Goal: Task Accomplishment & Management: Complete application form

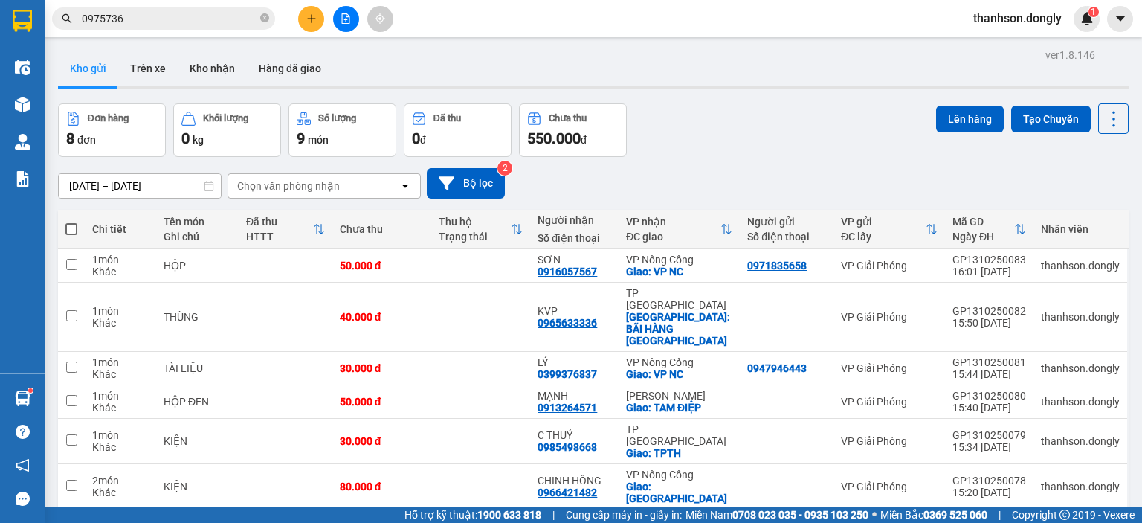
click at [744, 158] on div "[DATE] – [DATE] Press the down arrow key to interact with the calendar and sele…" at bounding box center [593, 183] width 1071 height 53
click at [315, 19] on icon "plus" at bounding box center [311, 18] width 8 height 1
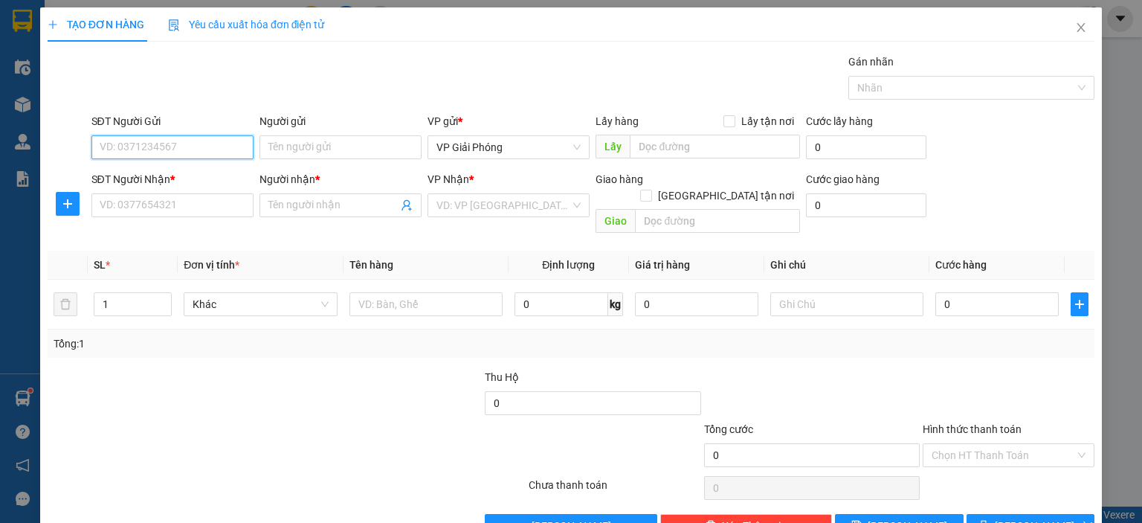
click at [205, 156] on input "SĐT Người Gửi" at bounding box center [172, 147] width 162 height 24
click at [191, 155] on input "SĐT Người Gửi" at bounding box center [172, 147] width 162 height 24
type input "0355789962"
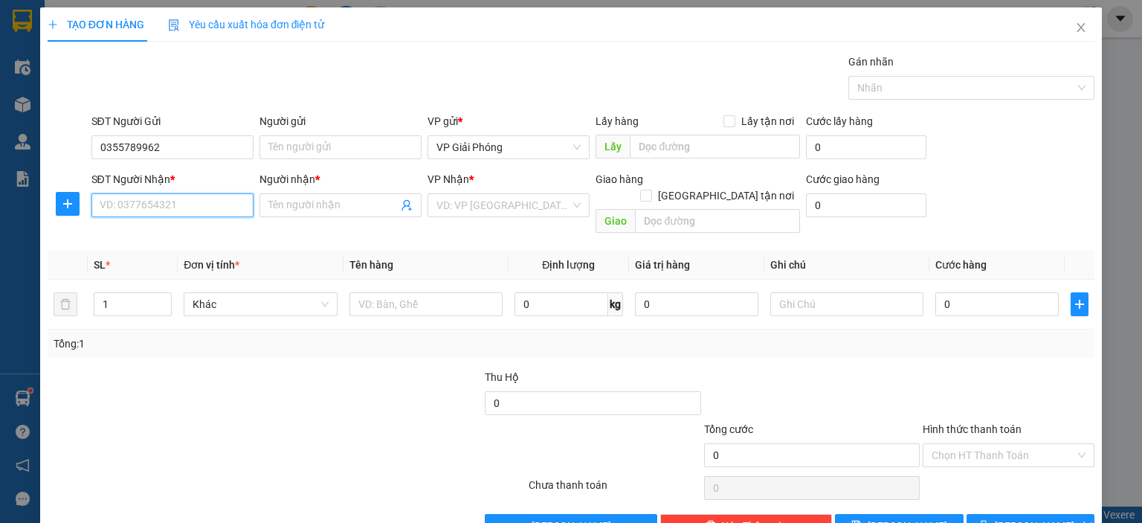
click at [174, 204] on input "SĐT Người Nhận *" at bounding box center [172, 205] width 162 height 24
type input "0903403256"
click at [173, 231] on div "0903403256 - NHÀN NGUYỄN" at bounding box center [170, 234] width 143 height 16
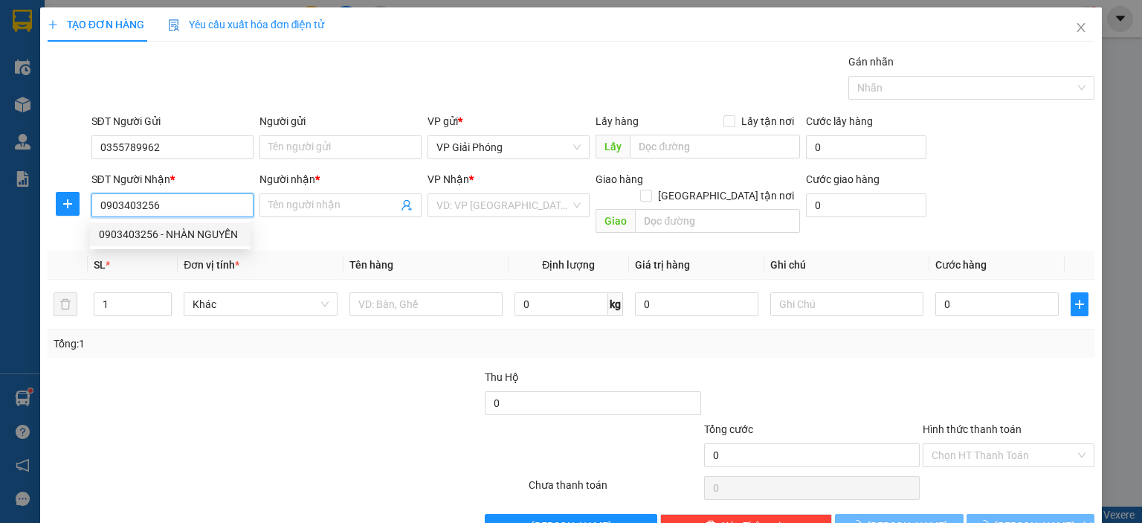
type input "NHÀN NGUYỄN"
checkbox input "true"
type input "CẦU QUAN"
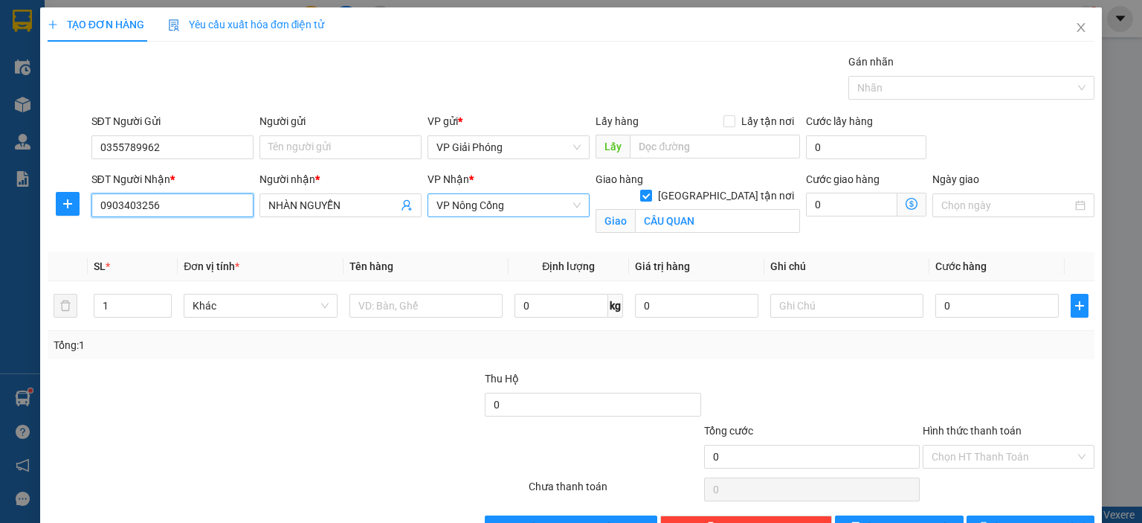
click at [518, 207] on span "VP Nông Cống" at bounding box center [509, 205] width 144 height 22
type input "0903403256"
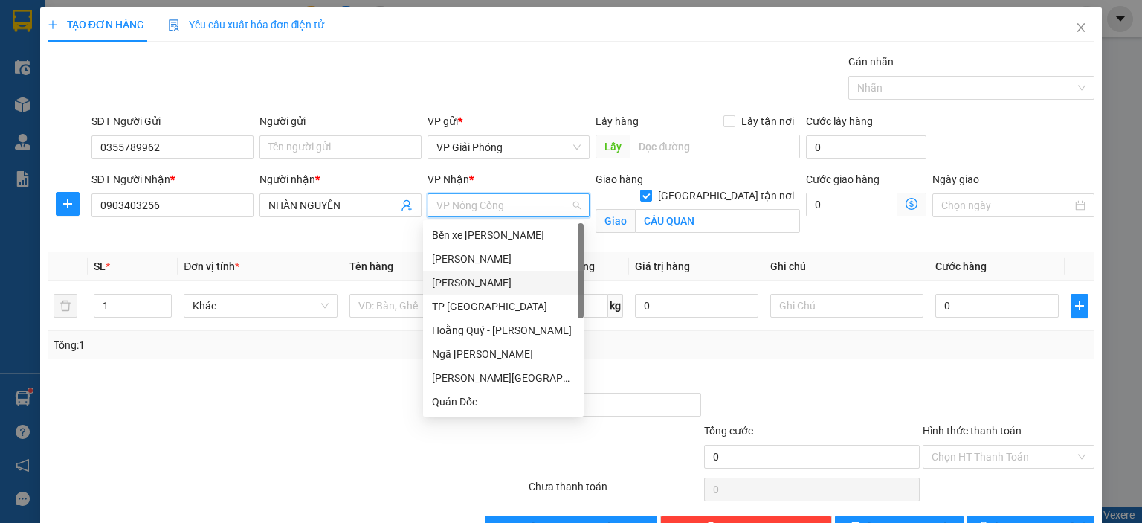
click at [470, 285] on div "[PERSON_NAME]" at bounding box center [503, 282] width 143 height 16
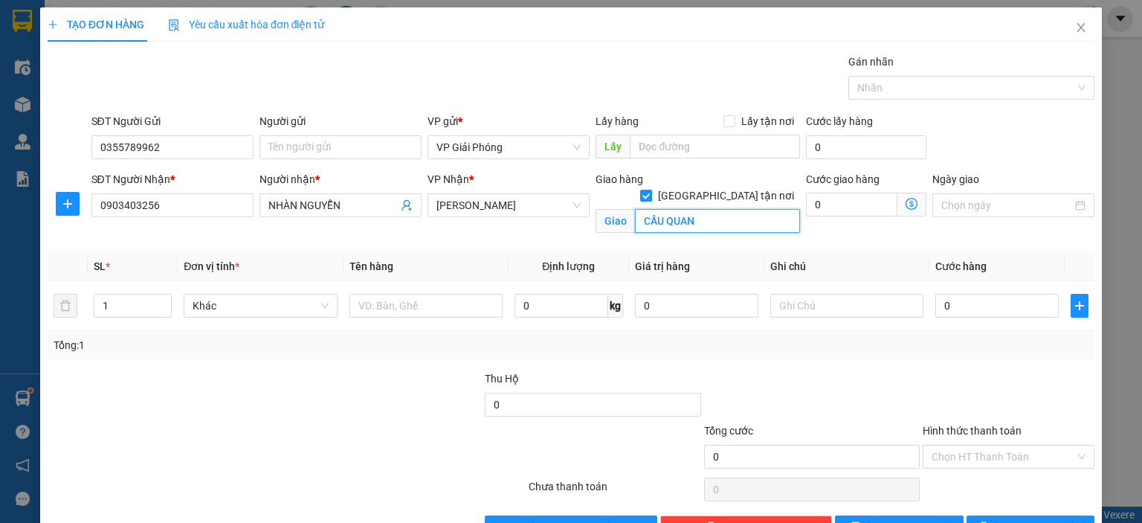
click at [731, 209] on input "CẦU QUAN" at bounding box center [717, 221] width 165 height 24
click at [936, 90] on div at bounding box center [964, 88] width 224 height 18
type input "VP HOÀNG SƠN"
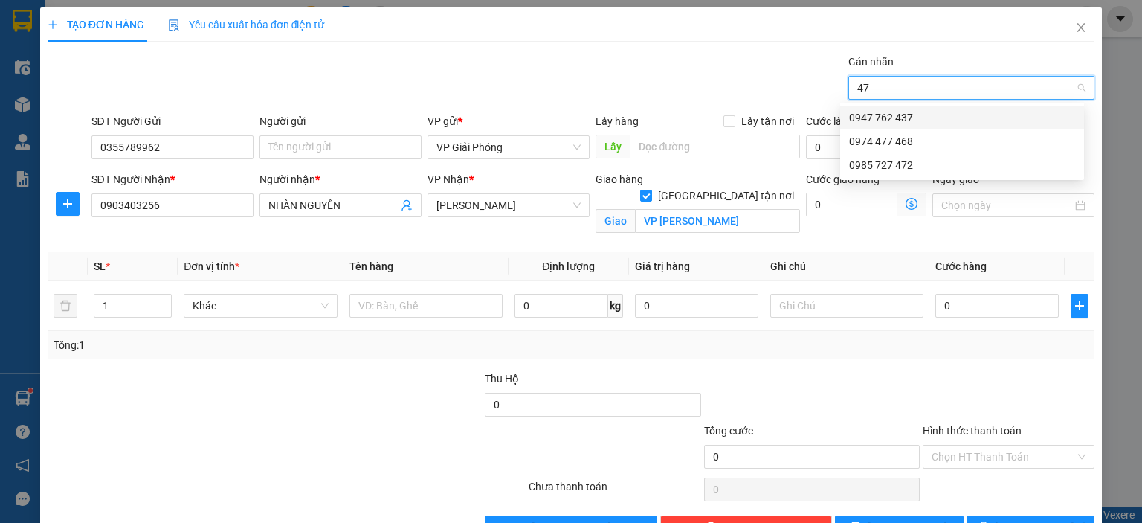
type input "472"
click at [944, 109] on div "0985 727 472" at bounding box center [962, 117] width 226 height 16
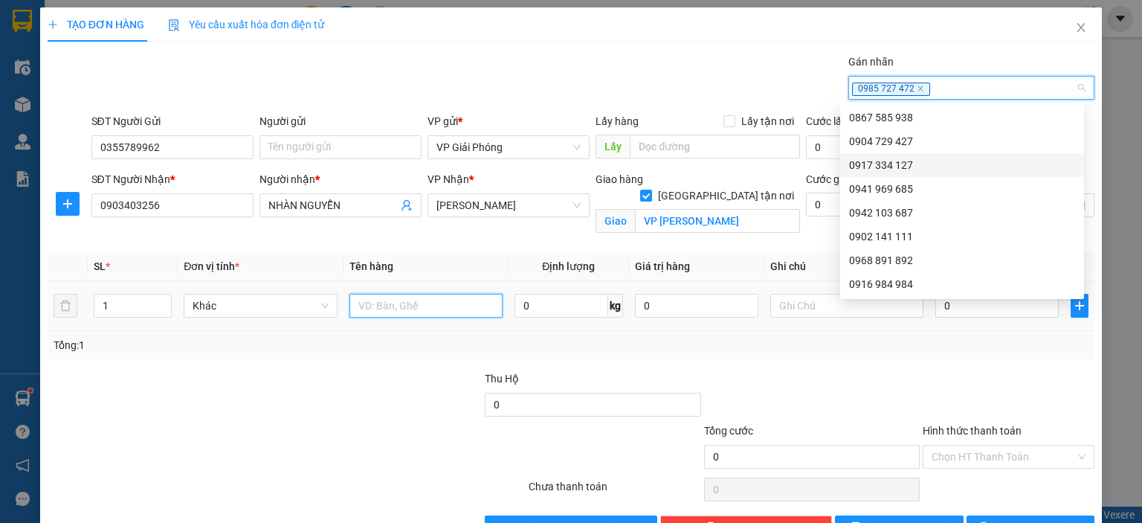
click at [419, 305] on input "text" at bounding box center [426, 306] width 153 height 24
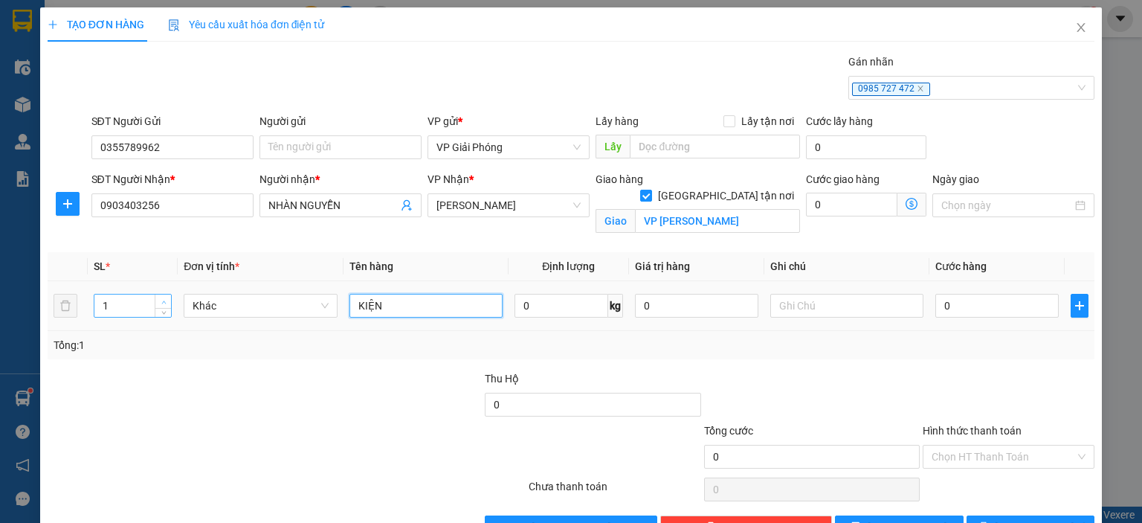
type input "KIỆN"
click at [159, 297] on span "up" at bounding box center [163, 301] width 9 height 9
type input "5"
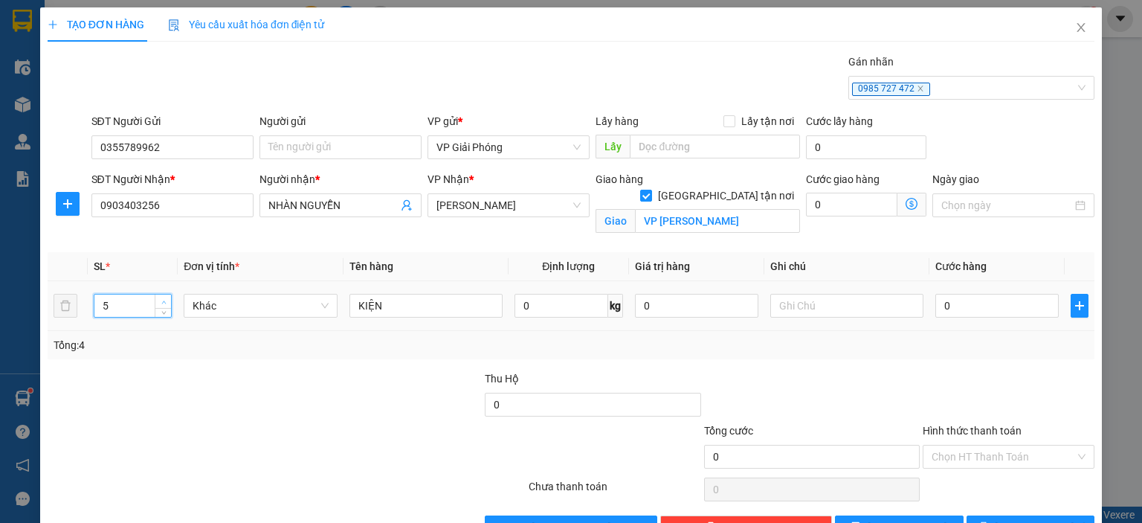
click at [159, 297] on span "up" at bounding box center [163, 301] width 9 height 9
click at [1020, 300] on input "0" at bounding box center [997, 306] width 123 height 24
type input "1"
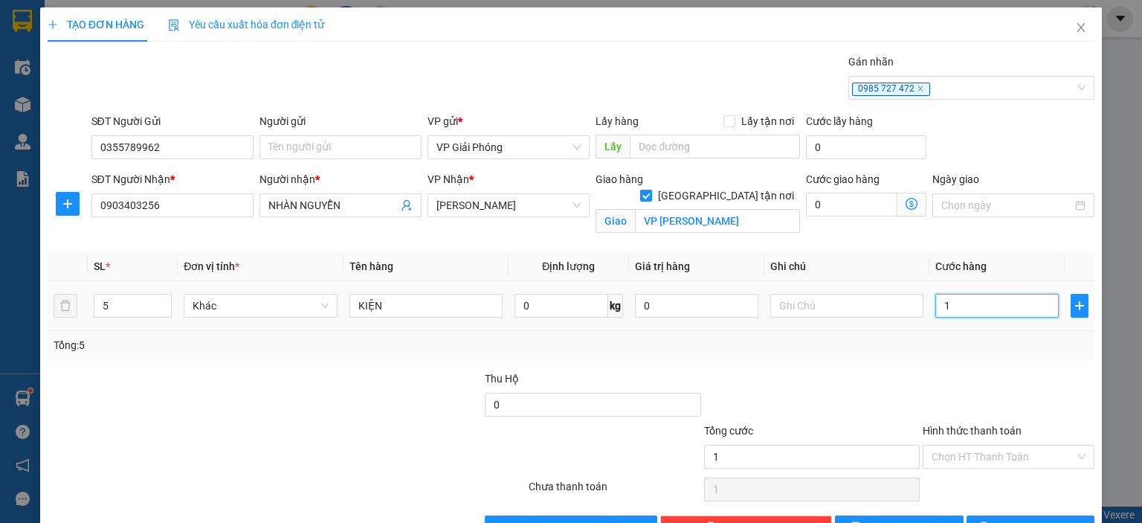
type input "15"
type input "150"
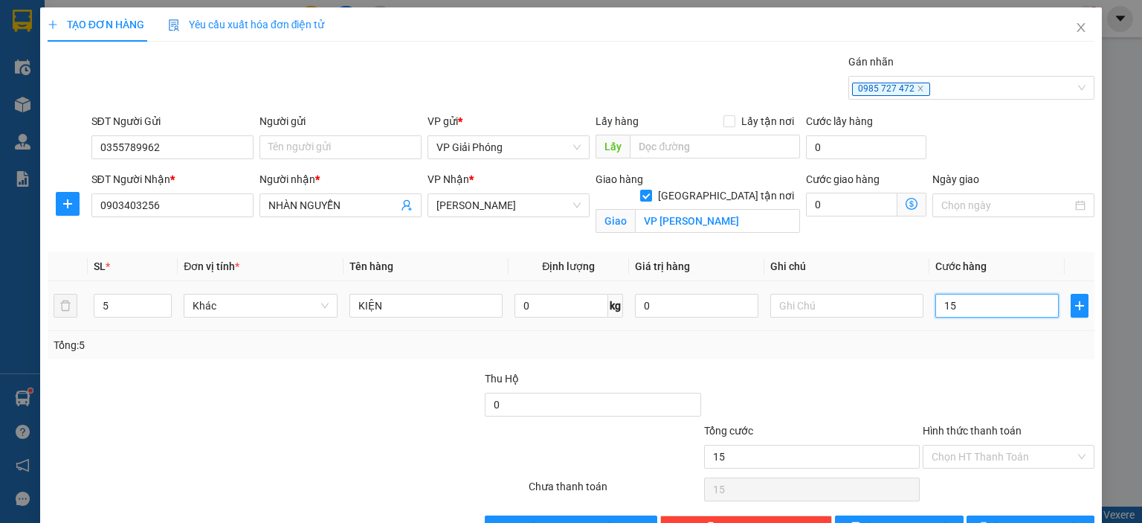
type input "150"
type input "150.000"
click at [974, 382] on div at bounding box center [1008, 396] width 175 height 52
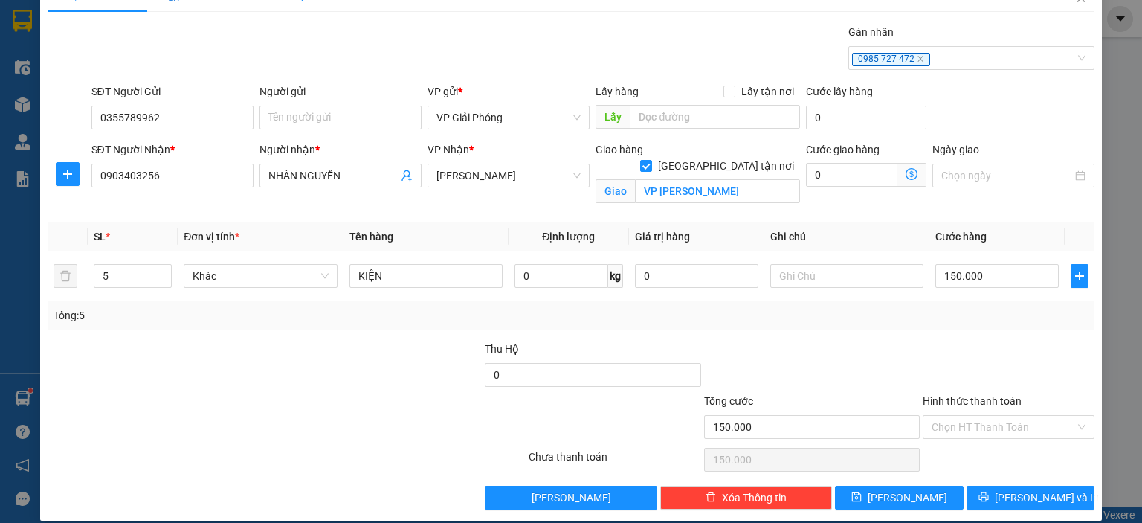
scroll to position [43, 0]
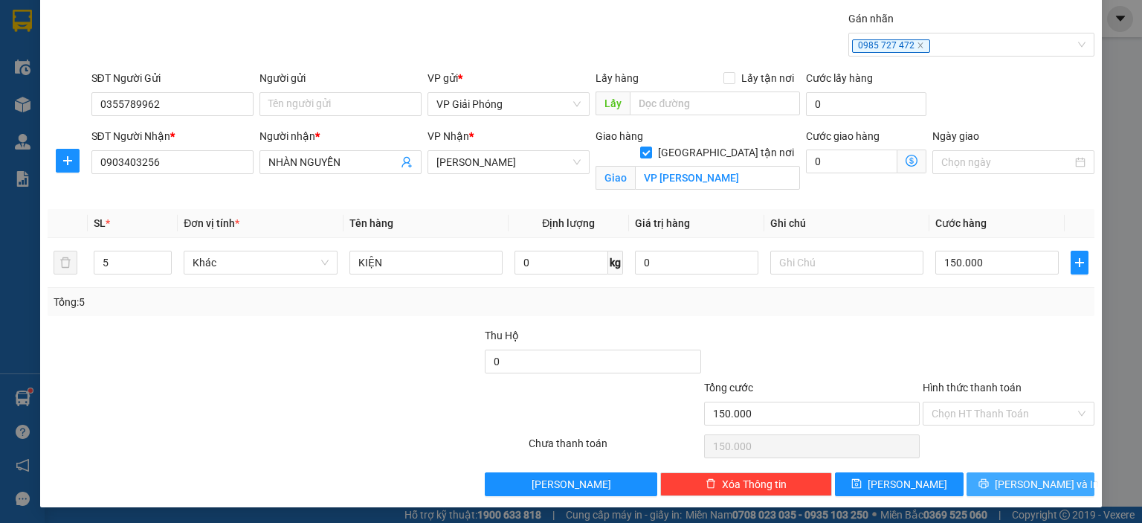
click at [1020, 482] on span "[PERSON_NAME] và In" at bounding box center [1047, 484] width 104 height 16
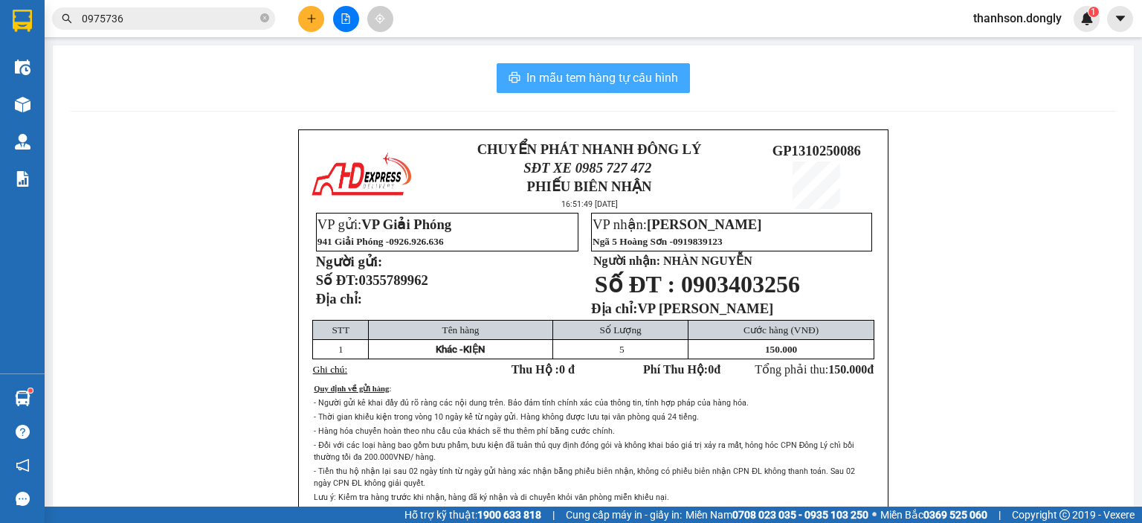
click at [597, 77] on span "In mẫu tem hàng tự cấu hình" at bounding box center [603, 77] width 152 height 19
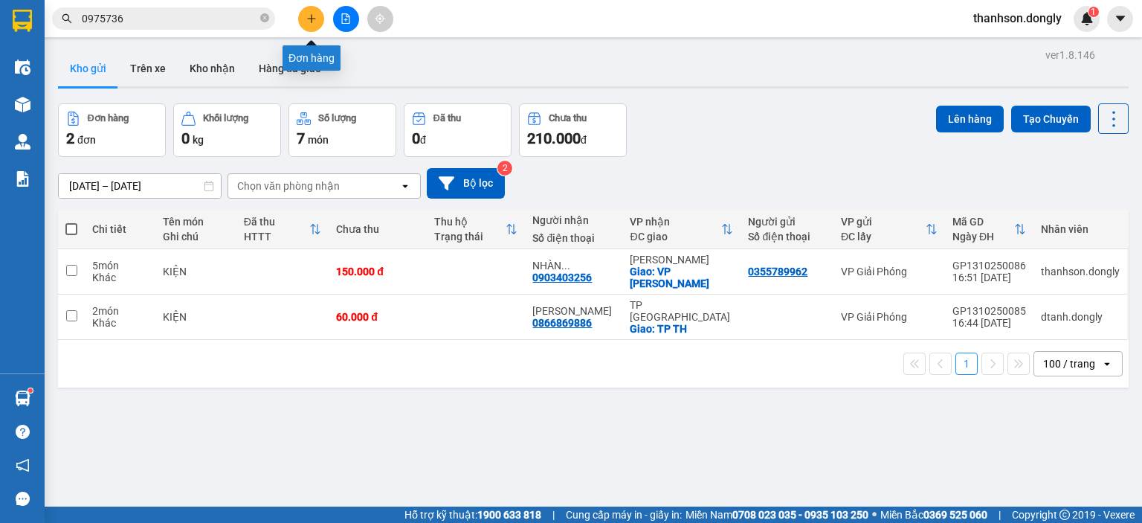
click at [315, 17] on icon "plus" at bounding box center [311, 18] width 10 height 10
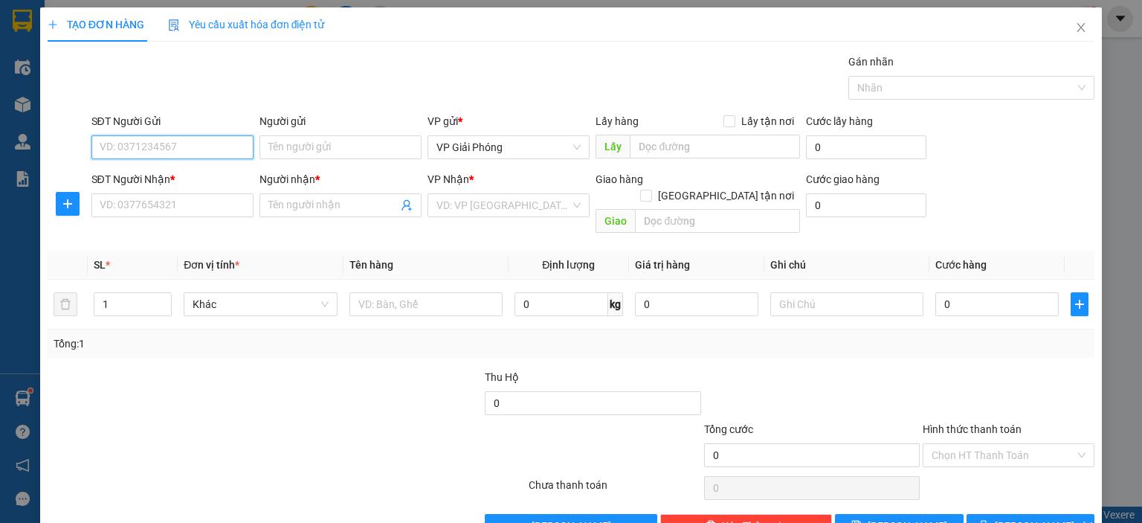
click at [190, 140] on input "SĐT Người Gửi" at bounding box center [172, 147] width 162 height 24
type input "0963045217"
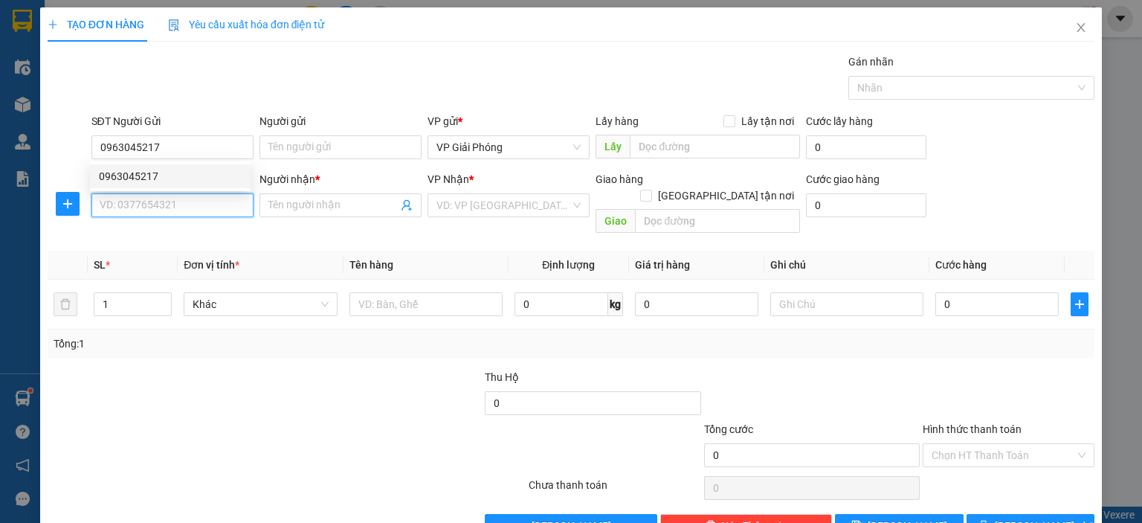
click at [150, 210] on input "SĐT Người Nhận *" at bounding box center [172, 205] width 162 height 24
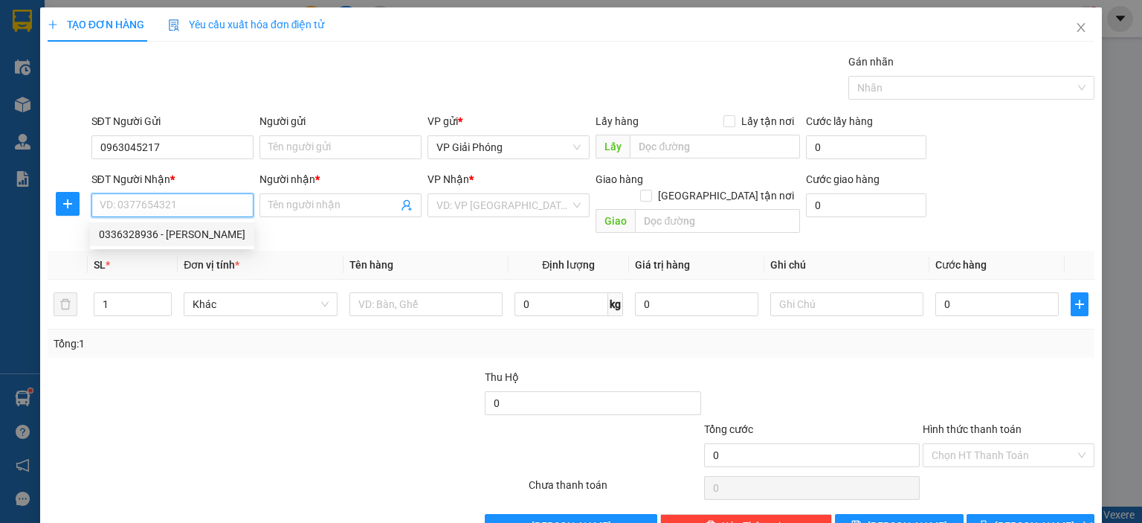
click at [224, 239] on div "0336328936 - VÂN HÀN" at bounding box center [172, 234] width 147 height 16
type input "0336328936"
type input "VÂN HÀN"
checkbox input "true"
type input "TẾ LỢI"
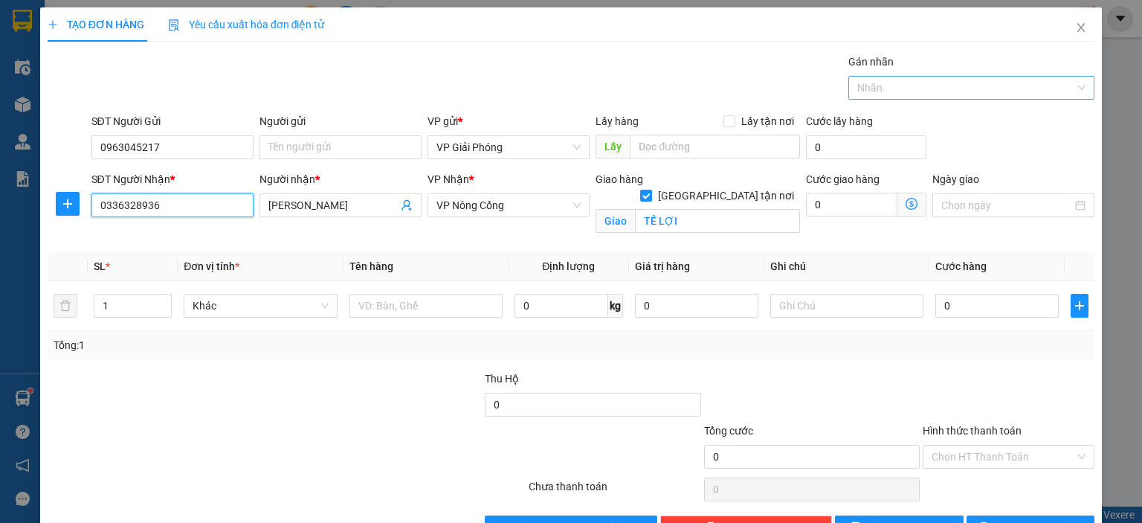
click at [931, 87] on div at bounding box center [964, 88] width 224 height 18
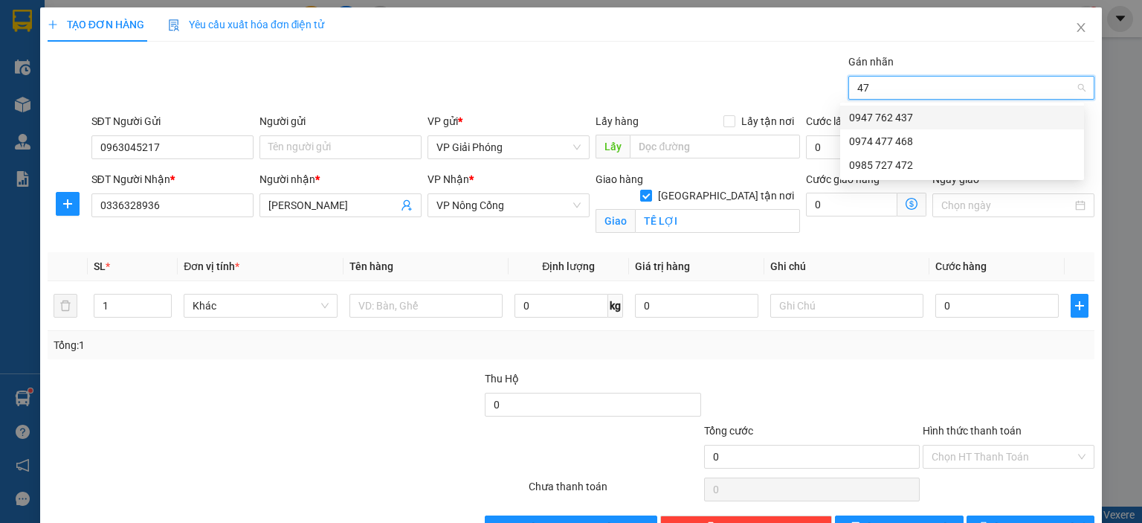
type input "472"
click at [930, 111] on div "0985 727 472" at bounding box center [962, 117] width 226 height 16
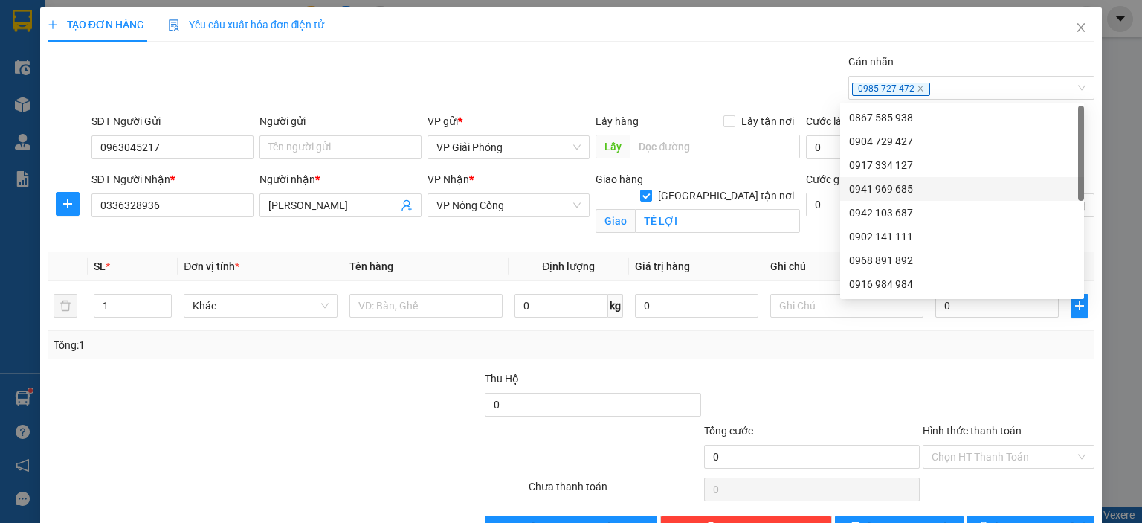
click at [226, 423] on div at bounding box center [199, 448] width 306 height 52
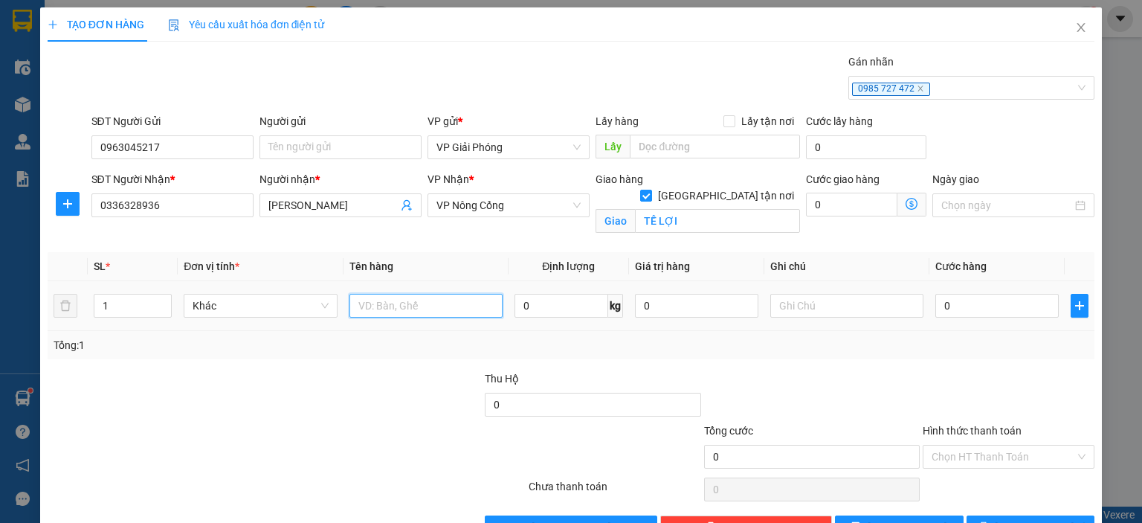
click at [441, 309] on input "text" at bounding box center [426, 306] width 153 height 24
type input "THÙNG"
click at [1029, 295] on input "0" at bounding box center [997, 306] width 123 height 24
type input "5"
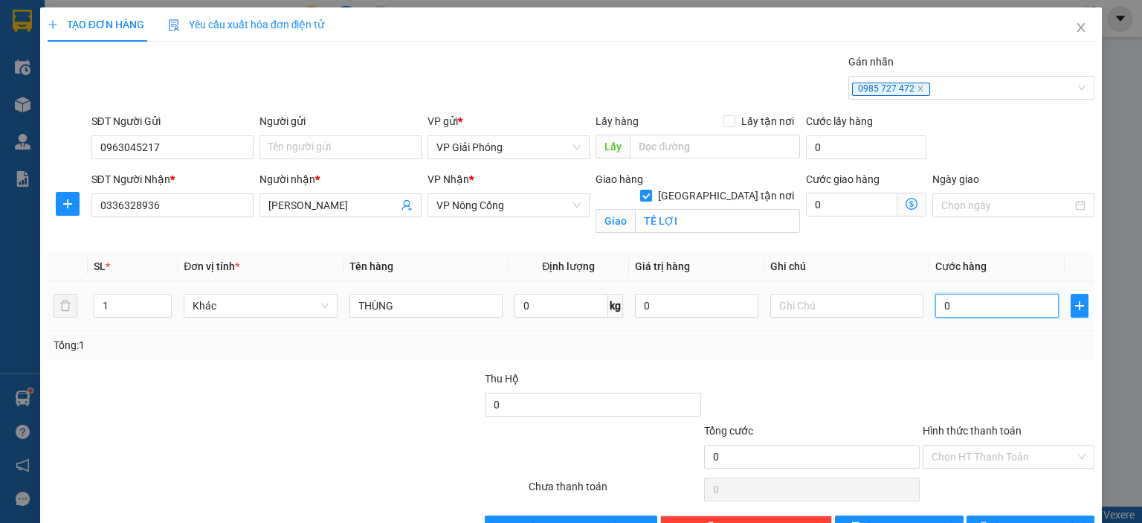
type input "5"
type input "50"
type input "50.000"
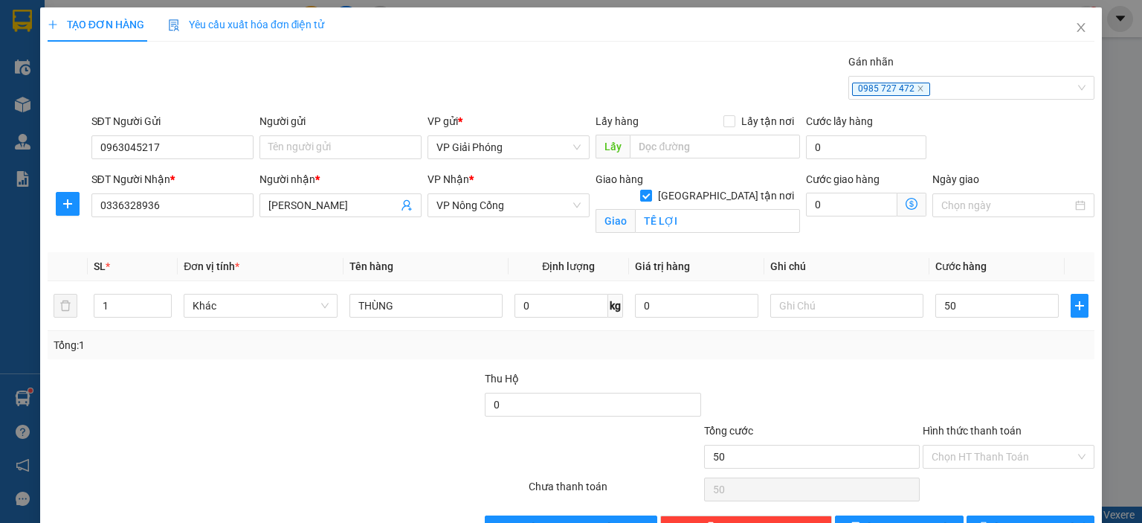
type input "50.000"
click at [985, 405] on div at bounding box center [1008, 396] width 175 height 52
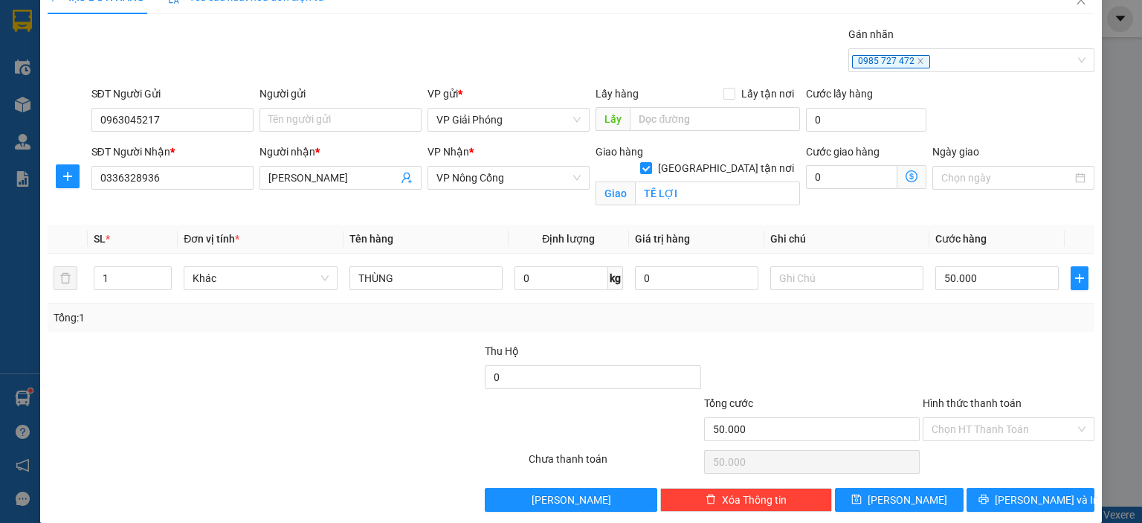
scroll to position [43, 0]
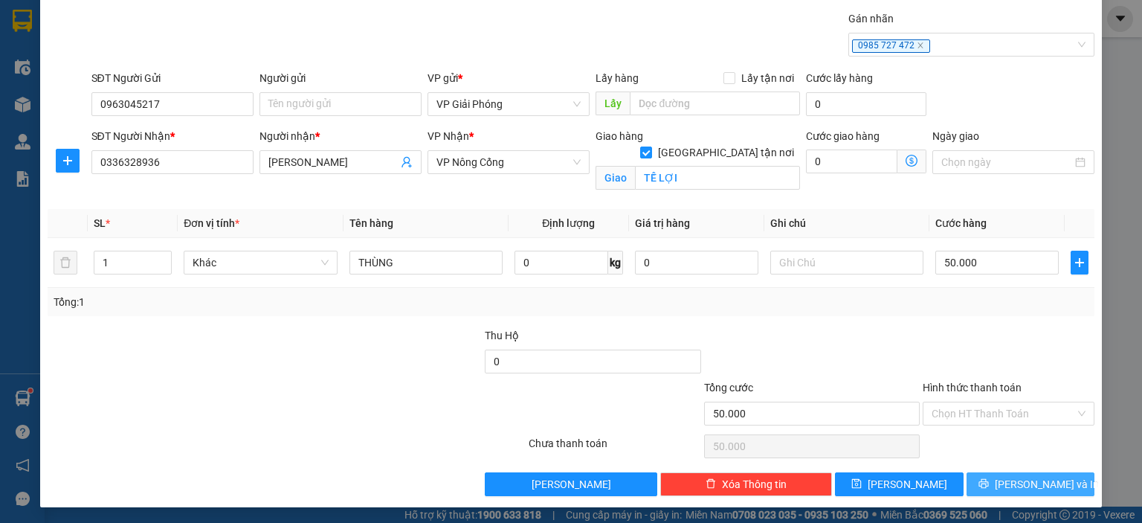
click at [1005, 479] on button "[PERSON_NAME] và In" at bounding box center [1031, 484] width 129 height 24
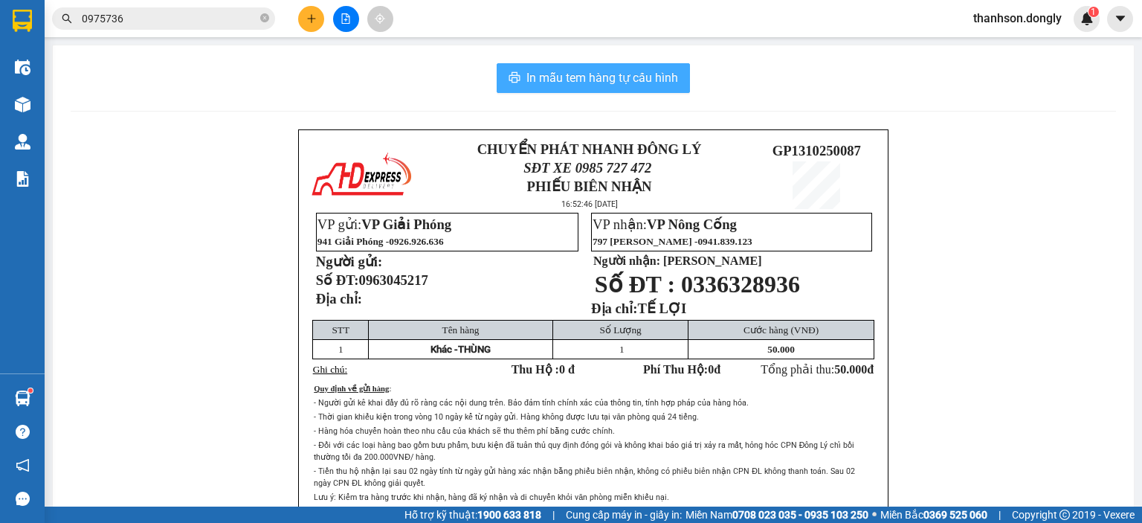
click at [637, 67] on button "In mẫu tem hàng tự cấu hình" at bounding box center [593, 78] width 193 height 30
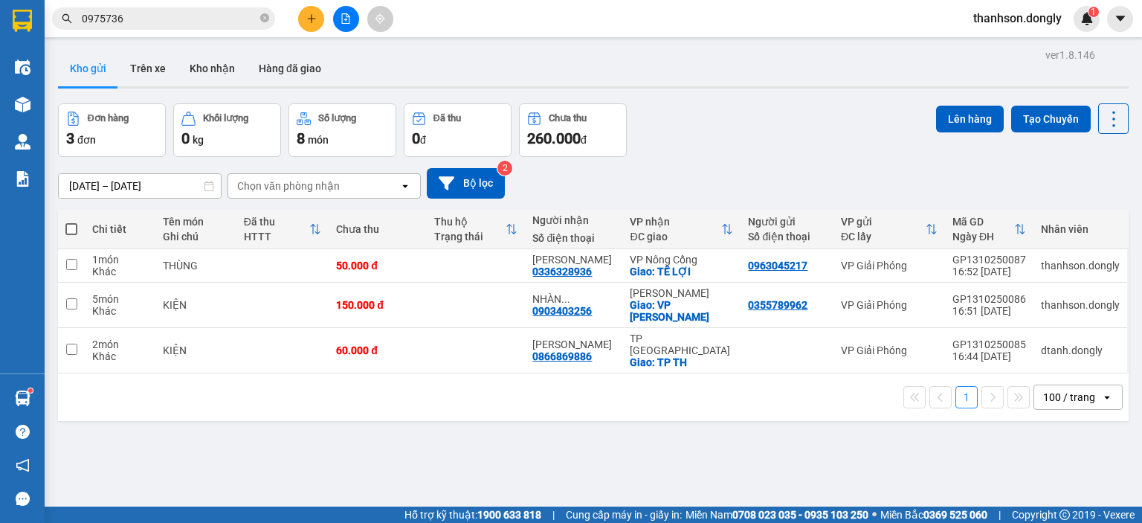
click at [808, 483] on div "ver 1.8.146 Kho gửi Trên xe Kho nhận Hàng đã giao Đơn hàng 3 đơn Khối lượng 0 k…" at bounding box center [593, 306] width 1083 height 523
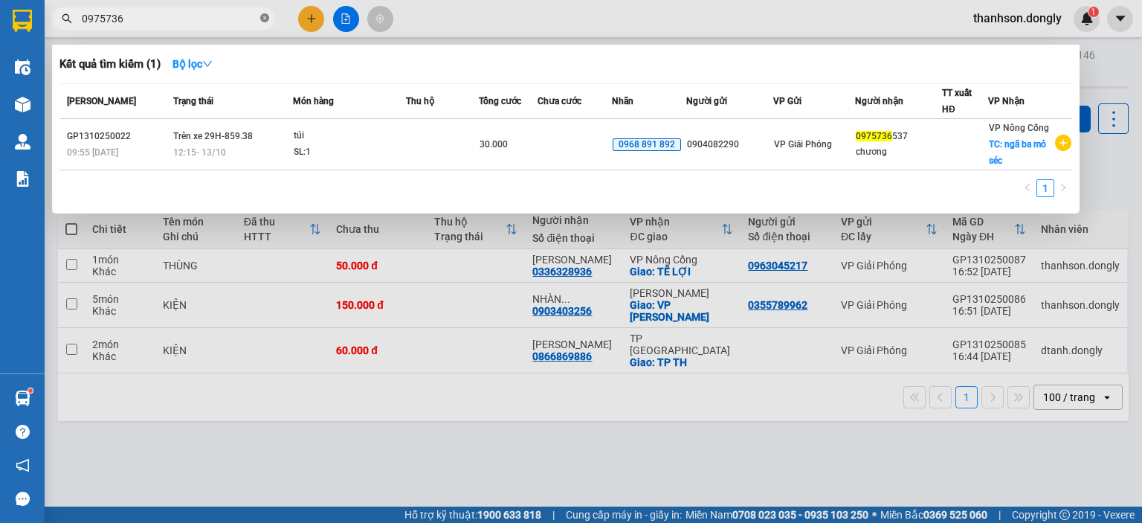
click at [268, 15] on icon "close-circle" at bounding box center [264, 17] width 9 height 9
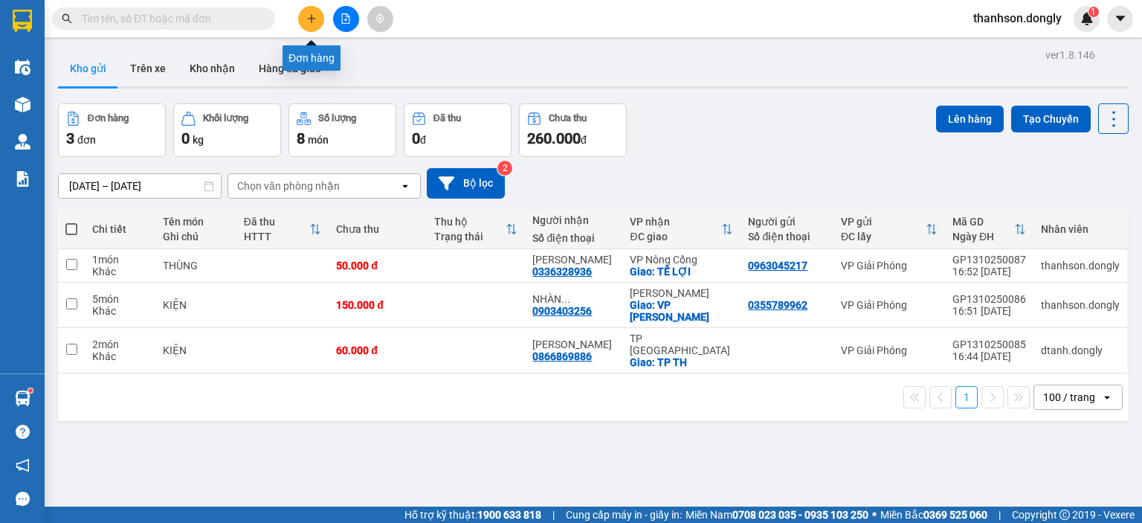
click at [318, 19] on button at bounding box center [311, 19] width 26 height 26
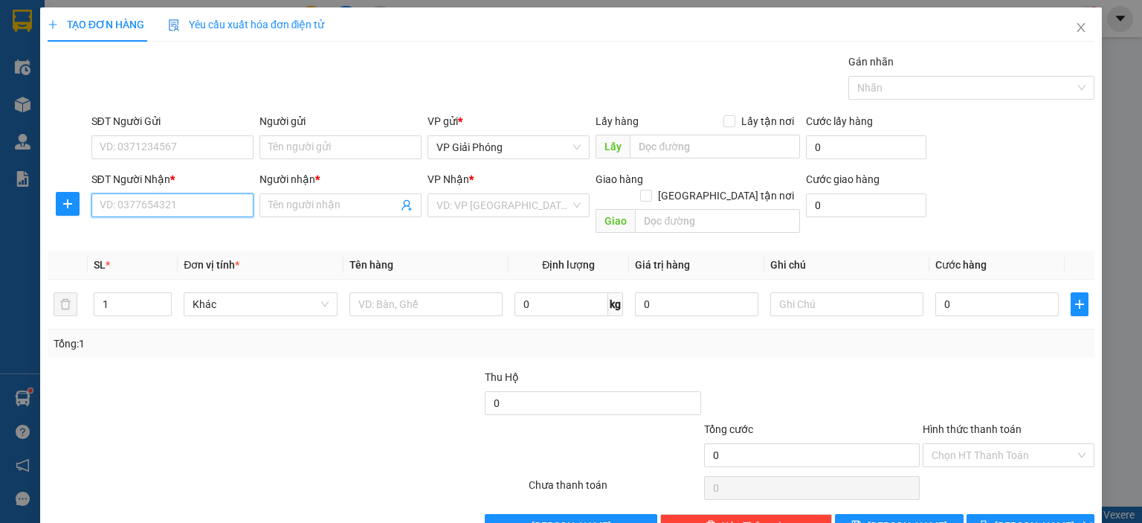
click at [184, 207] on input "SĐT Người Nhận *" at bounding box center [172, 205] width 162 height 24
type input "0888180291"
click at [202, 239] on div "0888180291 - LINH" at bounding box center [170, 234] width 143 height 16
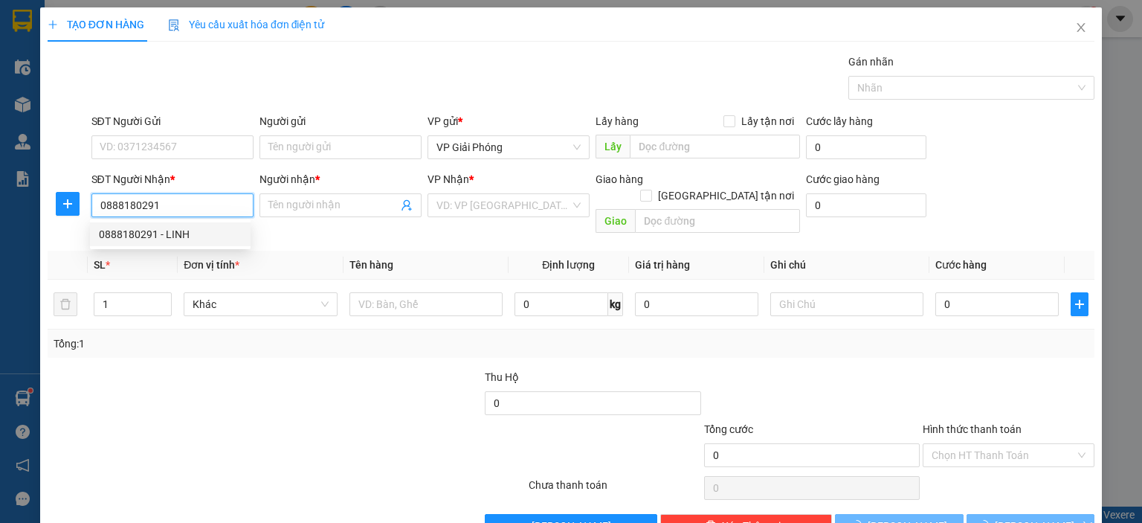
type input "LINH"
checkbox input "true"
type input "TOYOTA DOANH THU"
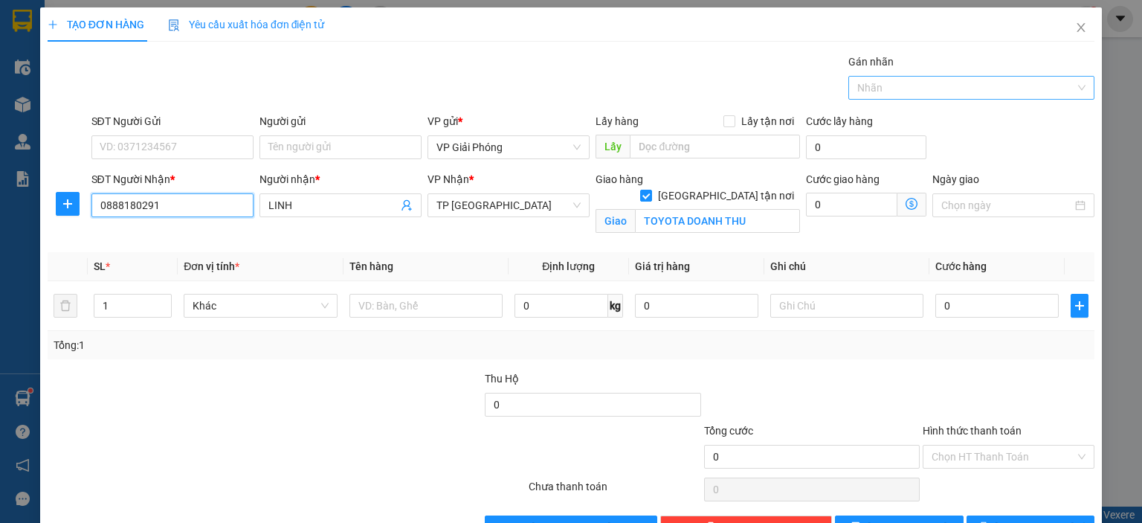
click at [934, 81] on div at bounding box center [964, 88] width 224 height 18
type input "0888180291"
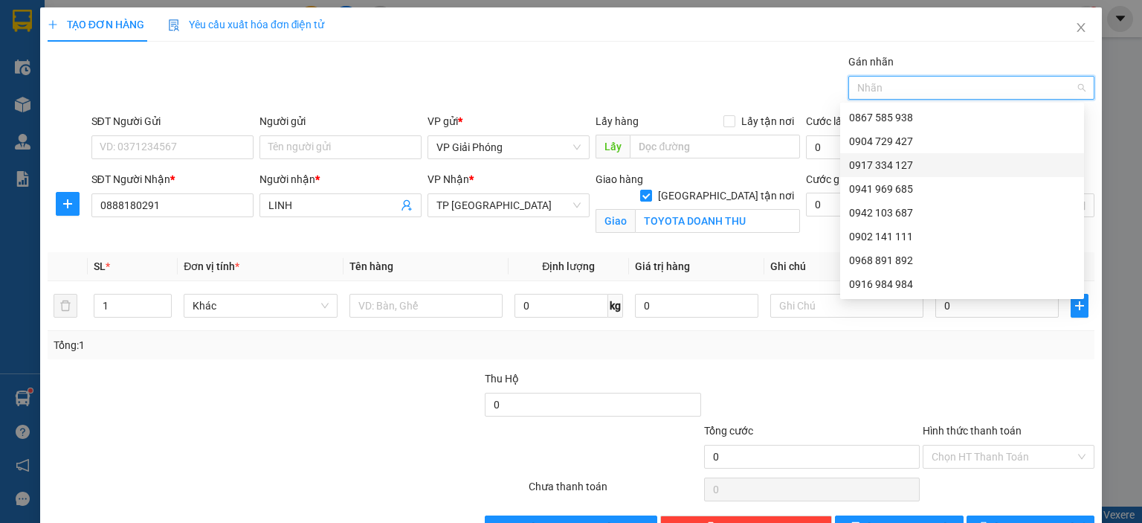
type input "7"
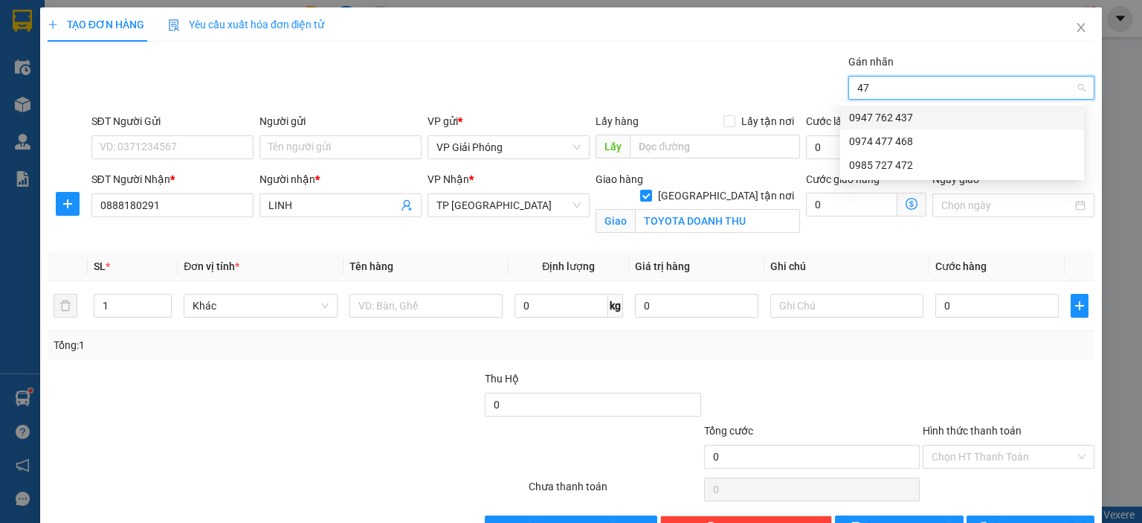
type input "472"
click at [939, 112] on div "0985 727 472" at bounding box center [962, 117] width 226 height 16
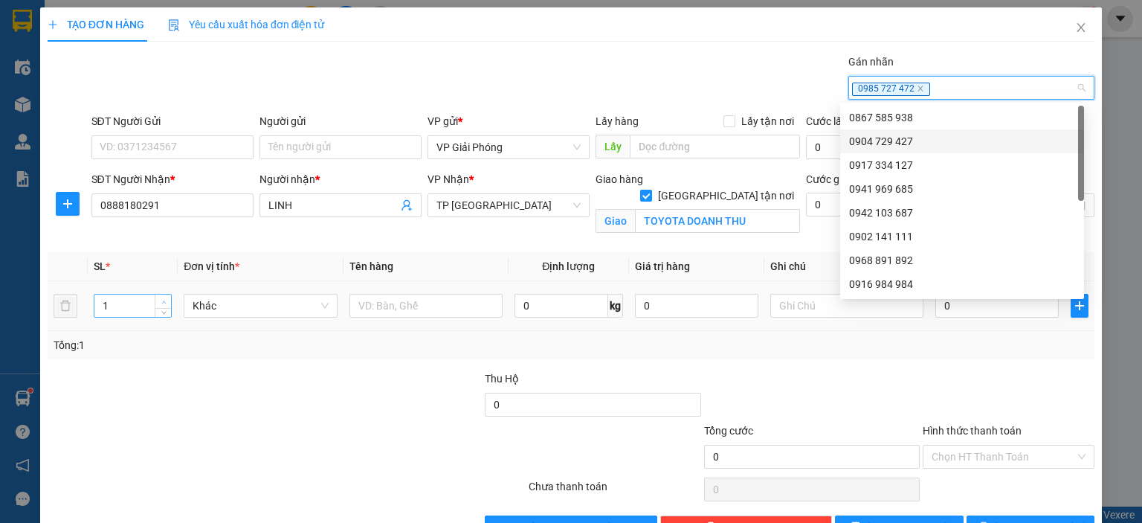
type input "2"
click at [161, 300] on icon "up" at bounding box center [163, 302] width 5 height 5
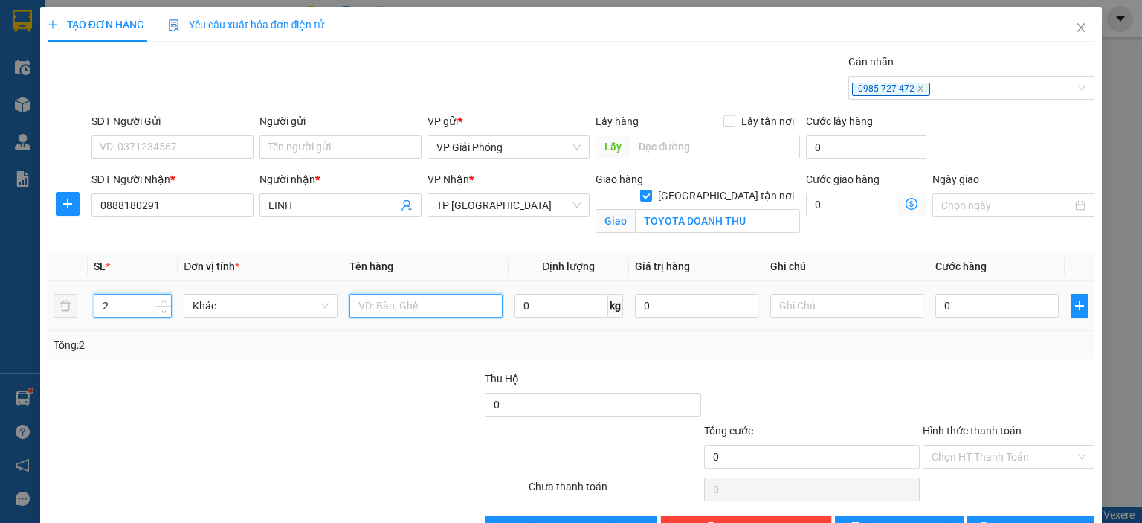
click at [395, 309] on input "text" at bounding box center [426, 306] width 153 height 24
type input "KIỆN"
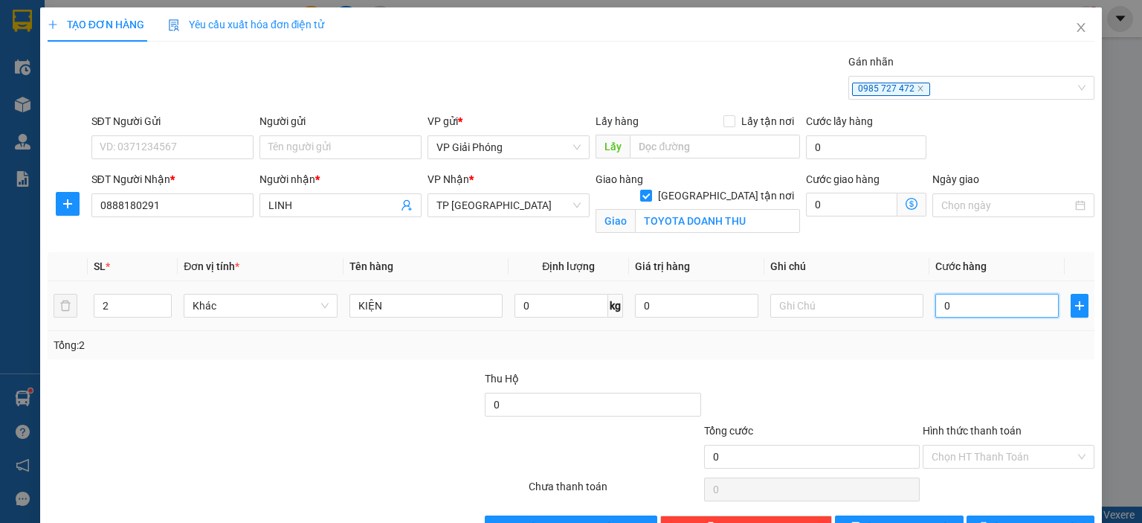
click at [1018, 311] on input "0" at bounding box center [997, 306] width 123 height 24
type input "1"
type input "10"
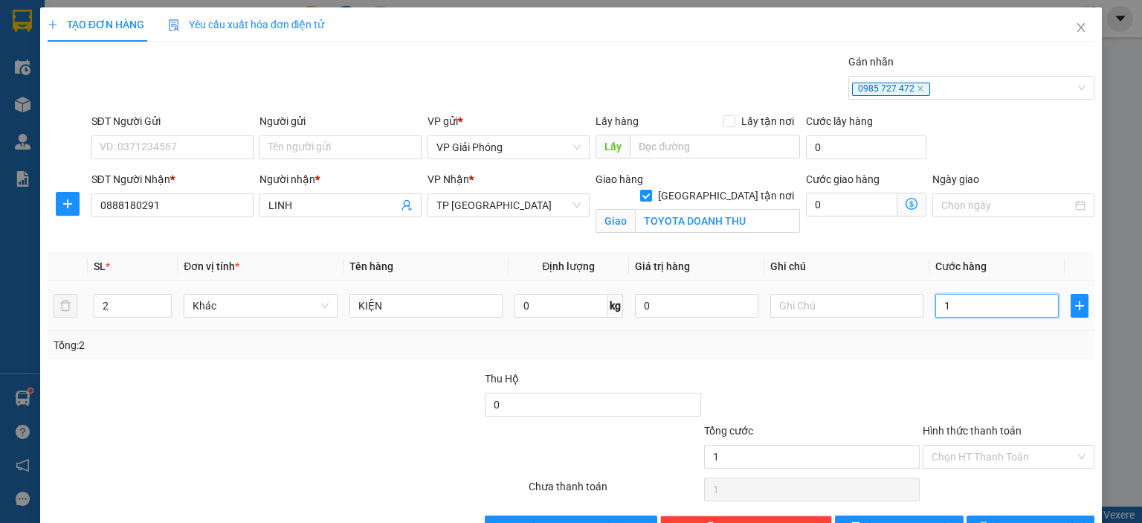
type input "10"
type input "100"
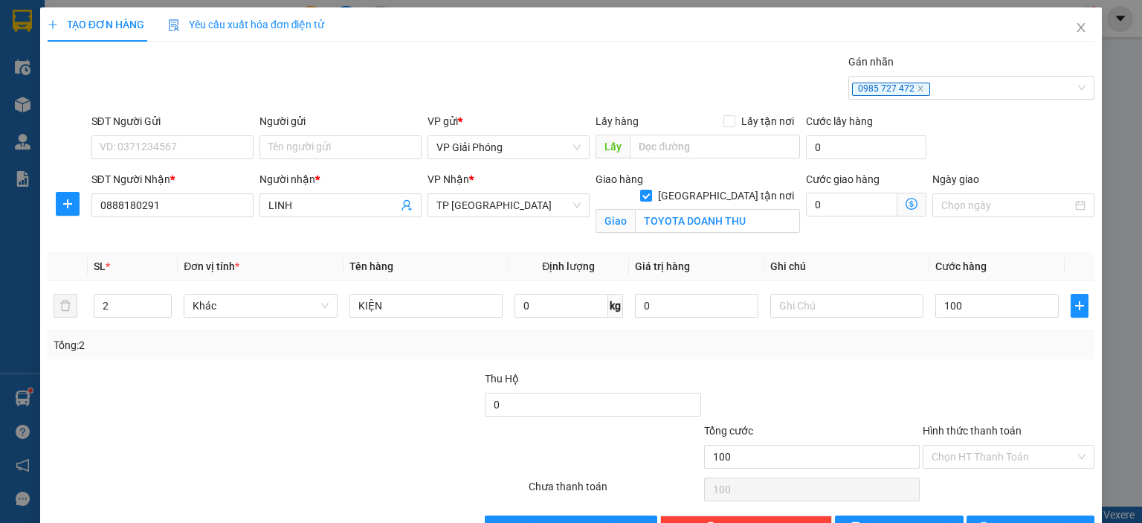
type input "100.000"
click at [887, 398] on div at bounding box center [812, 396] width 219 height 52
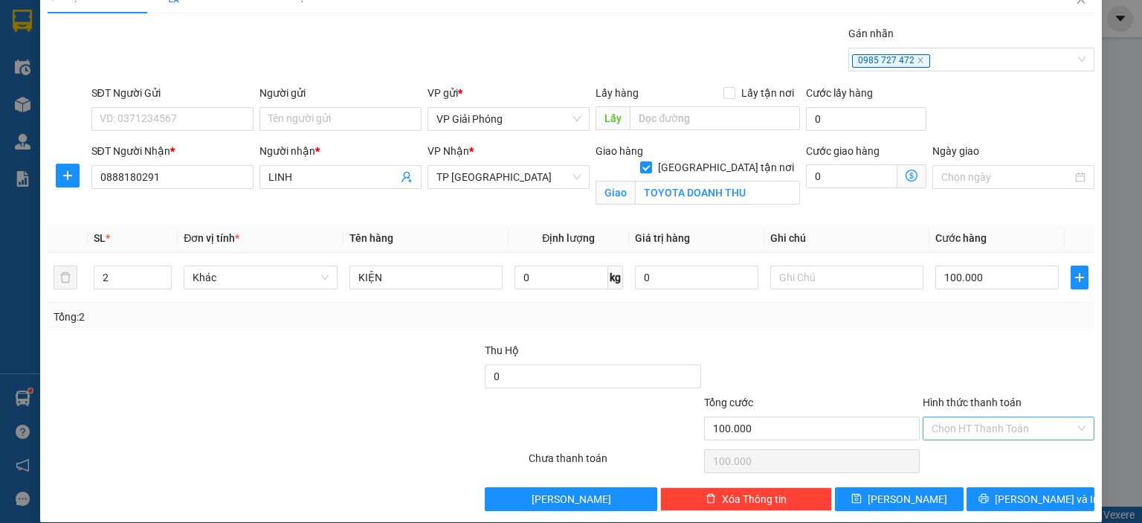
scroll to position [43, 0]
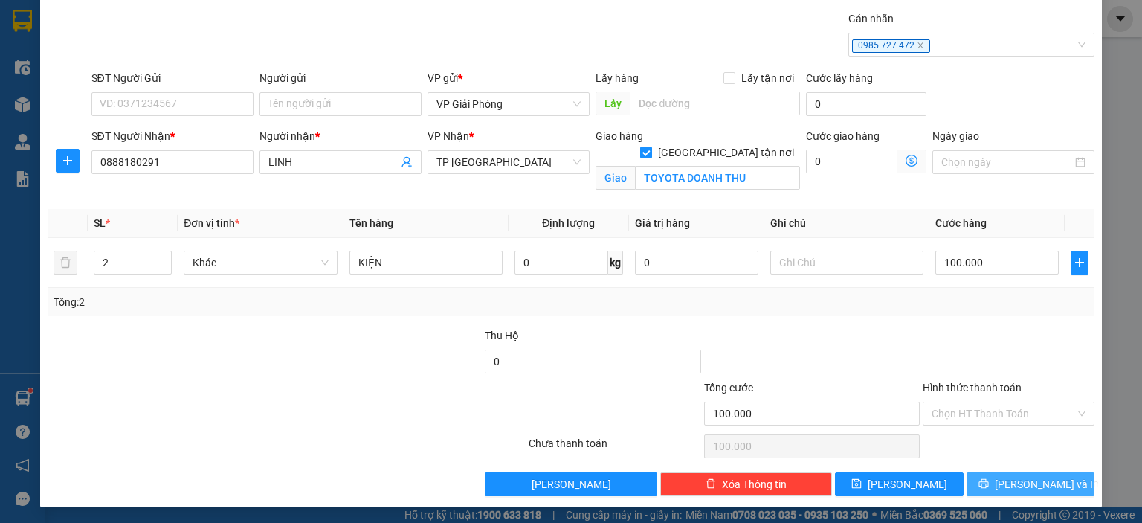
click at [1008, 489] on span "[PERSON_NAME] và In" at bounding box center [1047, 484] width 104 height 16
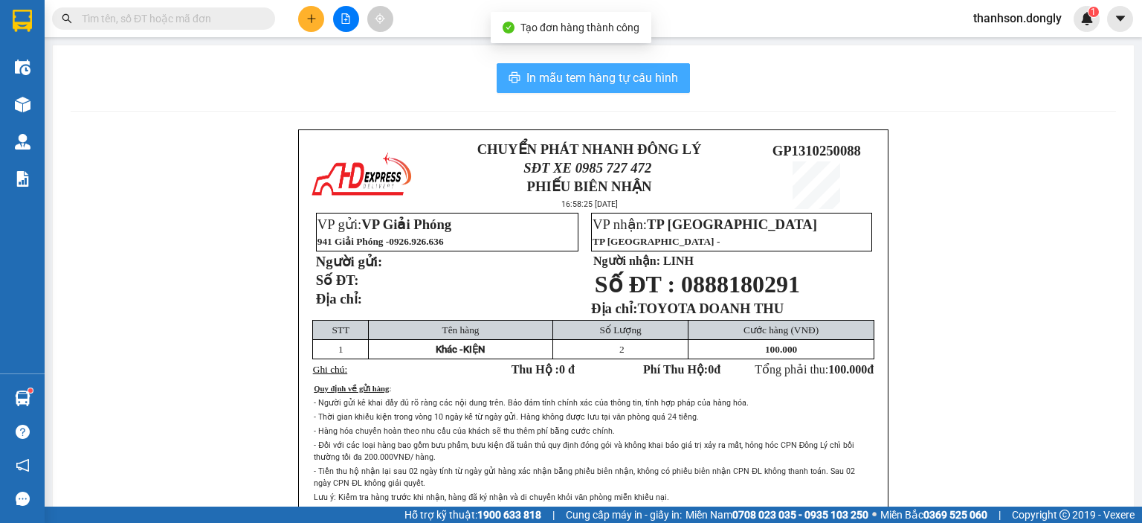
click at [565, 80] on span "In mẫu tem hàng tự cấu hình" at bounding box center [603, 77] width 152 height 19
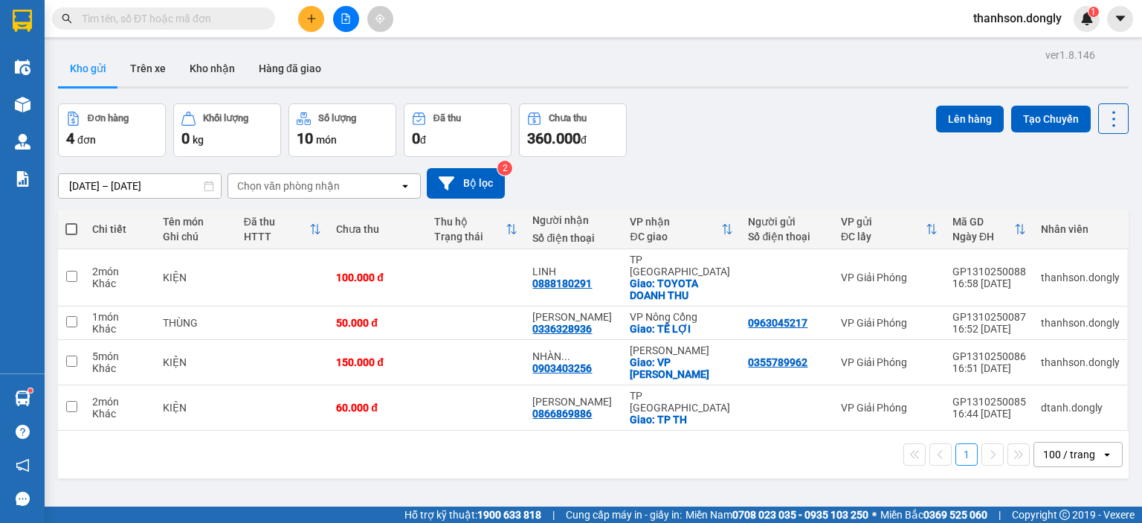
click at [312, 13] on icon "plus" at bounding box center [311, 18] width 10 height 10
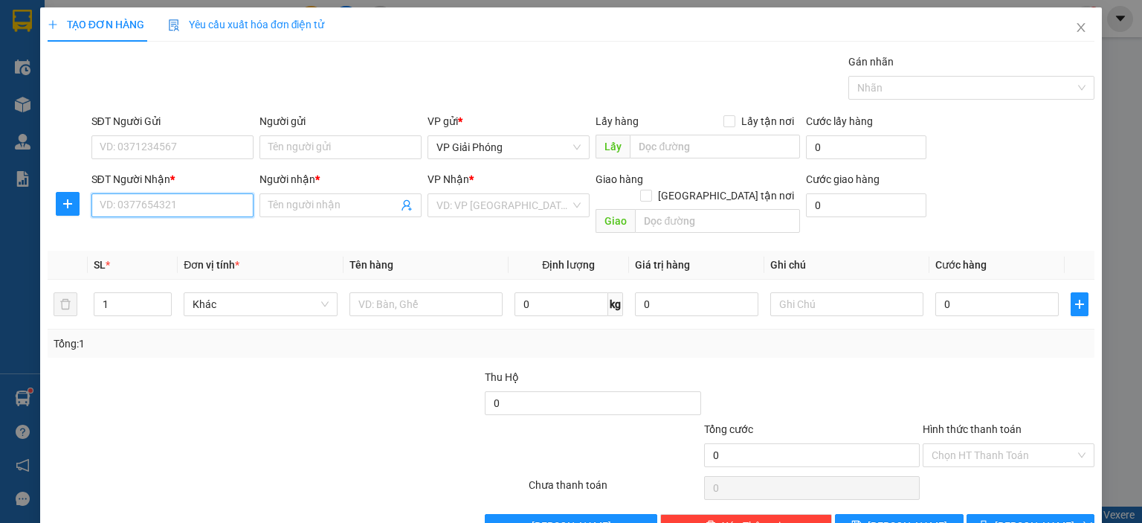
click at [204, 213] on input "SĐT Người Nhận *" at bounding box center [172, 205] width 162 height 24
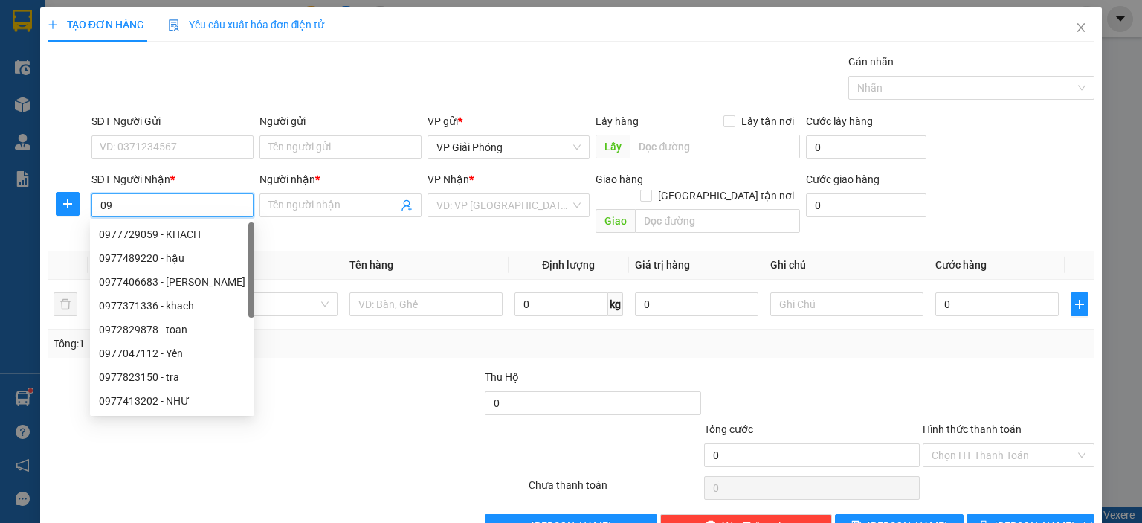
type input "0"
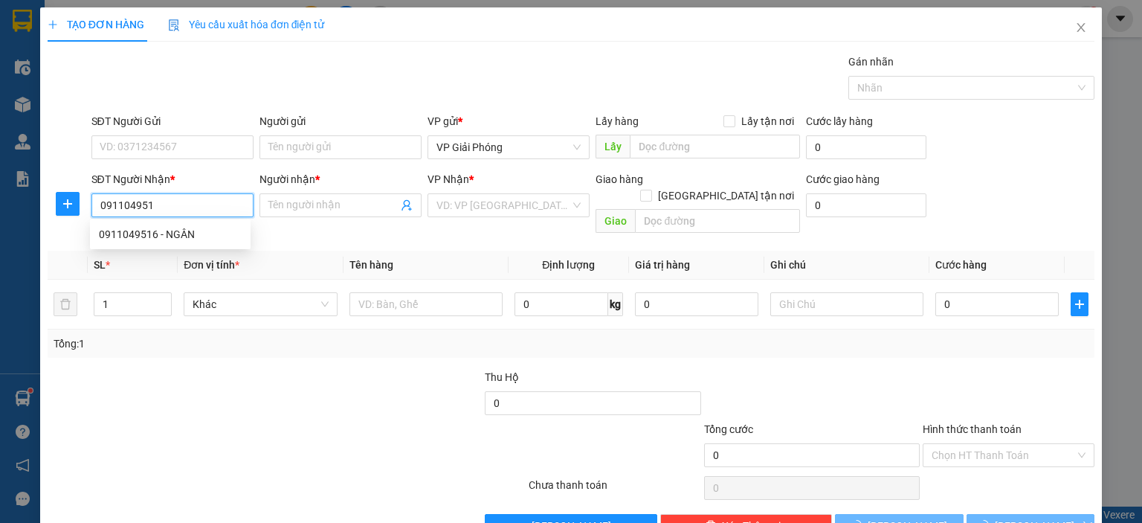
type input "0911049516"
click at [193, 234] on div "0911049516 - NGÂN" at bounding box center [170, 234] width 143 height 16
type input "NGÂN"
checkbox input "true"
type input "BIG C"
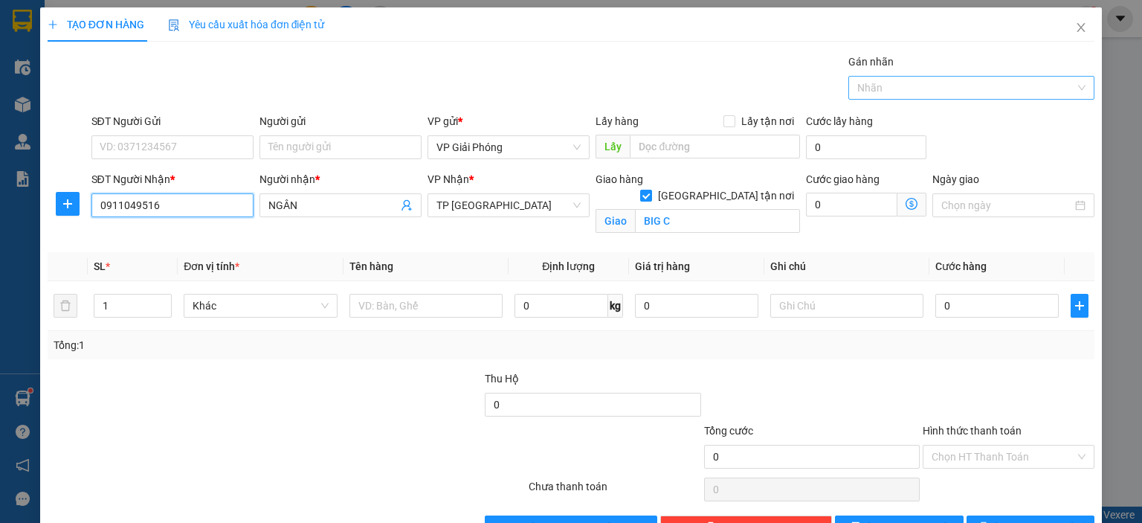
click at [910, 80] on div at bounding box center [964, 88] width 224 height 18
type input "0911049516"
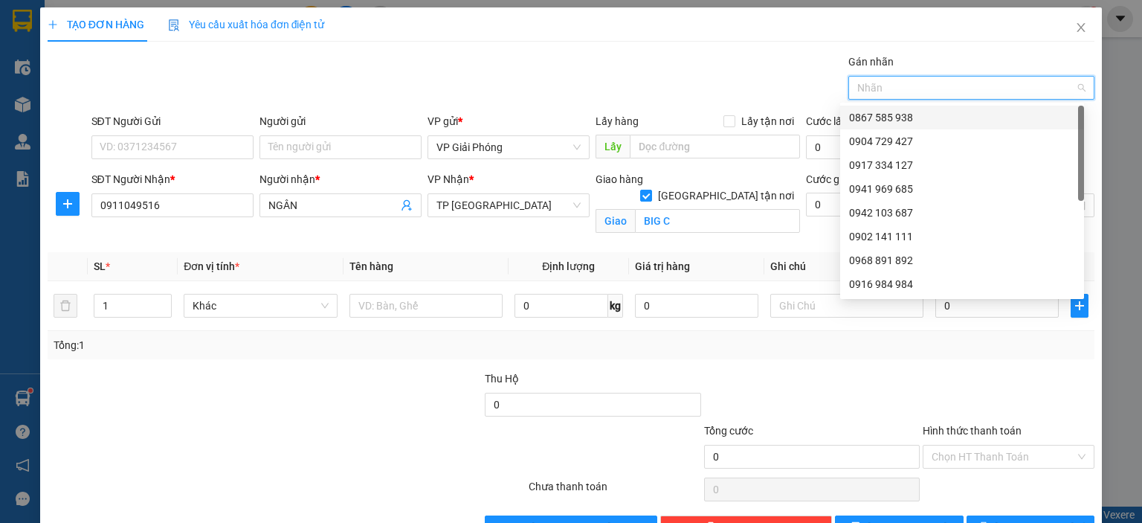
type input "7"
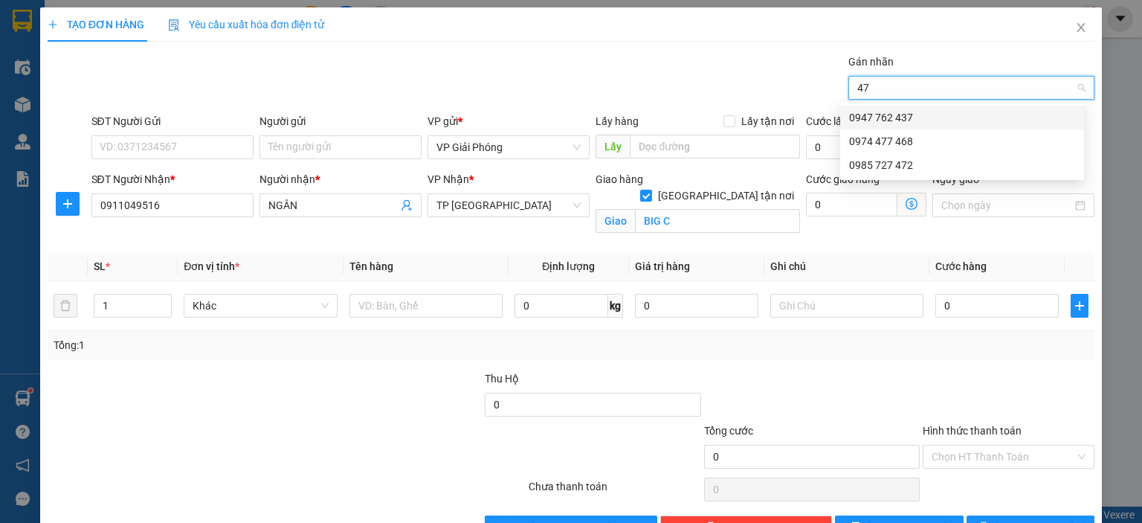
type input "472"
drag, startPoint x: 931, startPoint y: 115, endPoint x: 933, endPoint y: 126, distance: 11.4
click at [933, 126] on div "0985 727 472" at bounding box center [962, 118] width 244 height 24
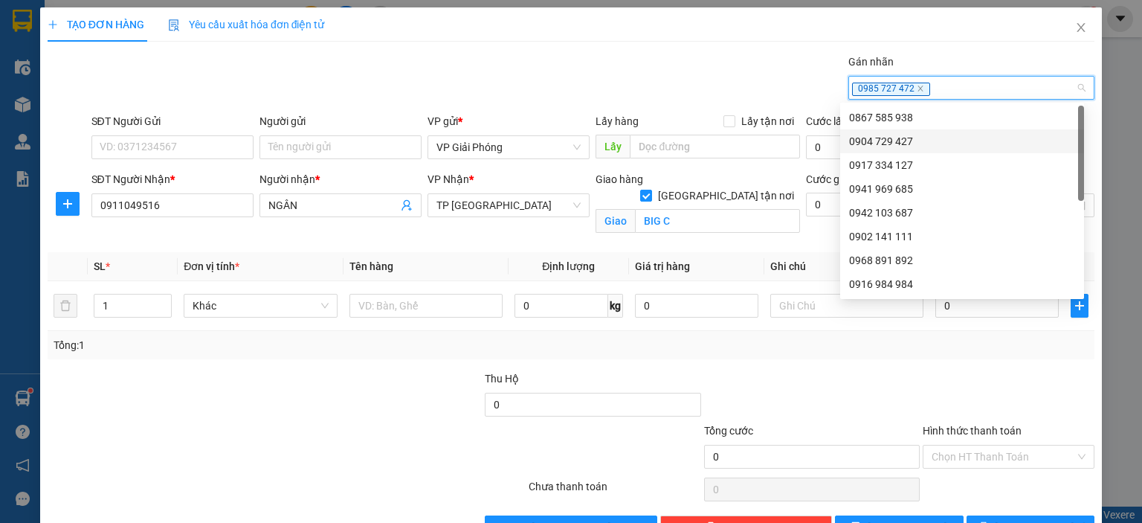
click at [232, 431] on div at bounding box center [199, 448] width 306 height 52
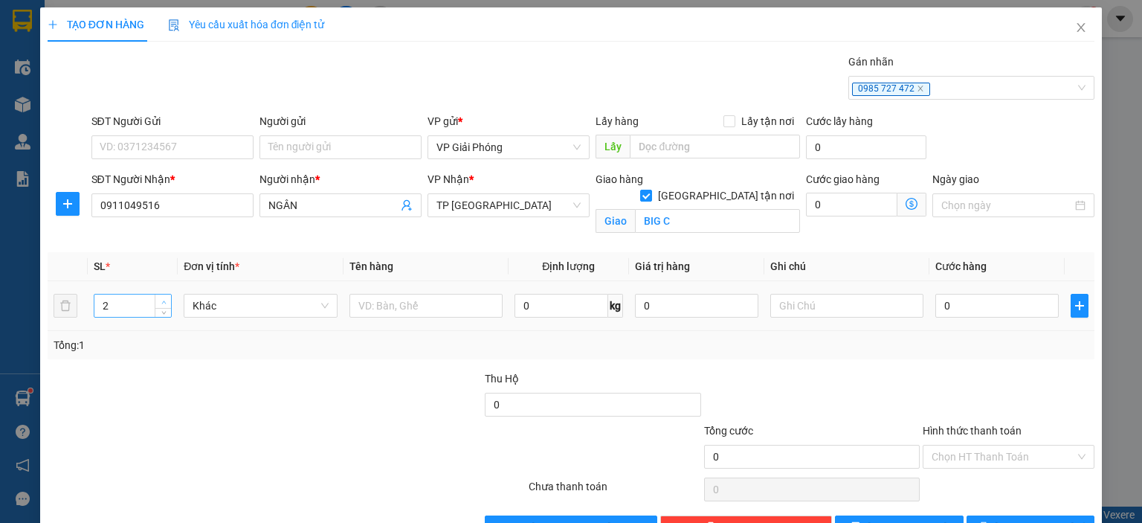
click at [161, 302] on icon "up" at bounding box center [163, 301] width 4 height 3
type input "3"
click at [161, 300] on icon "up" at bounding box center [163, 302] width 5 height 5
click at [455, 304] on input "text" at bounding box center [426, 306] width 153 height 24
type input "KIỆN QUẢ"
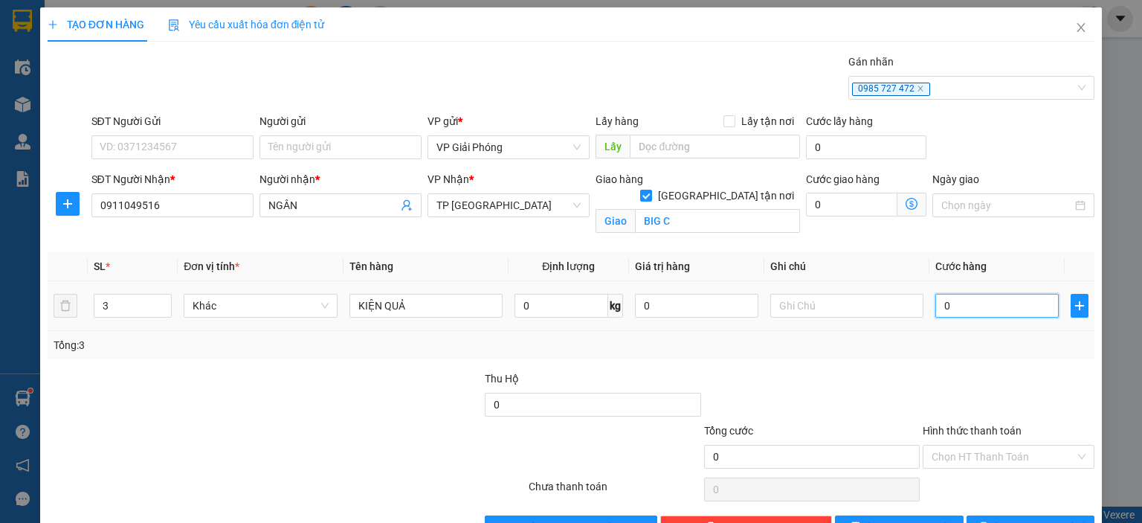
click at [988, 295] on input "0" at bounding box center [997, 306] width 123 height 24
type input "9"
type input "90"
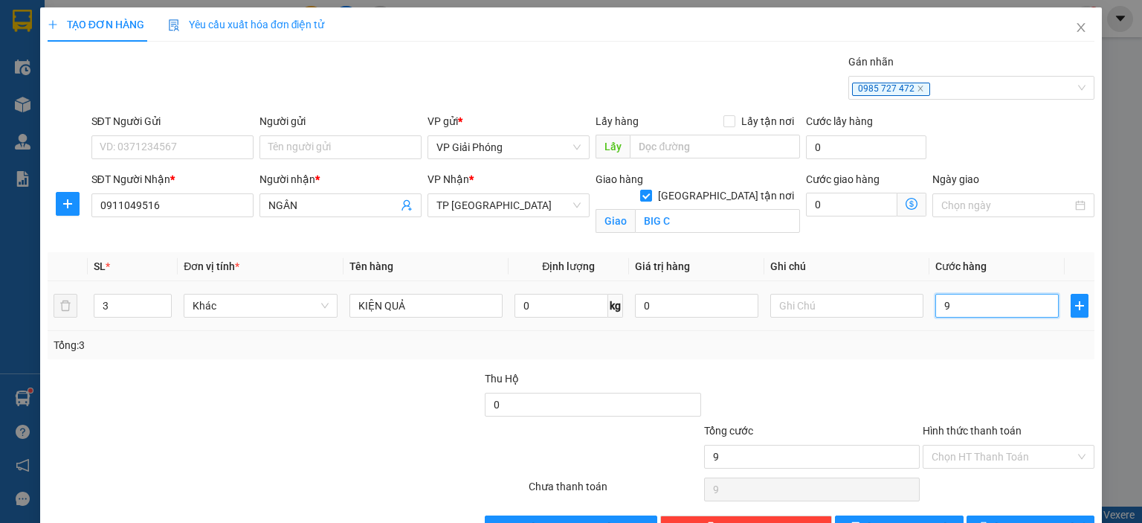
type input "90"
type input "900"
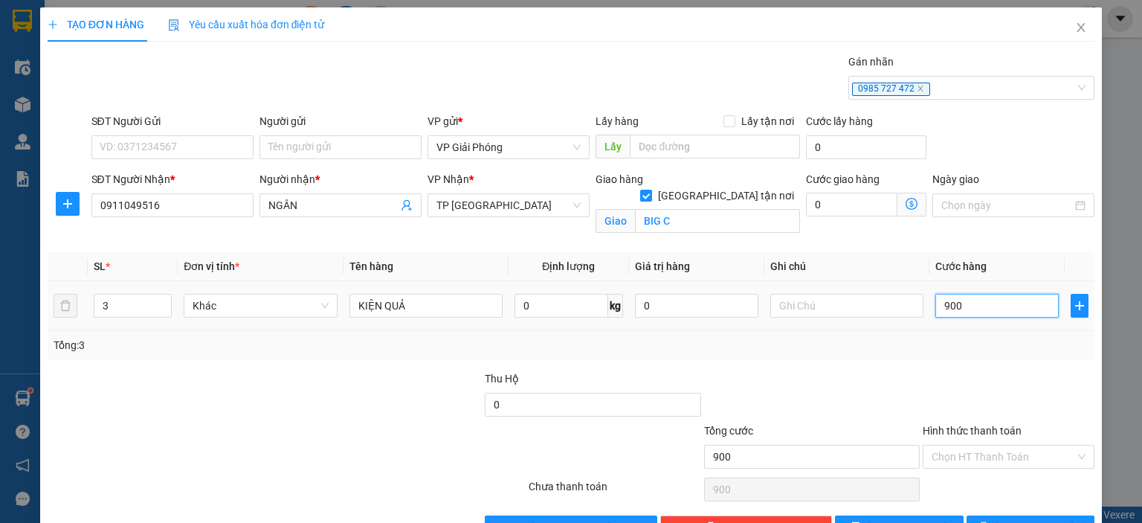
type input "90"
type input "90.000"
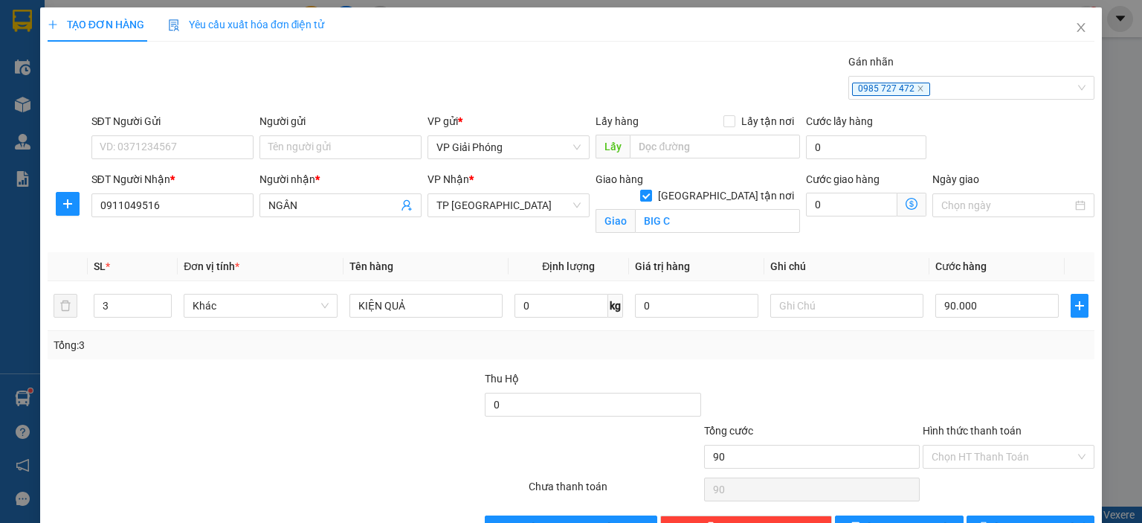
type input "90.000"
click at [959, 378] on div at bounding box center [1008, 396] width 175 height 52
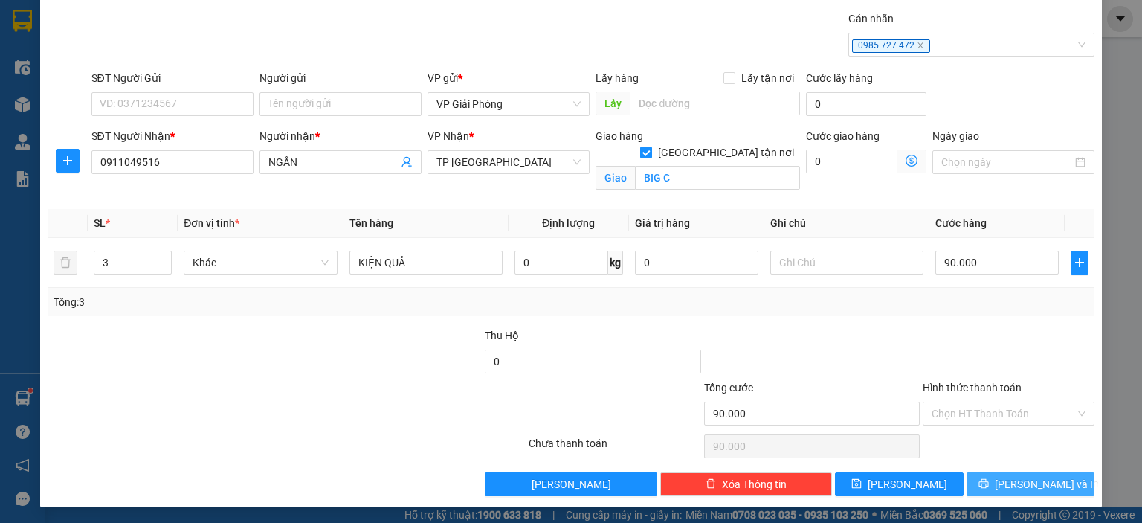
click at [1003, 492] on button "[PERSON_NAME] và In" at bounding box center [1031, 484] width 129 height 24
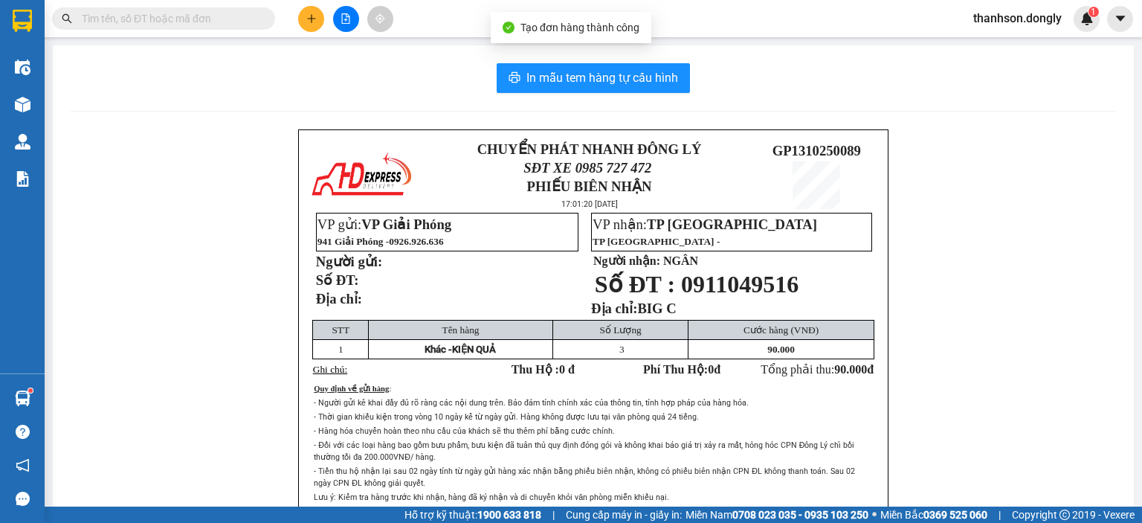
click at [574, 94] on div "In mẫu tem hàng tự cấu hình CHUYỂN PHÁT NHANH ĐÔNG LÝ SĐT XE 0985 727 472 PHIẾU…" at bounding box center [593, 327] width 1081 height 564
click at [579, 88] on button "In mẫu tem hàng tự cấu hình" at bounding box center [593, 78] width 193 height 30
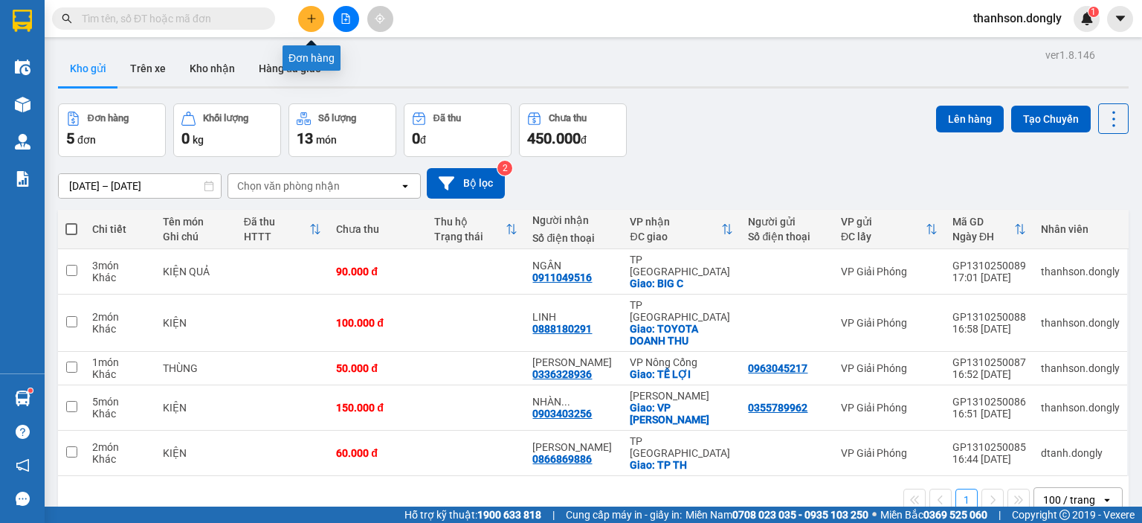
click at [303, 17] on button at bounding box center [311, 19] width 26 height 26
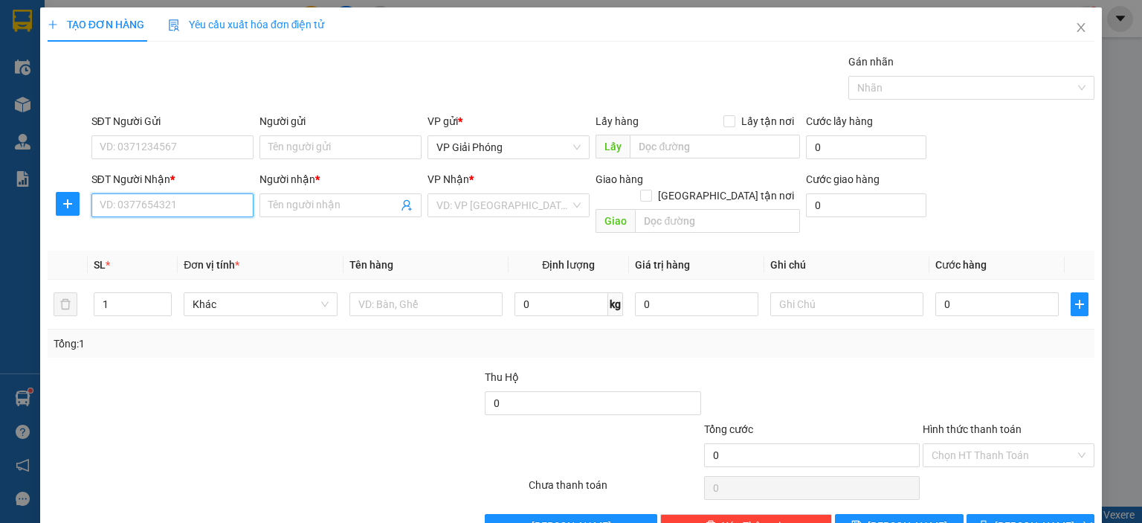
click at [184, 205] on input "SĐT Người Nhận *" at bounding box center [172, 205] width 162 height 24
type input "0902255799"
click at [181, 231] on div "0902255799 - TUẤN NGA" at bounding box center [170, 234] width 143 height 16
type input "TUẤN NGA"
checkbox input "true"
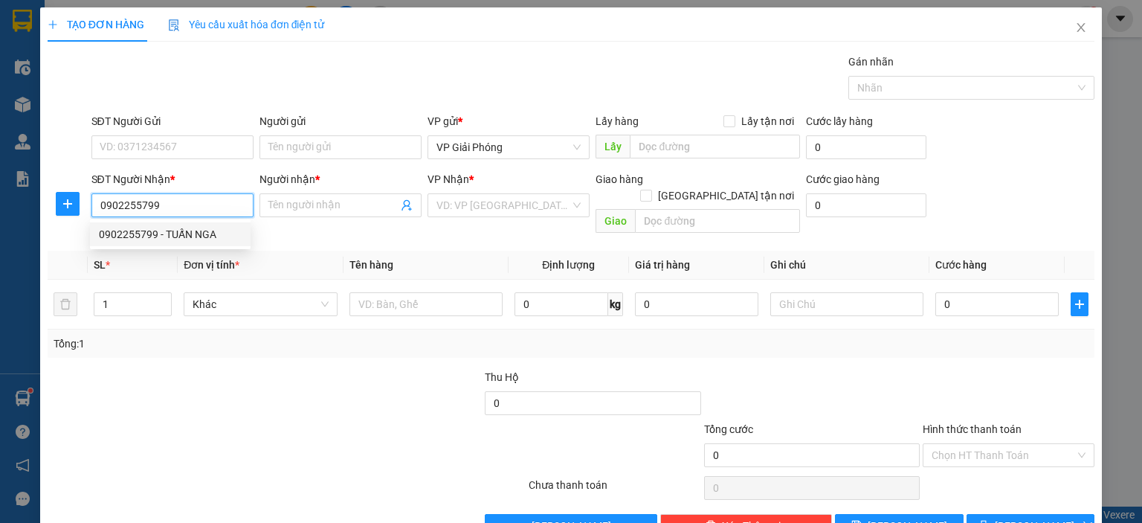
type input "TTNC"
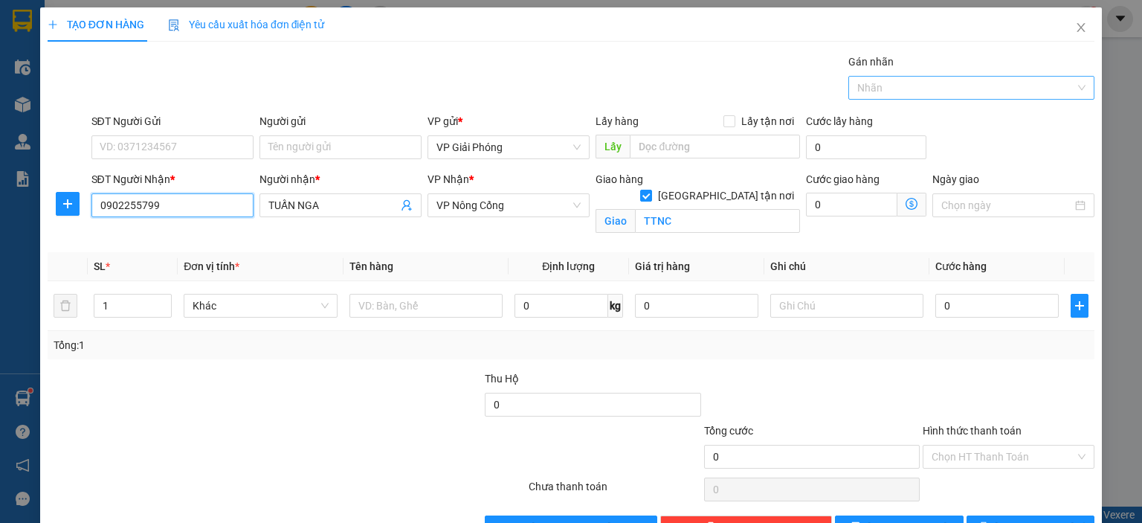
click at [964, 89] on div at bounding box center [964, 88] width 224 height 18
type input "0902255799"
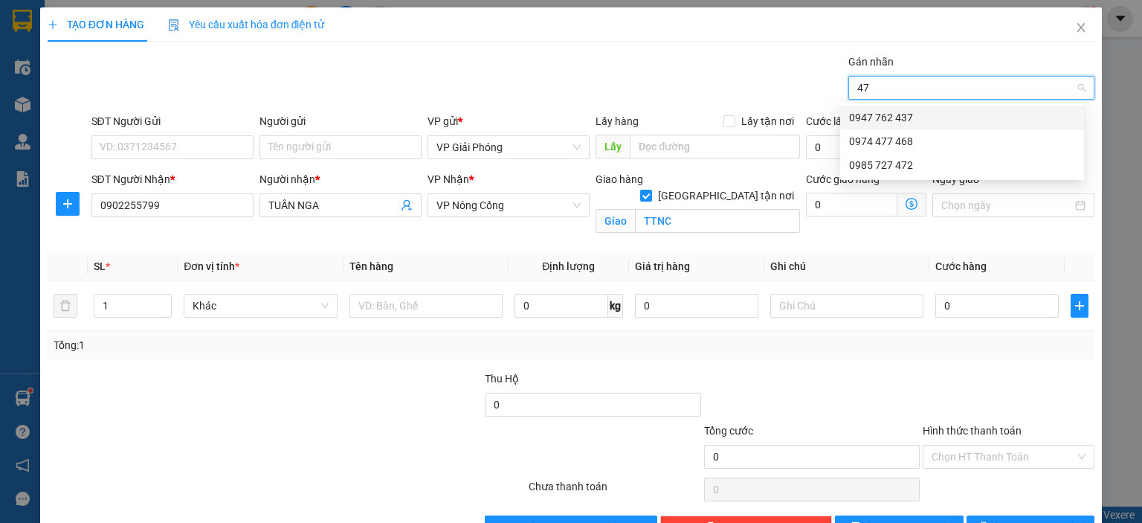
type input "472"
click at [957, 113] on div "0985 727 472" at bounding box center [962, 117] width 226 height 16
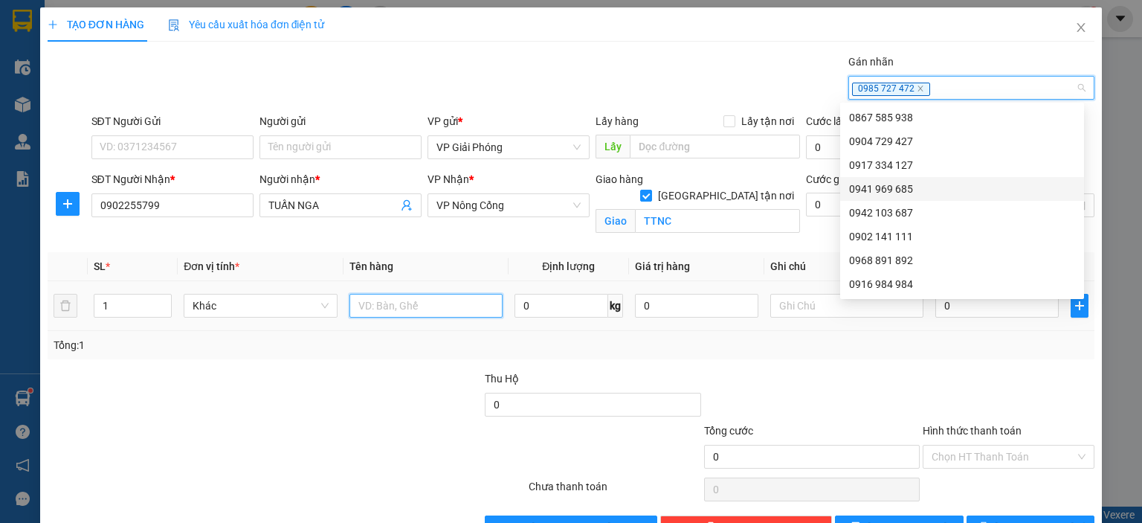
click at [414, 309] on input "text" at bounding box center [426, 306] width 153 height 24
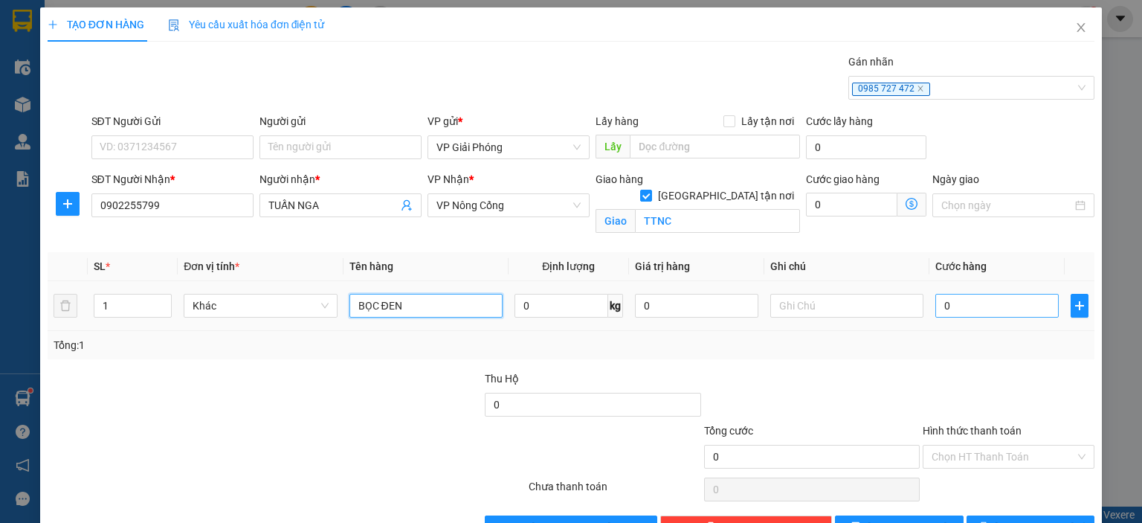
type input "BỌC ĐEN"
click at [1000, 303] on input "0" at bounding box center [997, 306] width 123 height 24
type input "4"
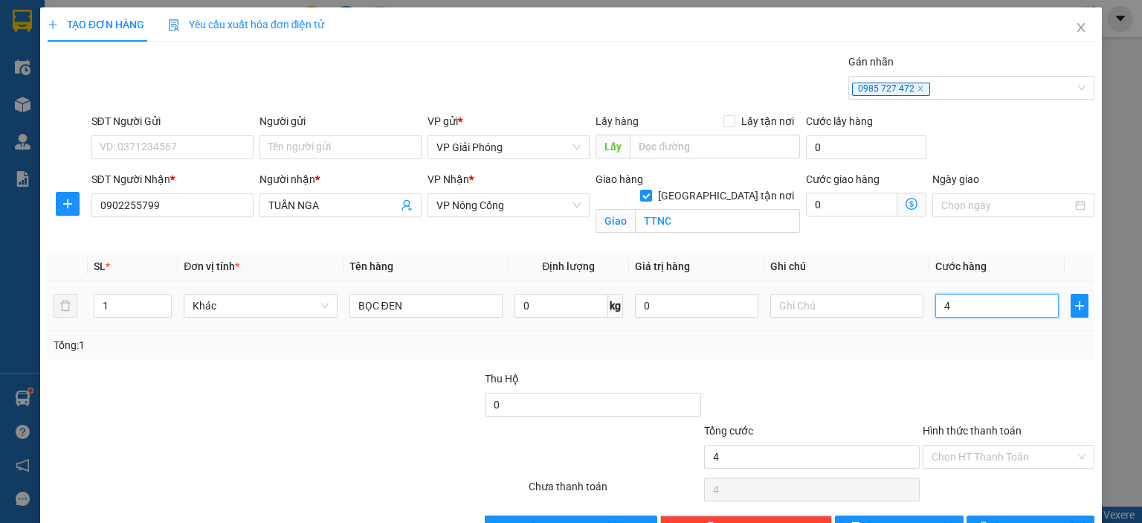
type input "40"
type input "40.000"
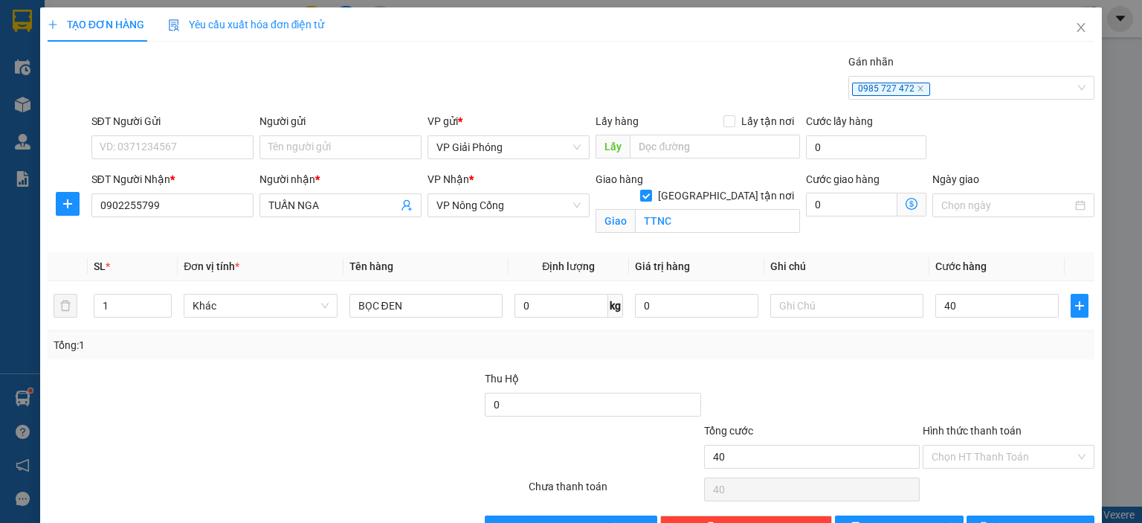
type input "40.000"
click at [963, 390] on div at bounding box center [1008, 396] width 175 height 52
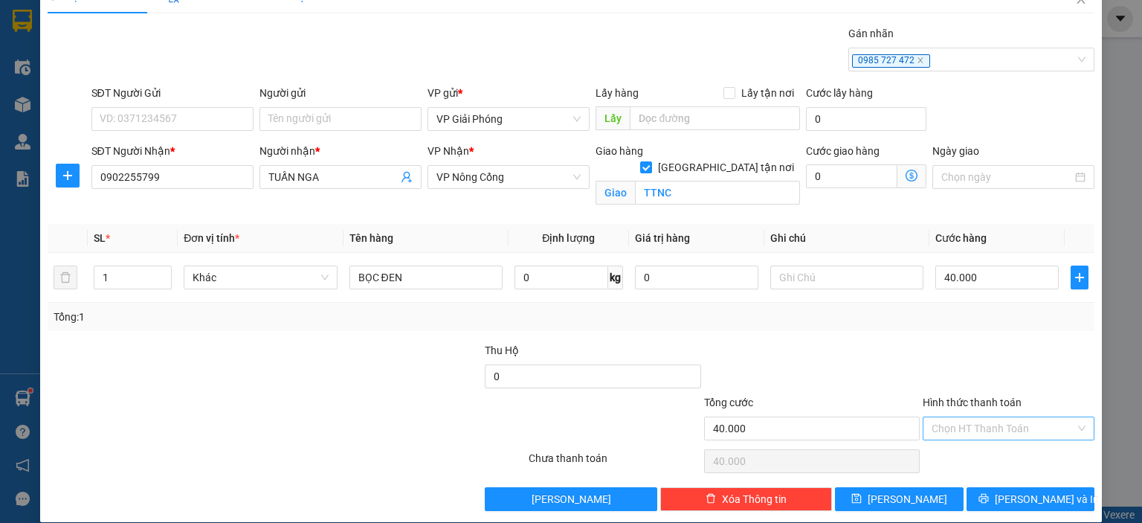
scroll to position [43, 0]
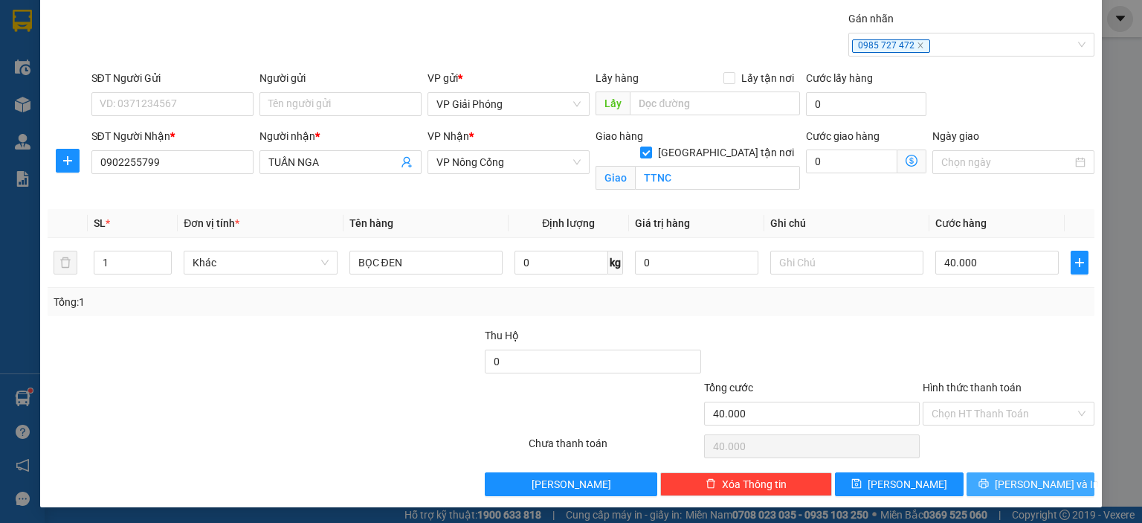
click at [1018, 485] on span "[PERSON_NAME] và In" at bounding box center [1047, 484] width 104 height 16
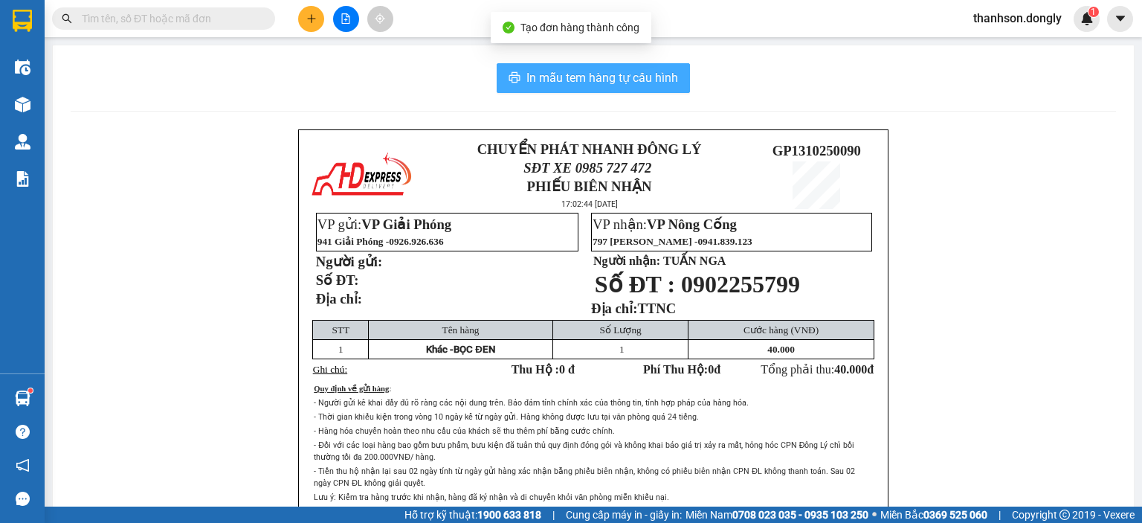
click at [596, 74] on span "In mẫu tem hàng tự cấu hình" at bounding box center [603, 77] width 152 height 19
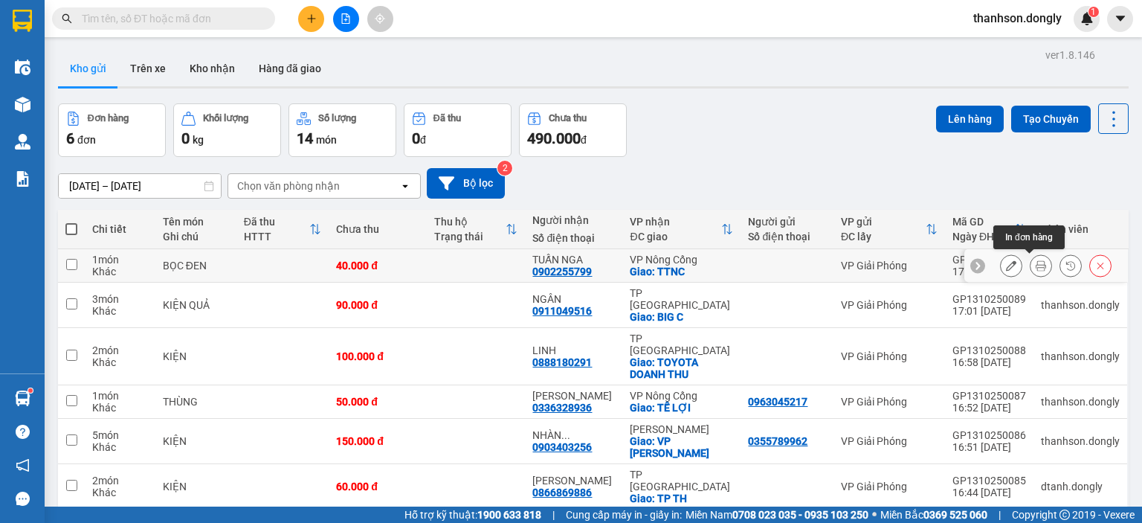
click at [1036, 262] on icon at bounding box center [1041, 265] width 10 height 10
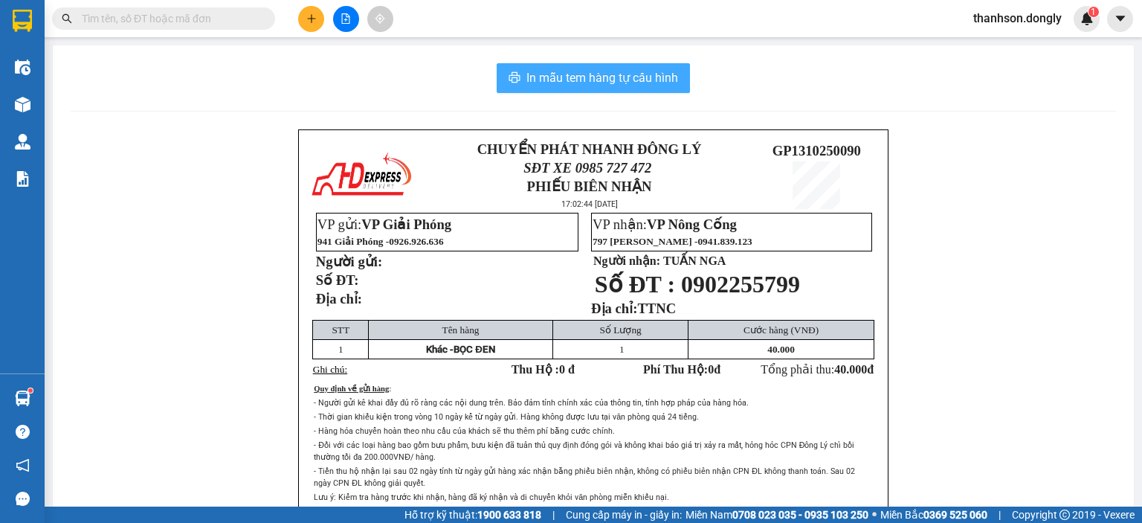
click at [573, 73] on span "In mẫu tem hàng tự cấu hình" at bounding box center [603, 77] width 152 height 19
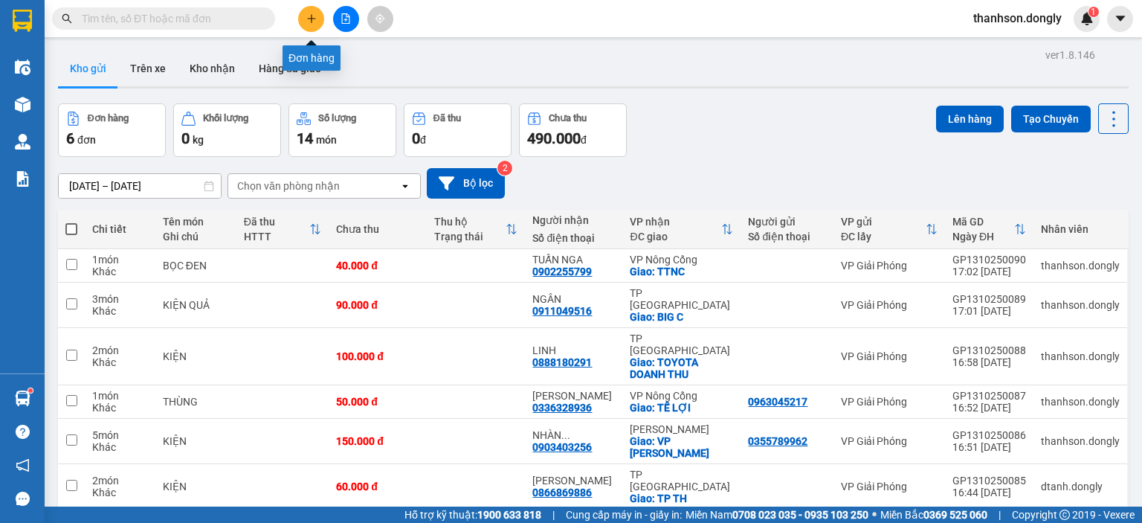
click at [315, 13] on icon "plus" at bounding box center [311, 18] width 10 height 10
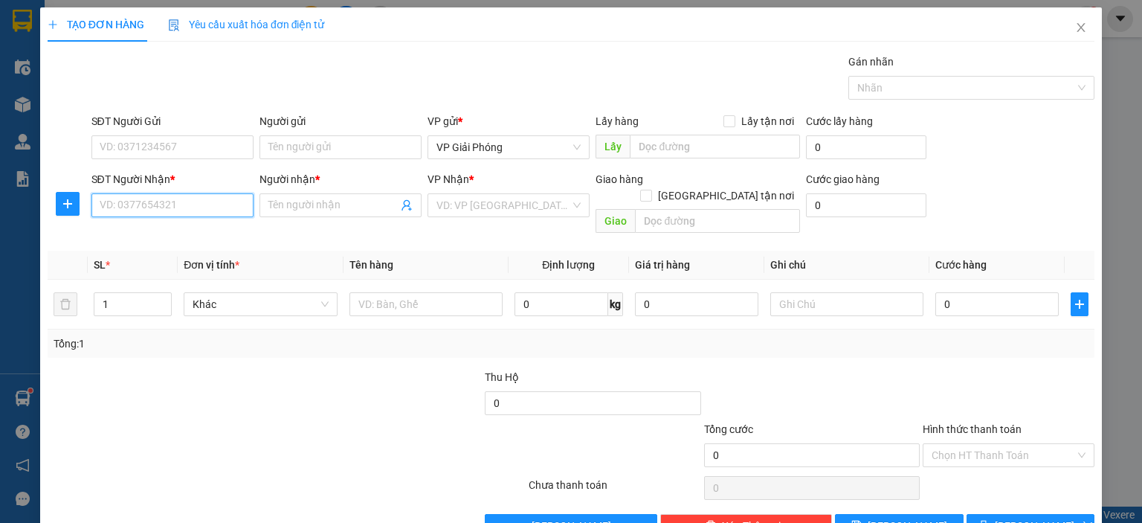
click at [193, 209] on input "SĐT Người Nhận *" at bounding box center [172, 205] width 162 height 24
type input "0986177786"
click at [313, 205] on input "Người nhận *" at bounding box center [332, 205] width 129 height 16
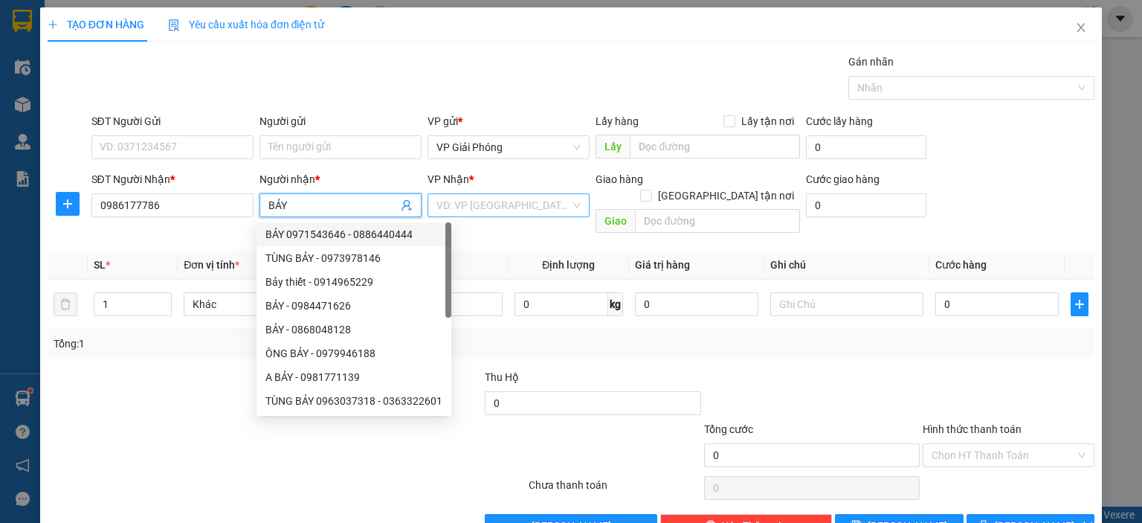
type input "BẢY"
click at [527, 201] on input "search" at bounding box center [504, 205] width 134 height 22
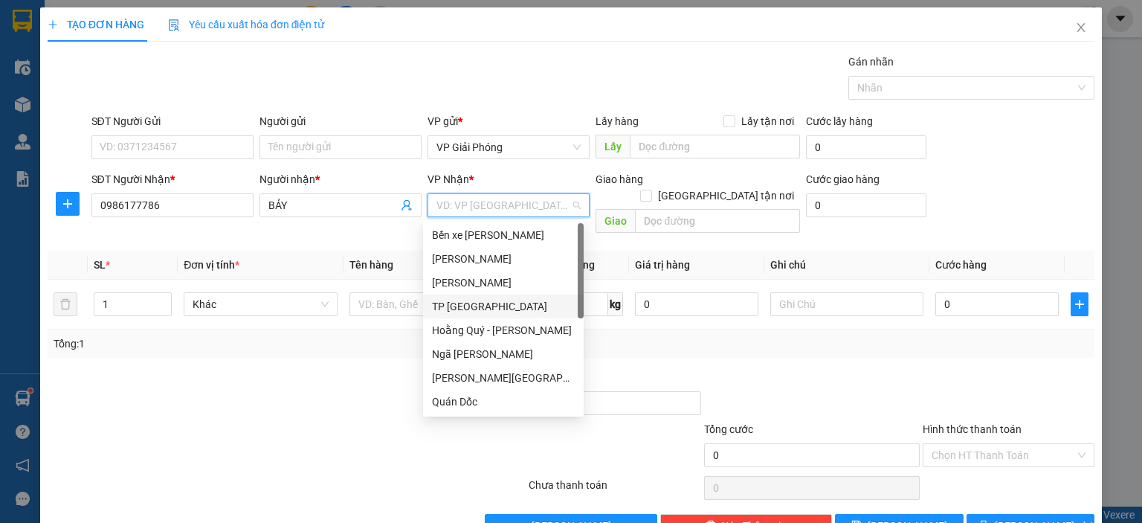
scroll to position [214, 0]
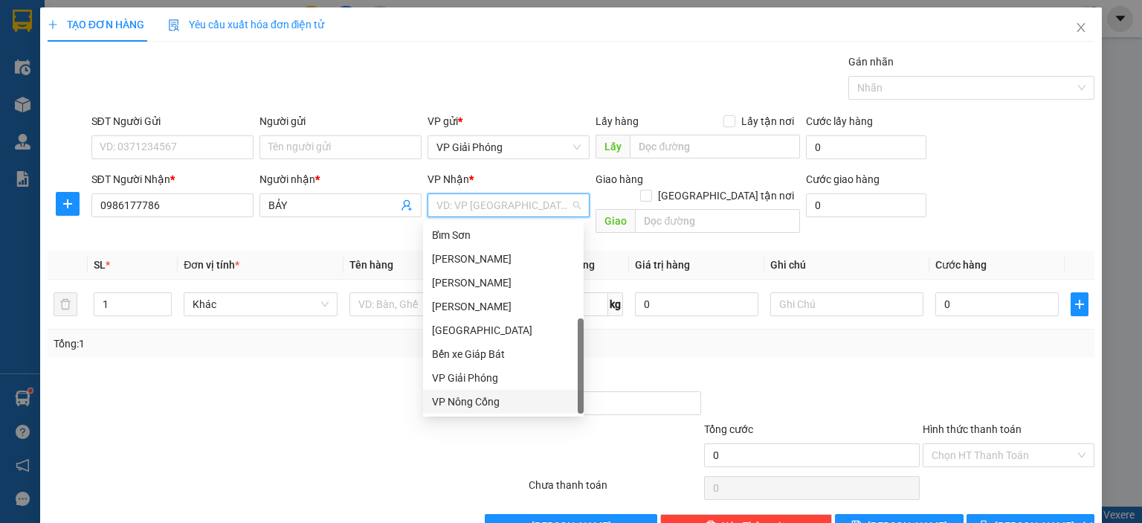
click at [491, 398] on div "VP Nông Cống" at bounding box center [503, 401] width 143 height 16
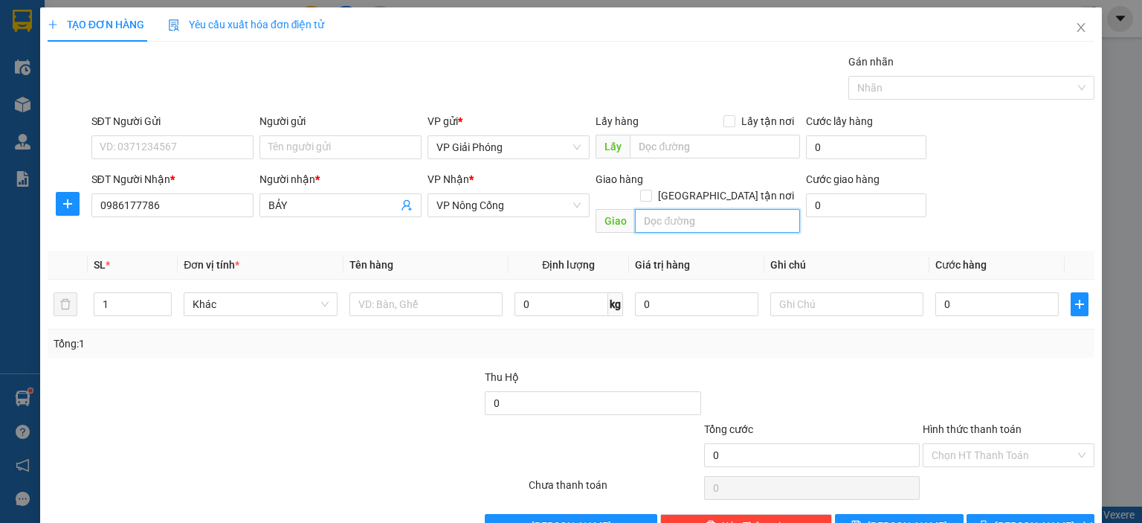
click at [671, 209] on input "text" at bounding box center [717, 221] width 165 height 24
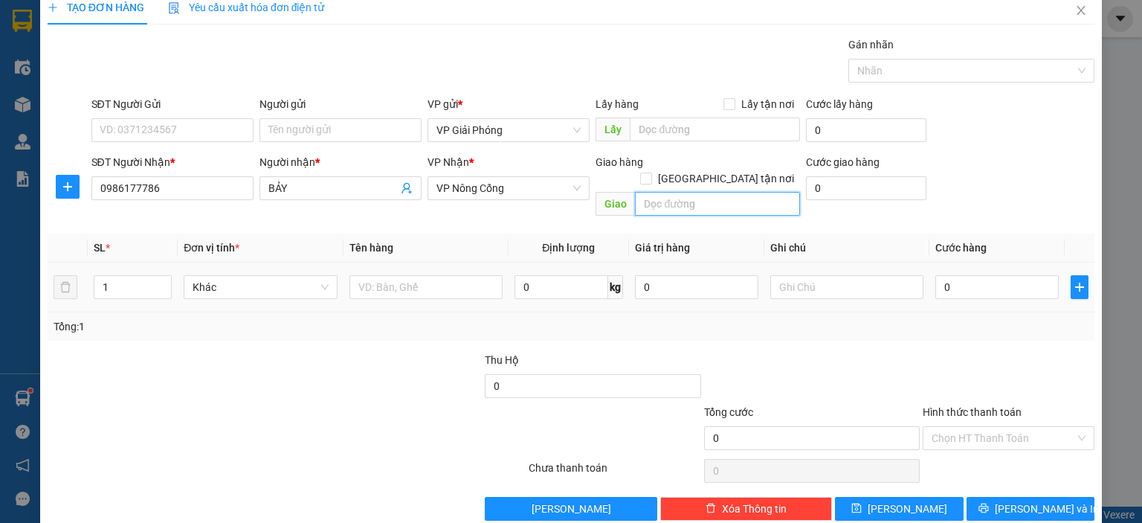
scroll to position [26, 0]
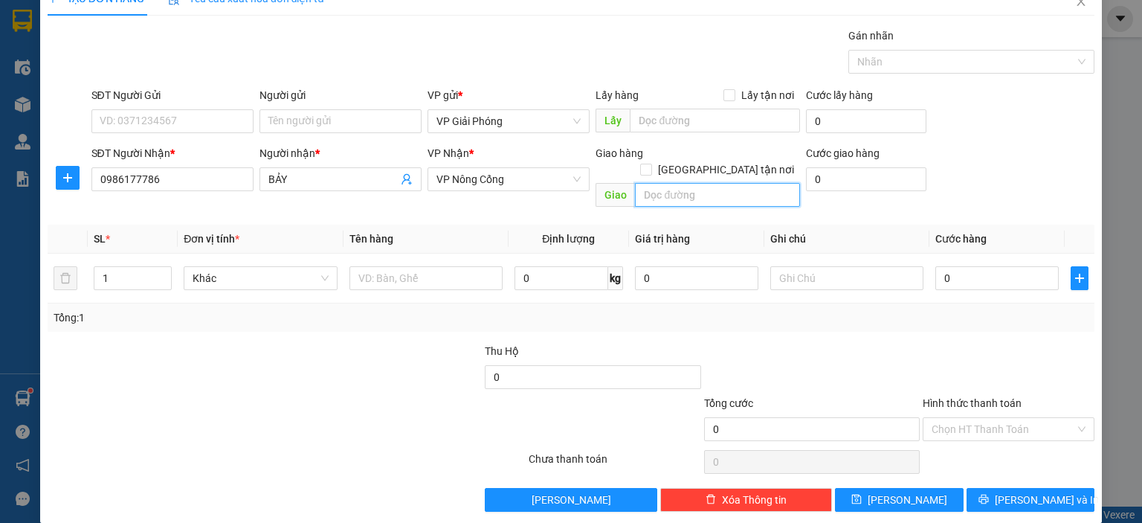
click at [701, 183] on input "text" at bounding box center [717, 195] width 165 height 24
type input "TTNC"
click at [651, 164] on input "[GEOGRAPHIC_DATA] tận nơi" at bounding box center [645, 169] width 10 height 10
checkbox input "true"
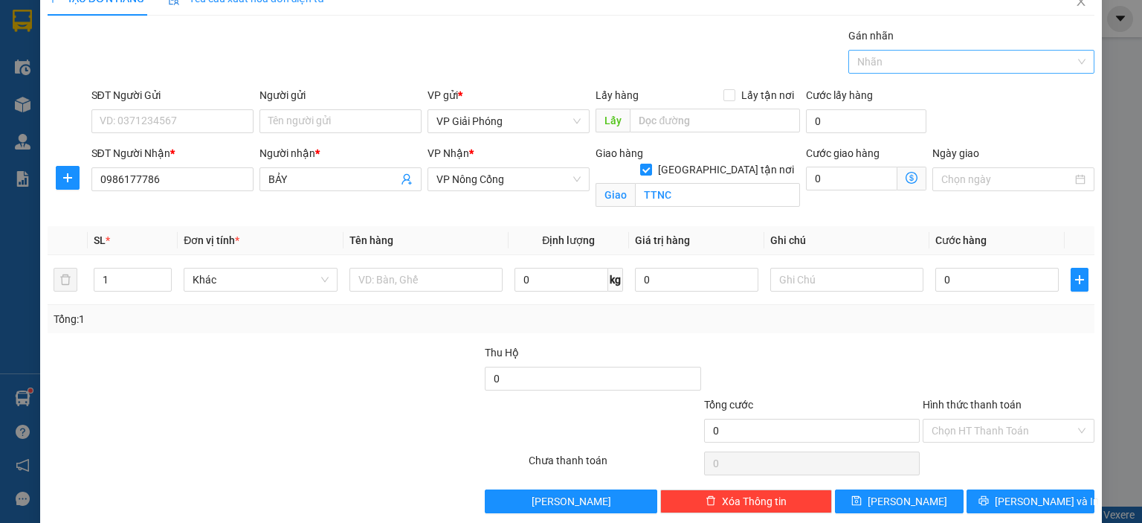
click at [893, 54] on div at bounding box center [964, 62] width 224 height 18
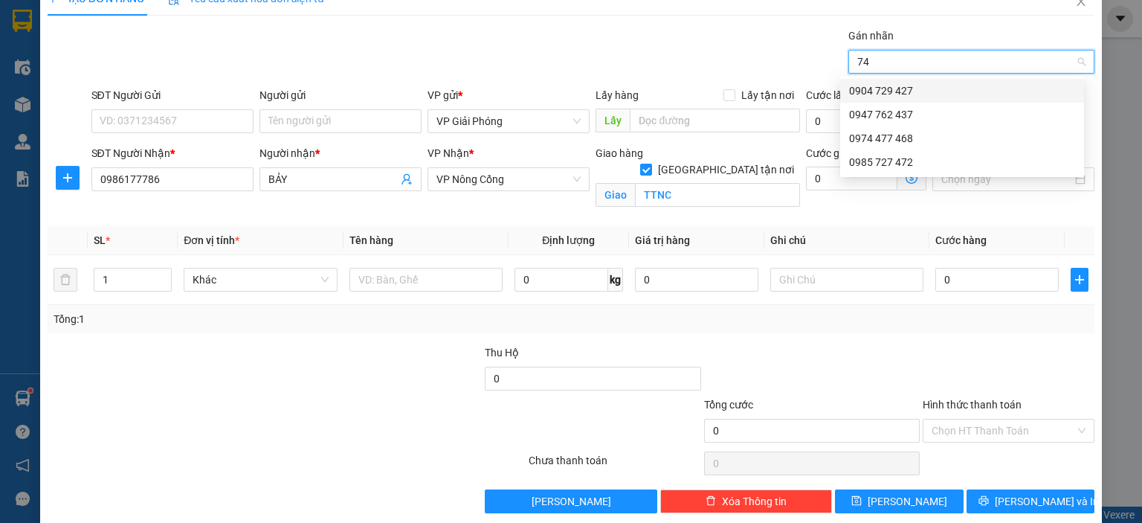
type input "7"
type input "472"
click at [939, 86] on div "0985 727 472" at bounding box center [962, 91] width 226 height 16
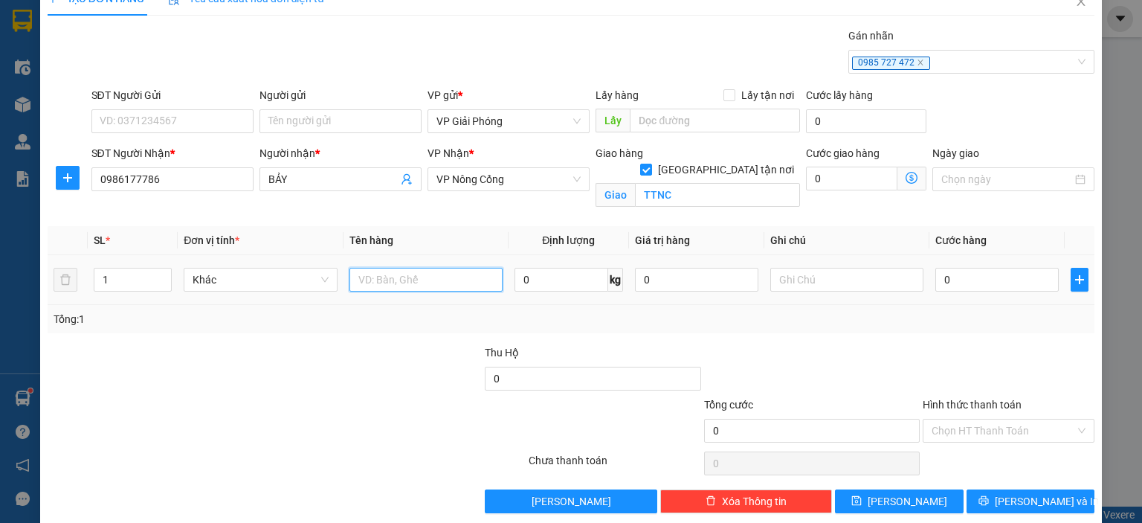
click at [419, 282] on input "text" at bounding box center [426, 280] width 153 height 24
type input "GIẤY TỜ"
click at [1002, 286] on input "0" at bounding box center [997, 280] width 123 height 24
type input "3"
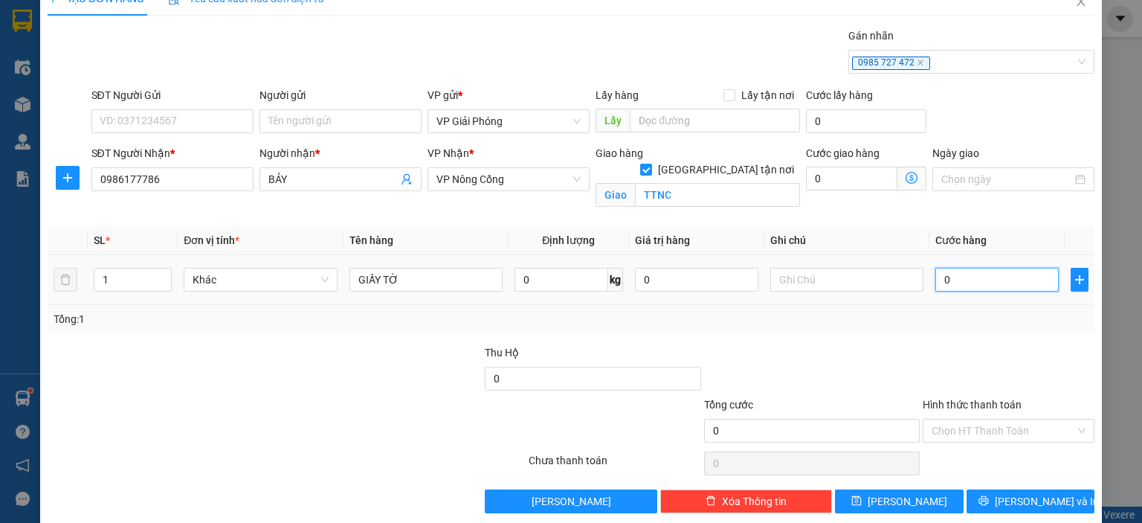
type input "3"
type input "30"
type input "30.000"
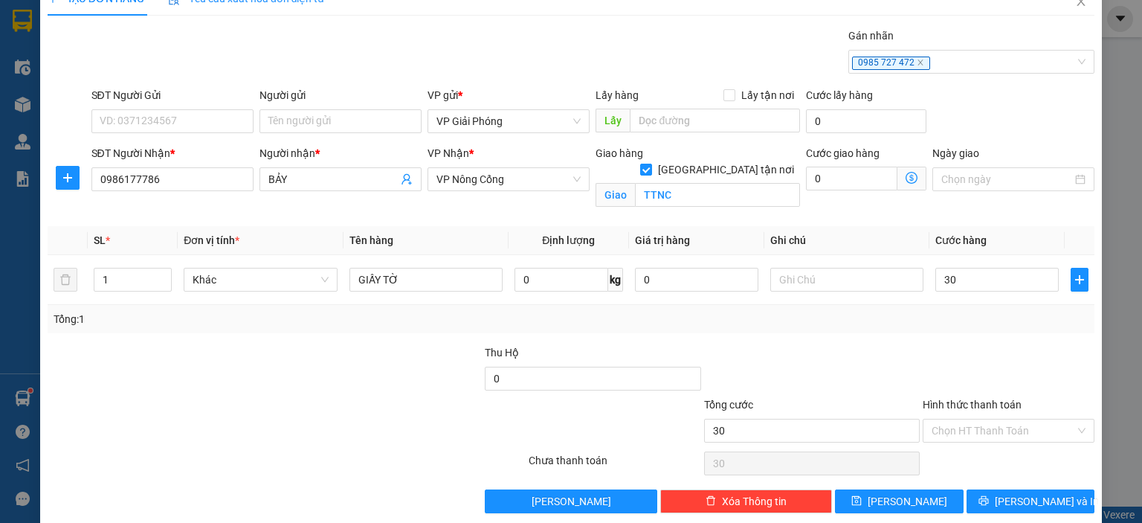
type input "30.000"
click at [995, 347] on div at bounding box center [1008, 370] width 175 height 52
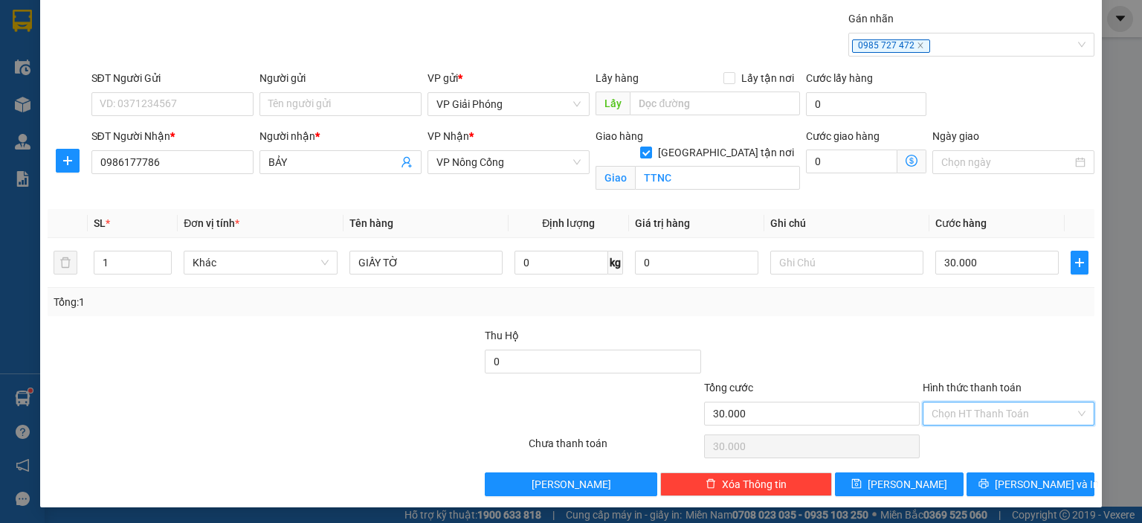
click at [985, 404] on input "Hình thức thanh toán" at bounding box center [1004, 413] width 144 height 22
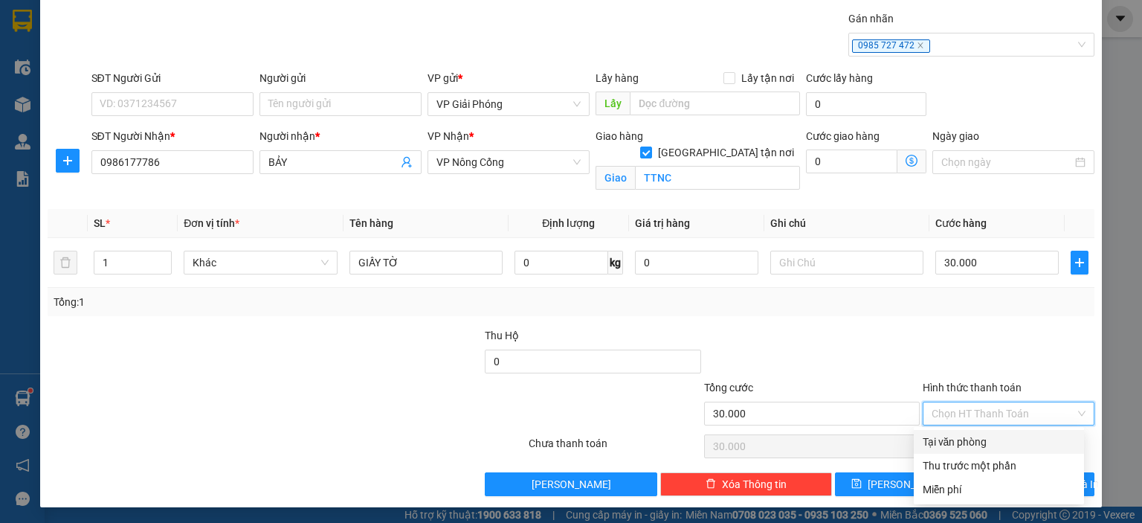
click at [988, 437] on div "Tại văn phòng" at bounding box center [999, 442] width 152 height 16
type input "0"
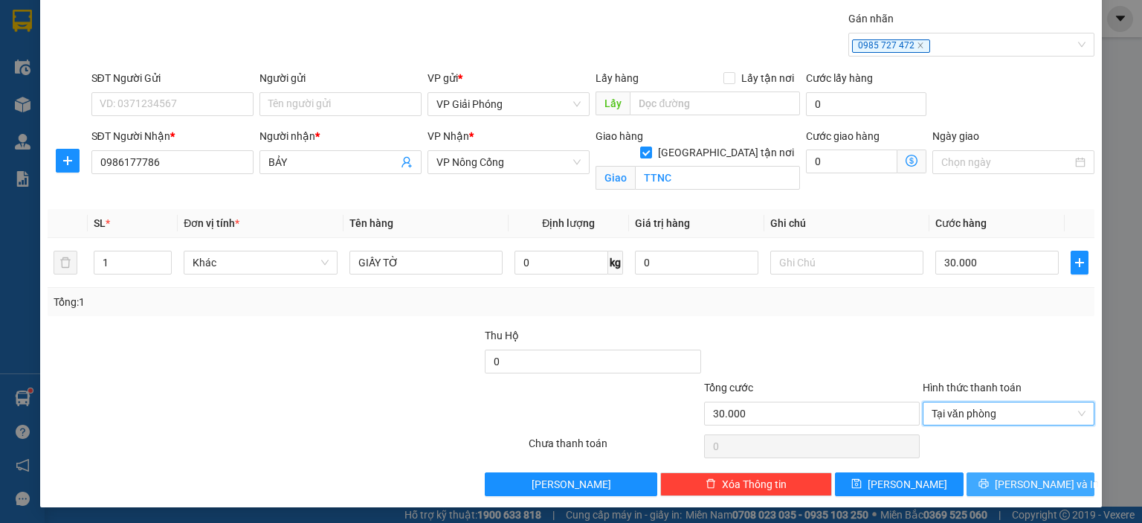
click at [1014, 480] on span "[PERSON_NAME] và In" at bounding box center [1047, 484] width 104 height 16
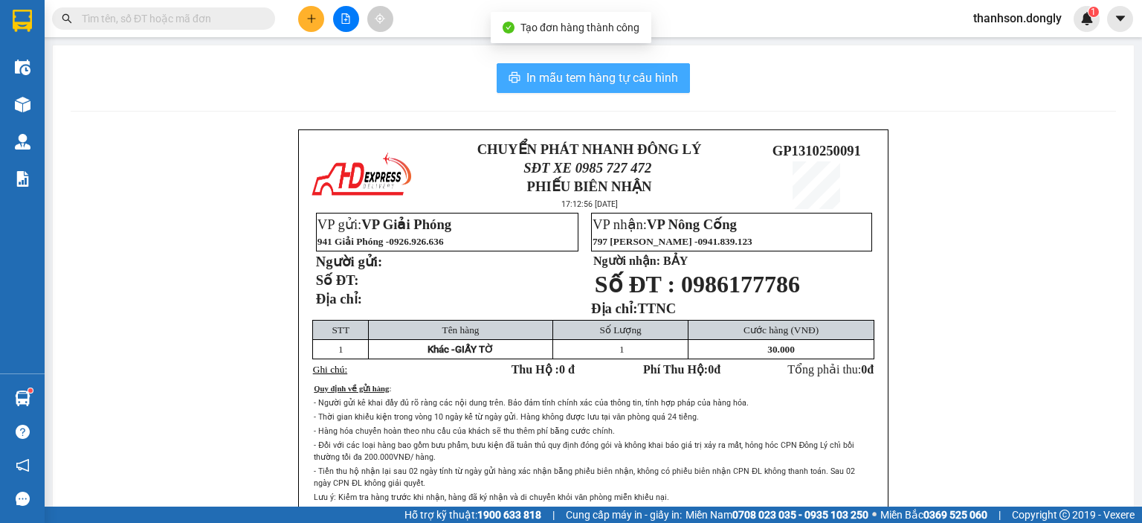
click at [677, 90] on button "In mẫu tem hàng tự cấu hình" at bounding box center [593, 78] width 193 height 30
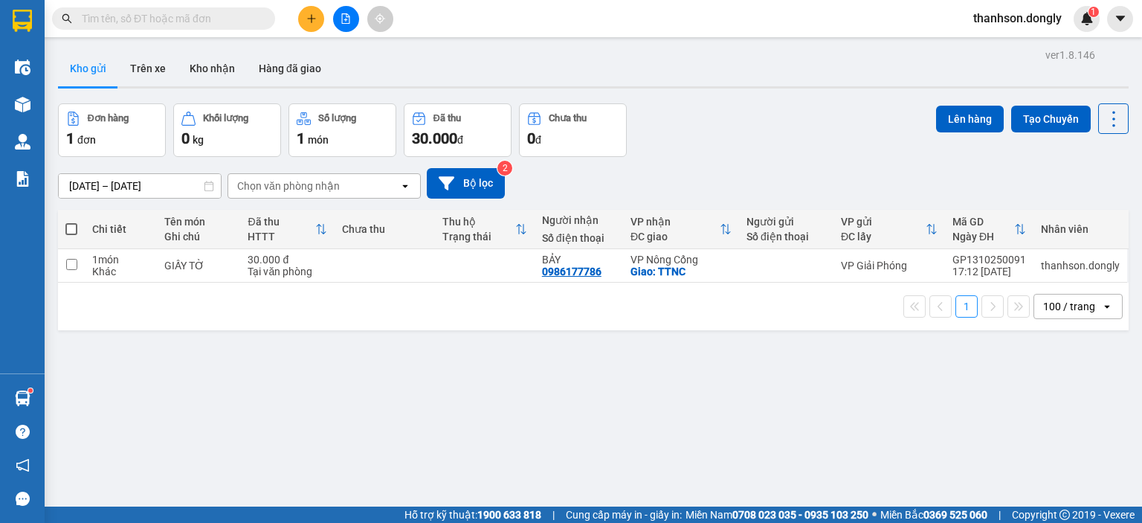
drag, startPoint x: 735, startPoint y: 193, endPoint x: 644, endPoint y: 363, distance: 193.0
click at [791, 434] on div "ver 1.8.146 Kho gửi Trên xe Kho nhận Hàng đã giao Đơn hàng 1 đơn Khối lượng 0 k…" at bounding box center [593, 306] width 1083 height 523
click at [312, 21] on icon "plus" at bounding box center [311, 18] width 10 height 10
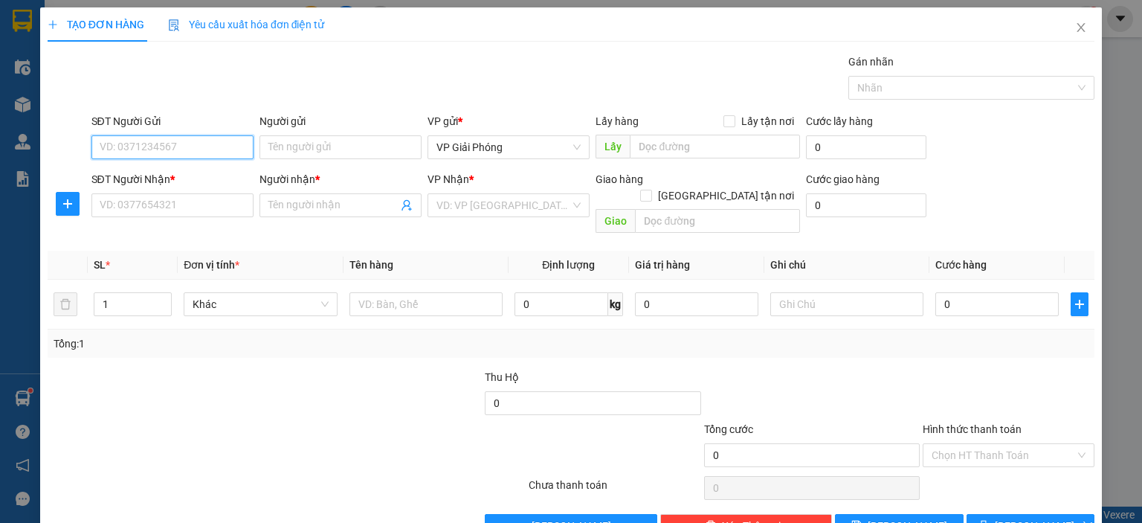
click at [201, 146] on input "SĐT Người Gửi" at bounding box center [172, 147] width 162 height 24
type input "0768321097"
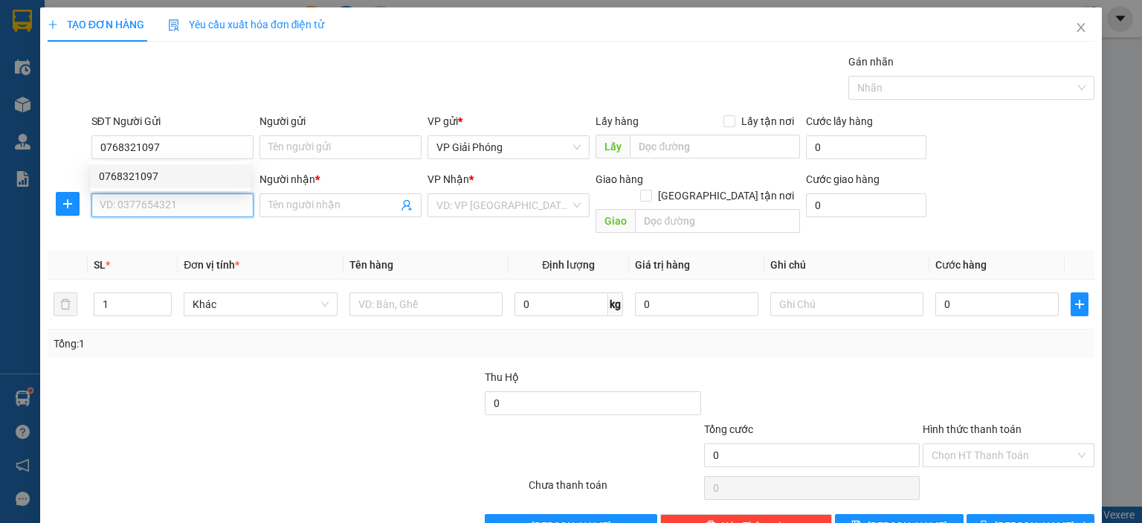
click at [165, 207] on input "SĐT Người Nhận *" at bounding box center [172, 205] width 162 height 24
type input "0911052738"
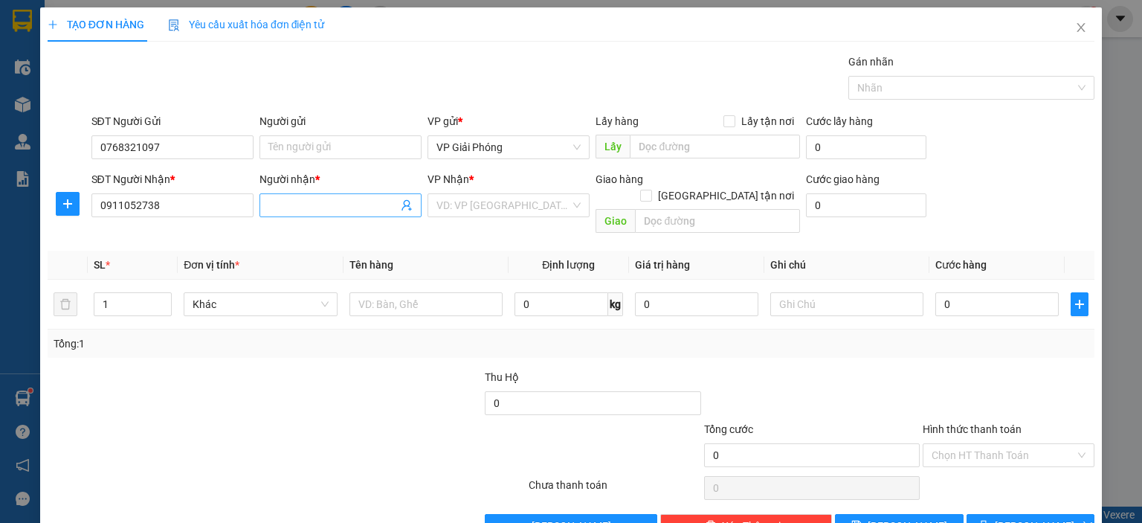
click at [336, 200] on input "Người nhận *" at bounding box center [332, 205] width 129 height 16
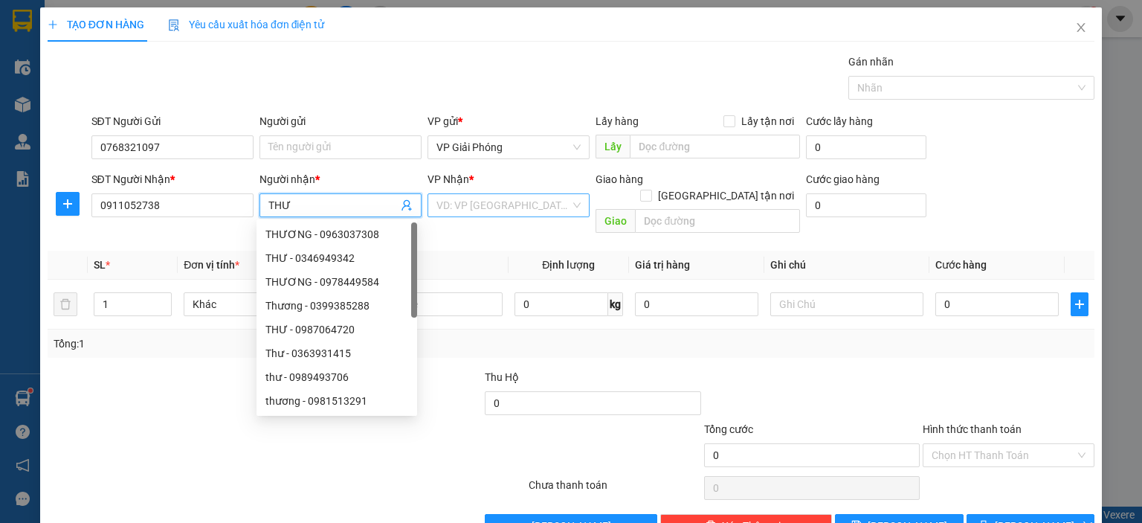
type input "THƯ"
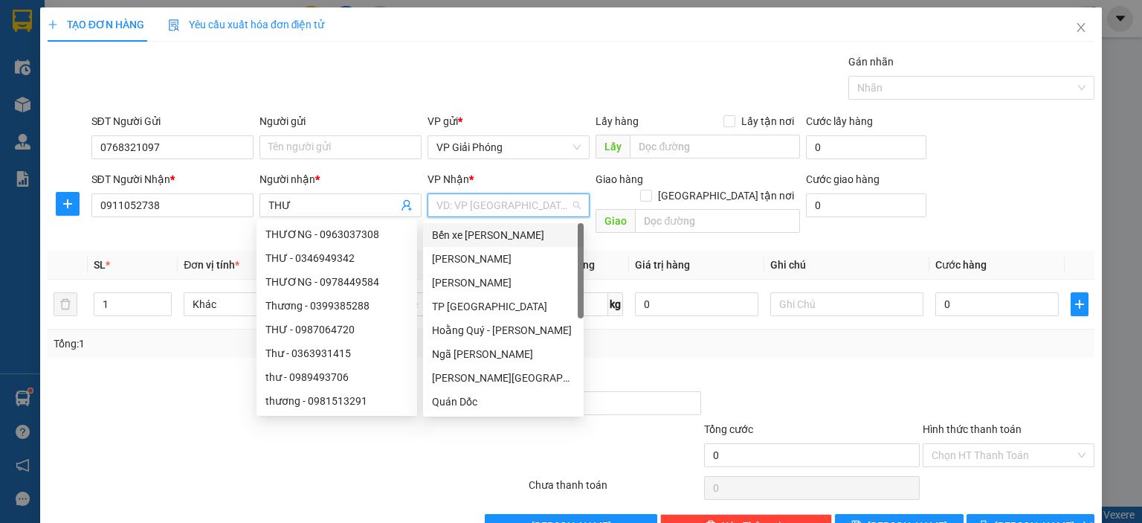
click at [458, 202] on input "search" at bounding box center [504, 205] width 134 height 22
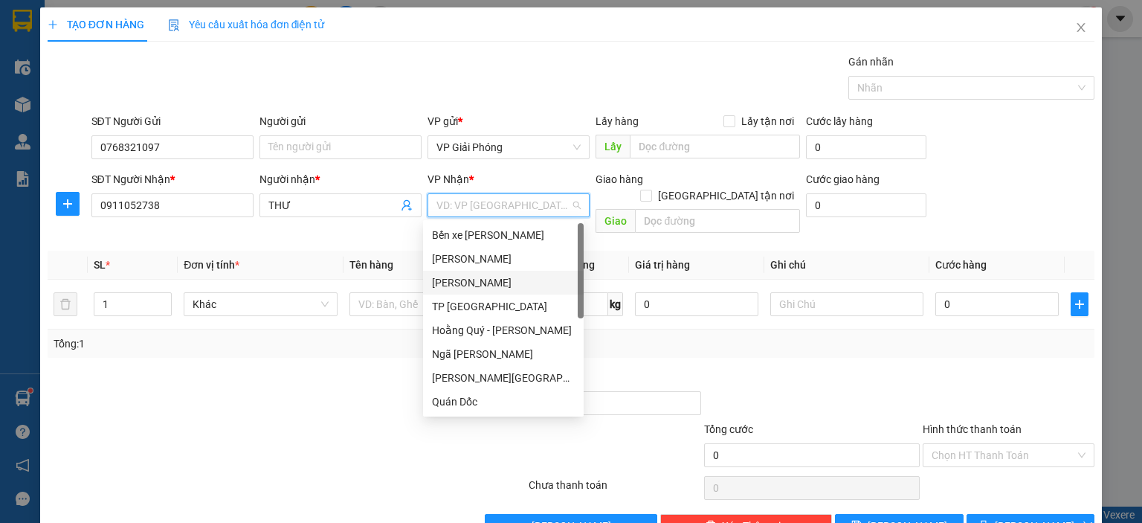
click at [452, 285] on div "[PERSON_NAME]" at bounding box center [503, 282] width 143 height 16
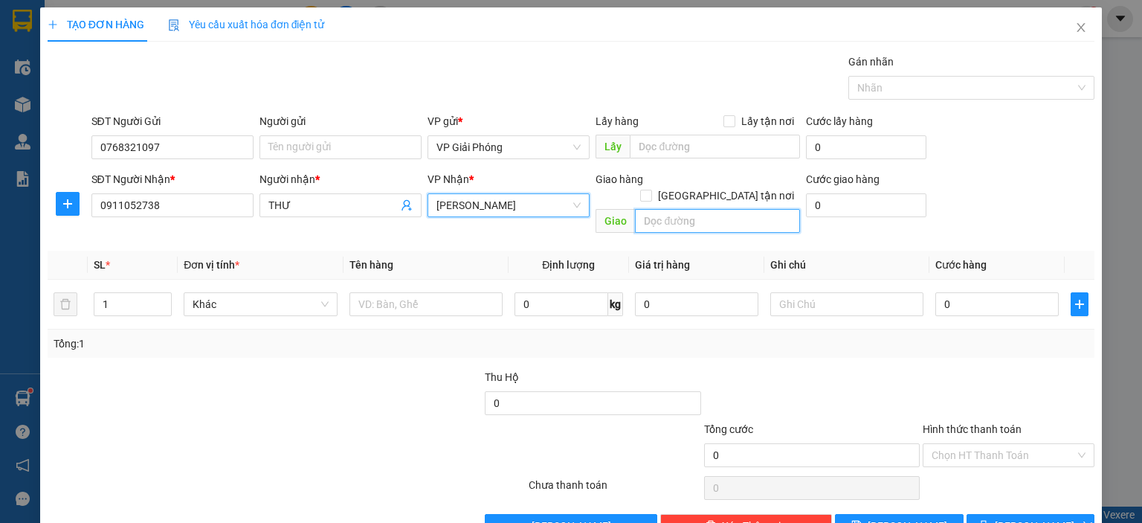
click at [671, 210] on input "text" at bounding box center [717, 221] width 165 height 24
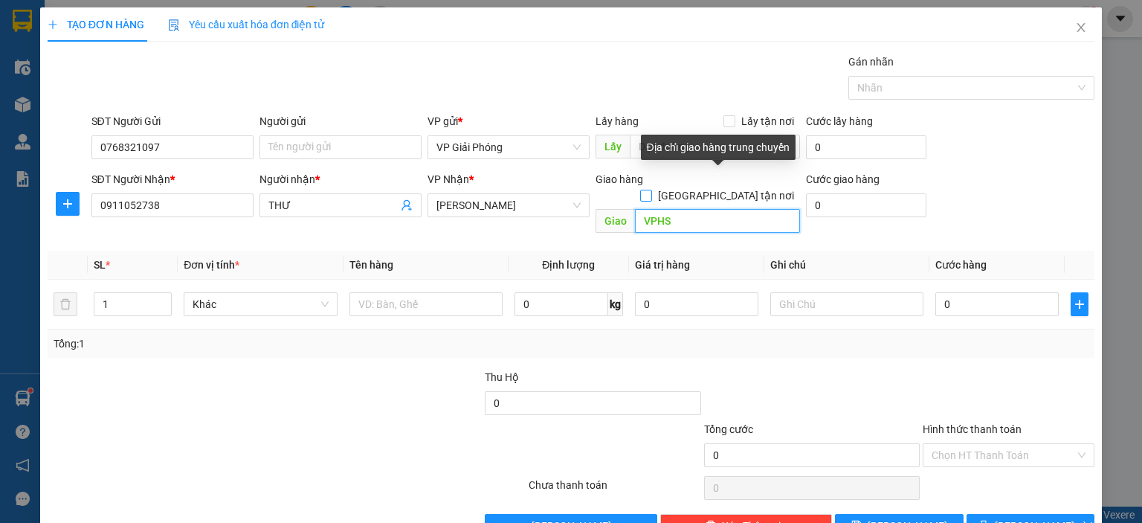
type input "VPHS"
click at [651, 190] on input "[GEOGRAPHIC_DATA] tận nơi" at bounding box center [645, 195] width 10 height 10
checkbox input "true"
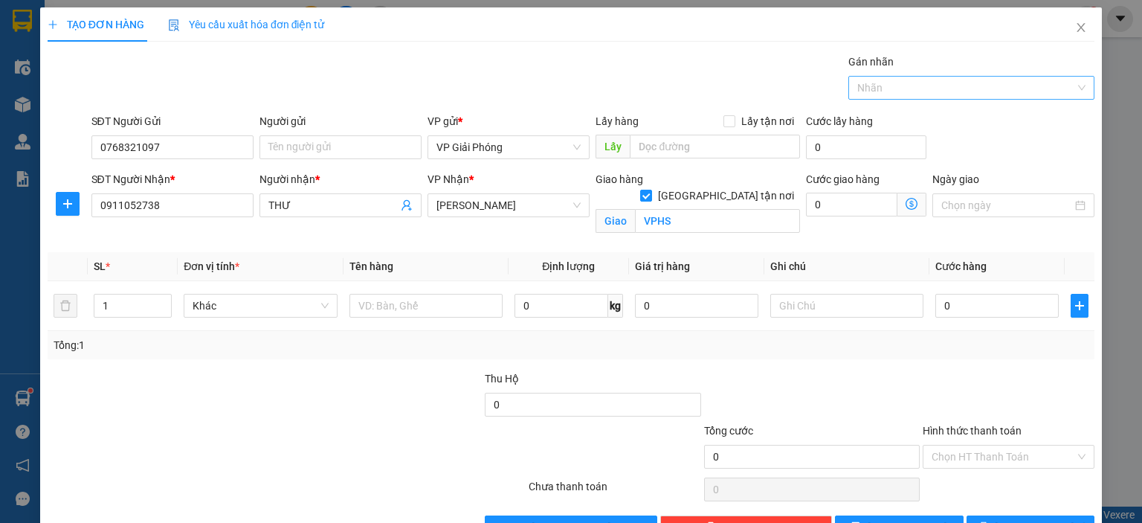
click at [873, 90] on div at bounding box center [964, 88] width 224 height 18
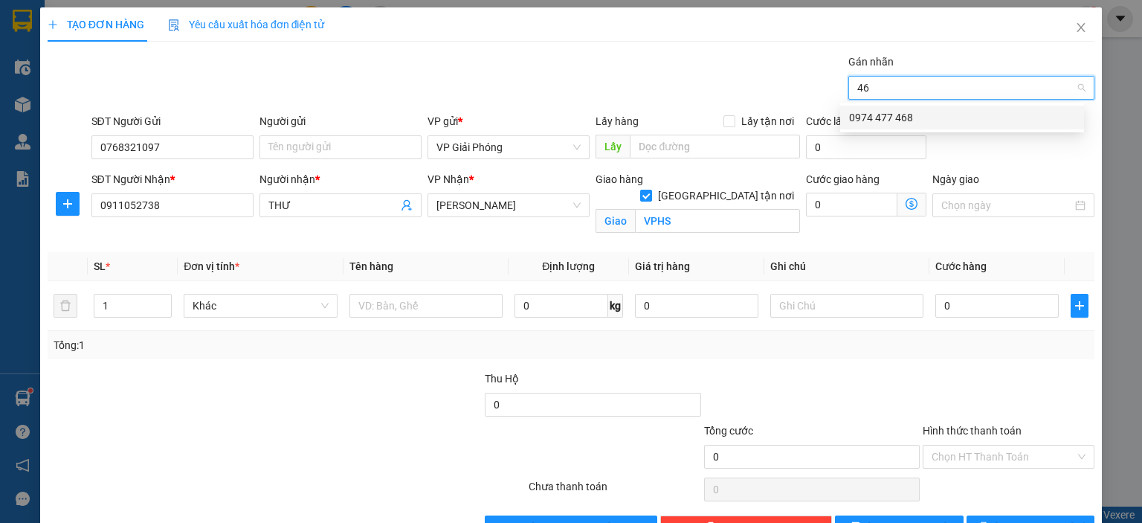
type input "468"
click at [857, 109] on div "0974 477 468" at bounding box center [962, 117] width 226 height 16
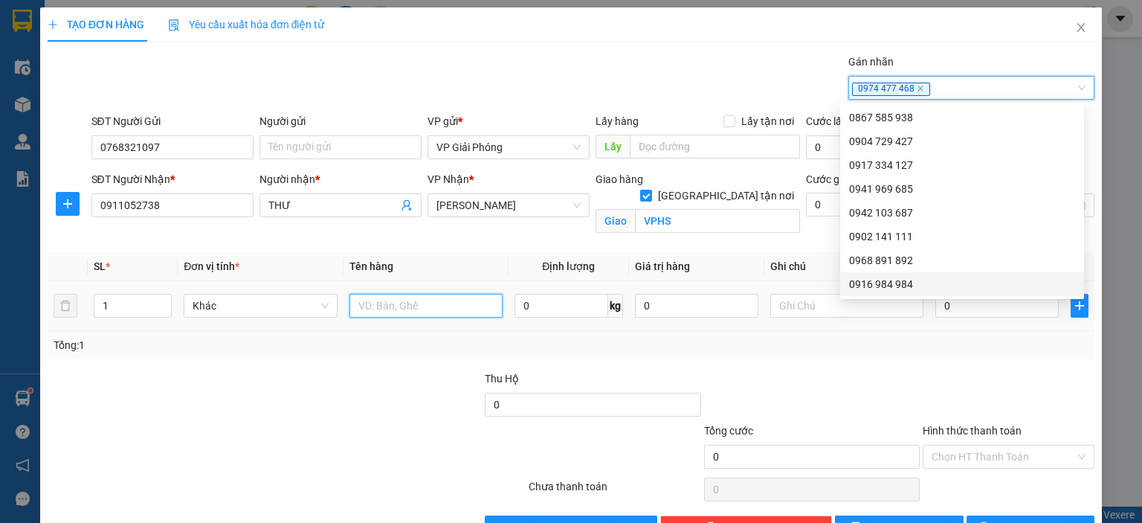
click at [405, 303] on input "text" at bounding box center [426, 306] width 153 height 24
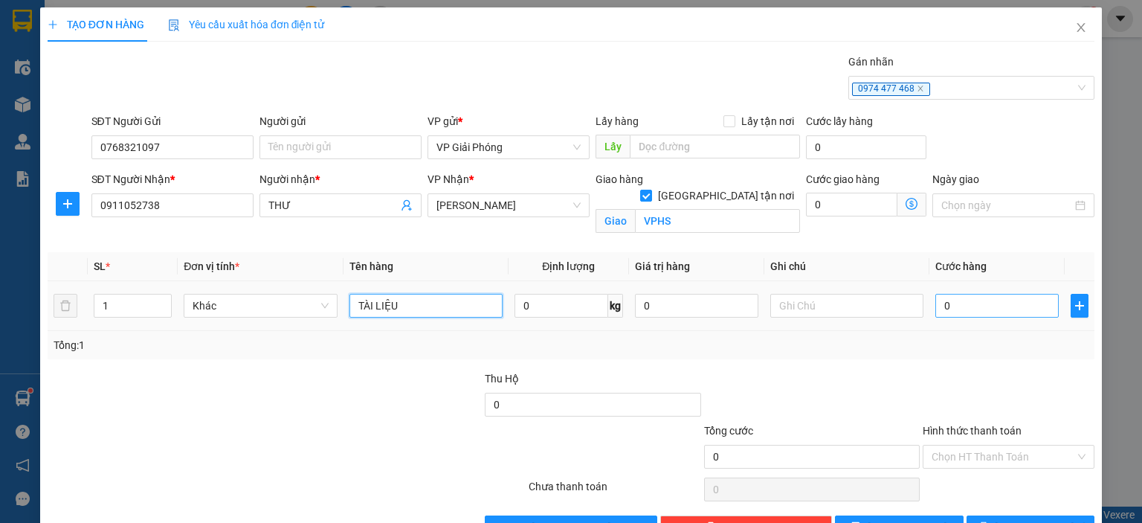
type input "TÀI LIỆU"
click at [939, 303] on input "0" at bounding box center [997, 306] width 123 height 24
type input "3"
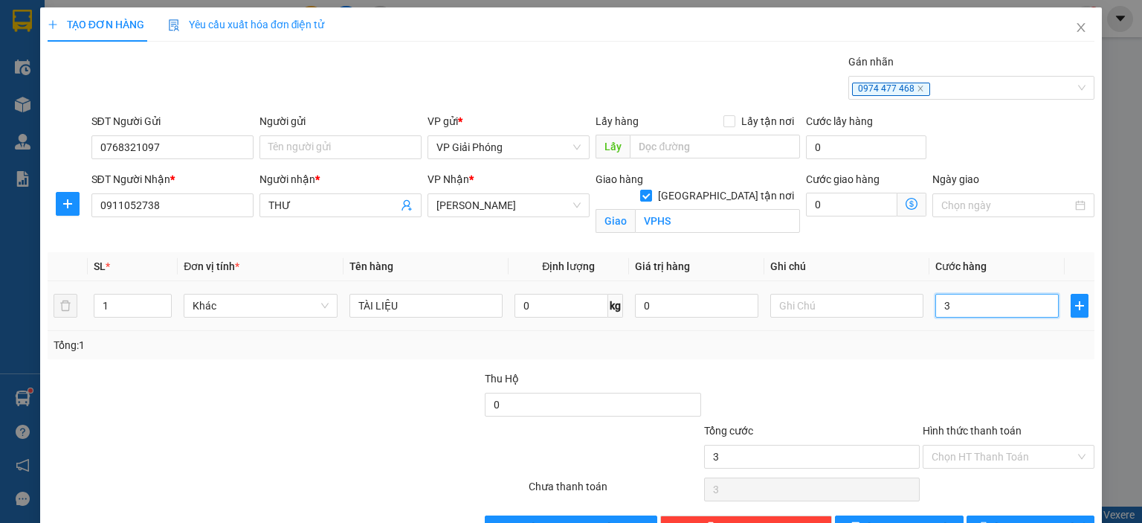
type input "30"
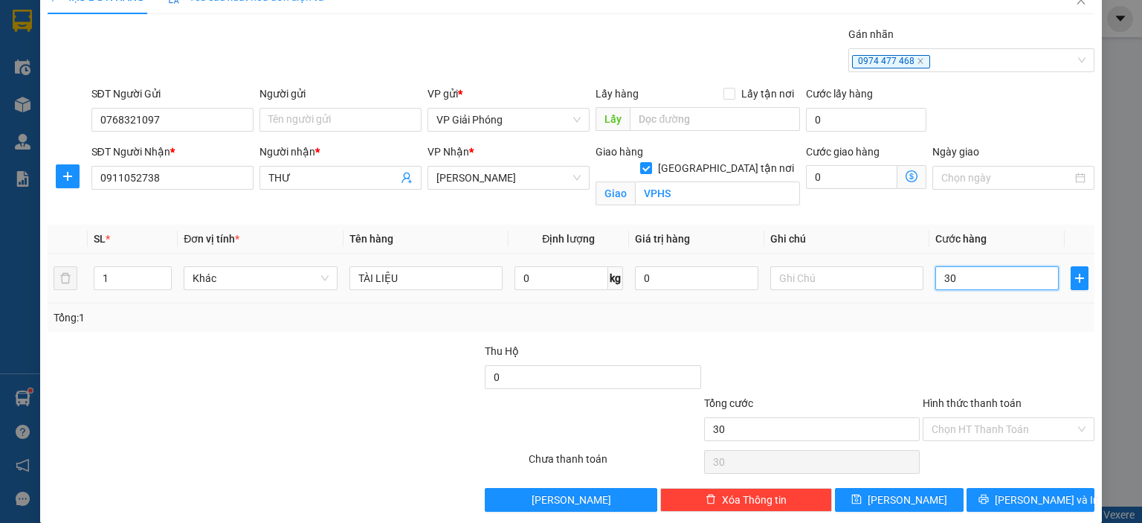
scroll to position [43, 0]
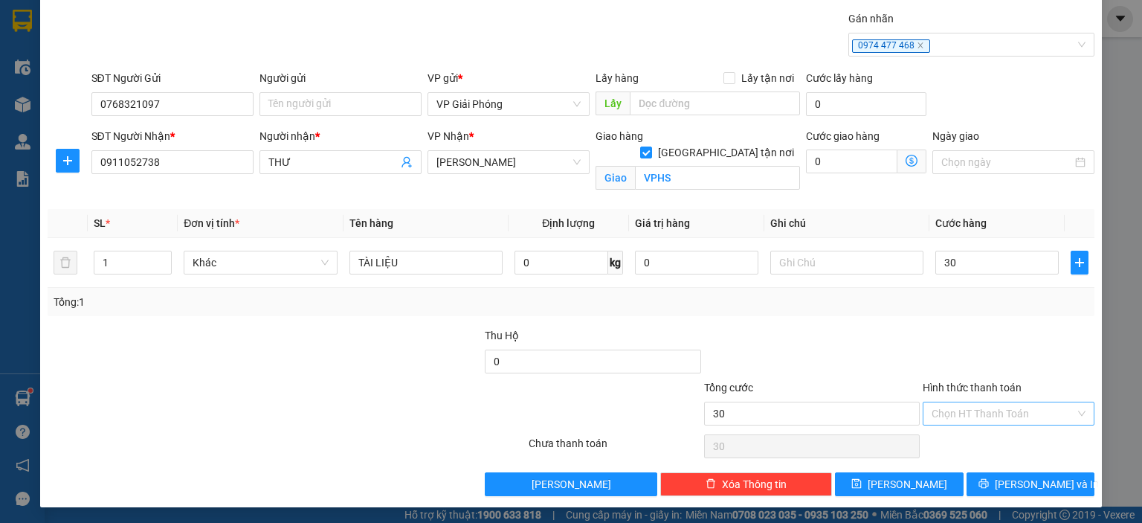
type input "30.000"
click at [995, 416] on input "Hình thức thanh toán" at bounding box center [1004, 413] width 144 height 22
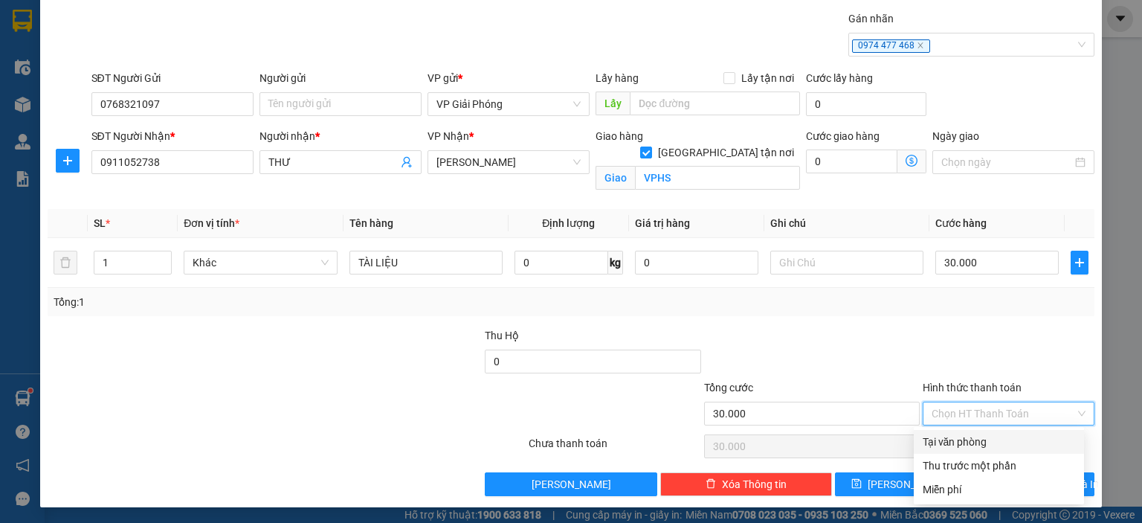
click at [947, 437] on div "Tại văn phòng" at bounding box center [999, 442] width 152 height 16
type input "0"
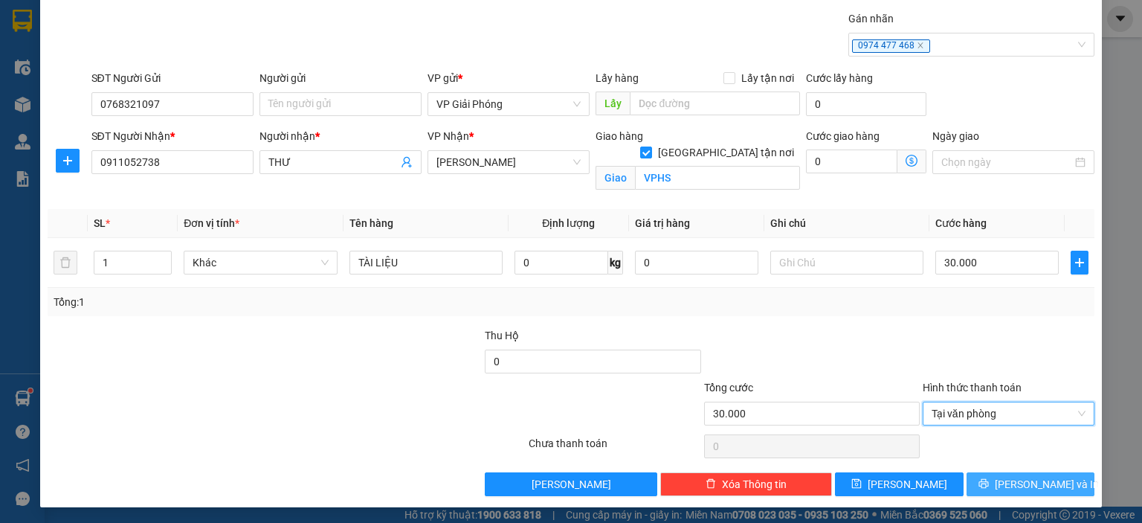
click at [1014, 484] on span "[PERSON_NAME] và In" at bounding box center [1047, 484] width 104 height 16
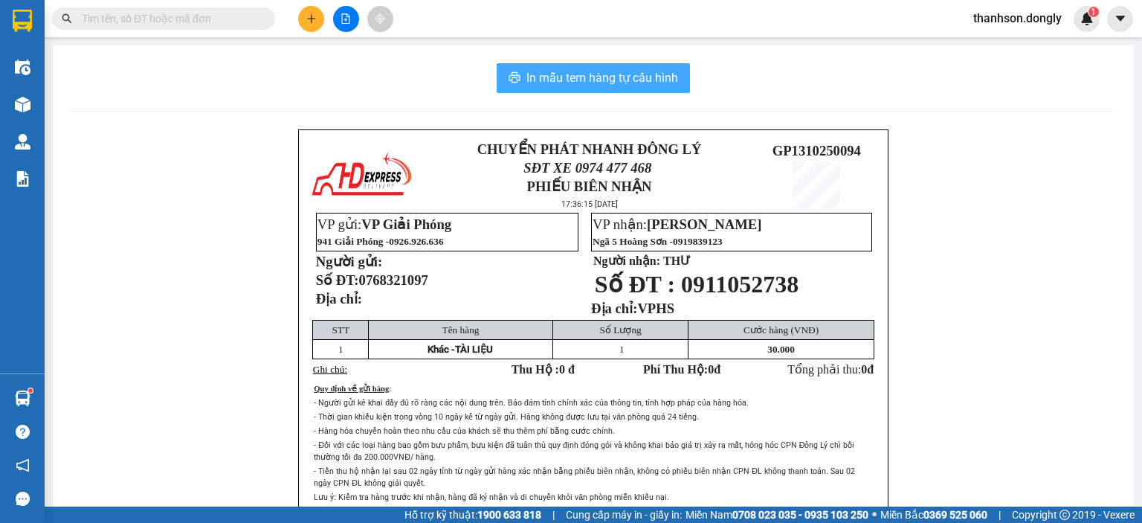
click at [573, 86] on span "In mẫu tem hàng tự cấu hình" at bounding box center [603, 77] width 152 height 19
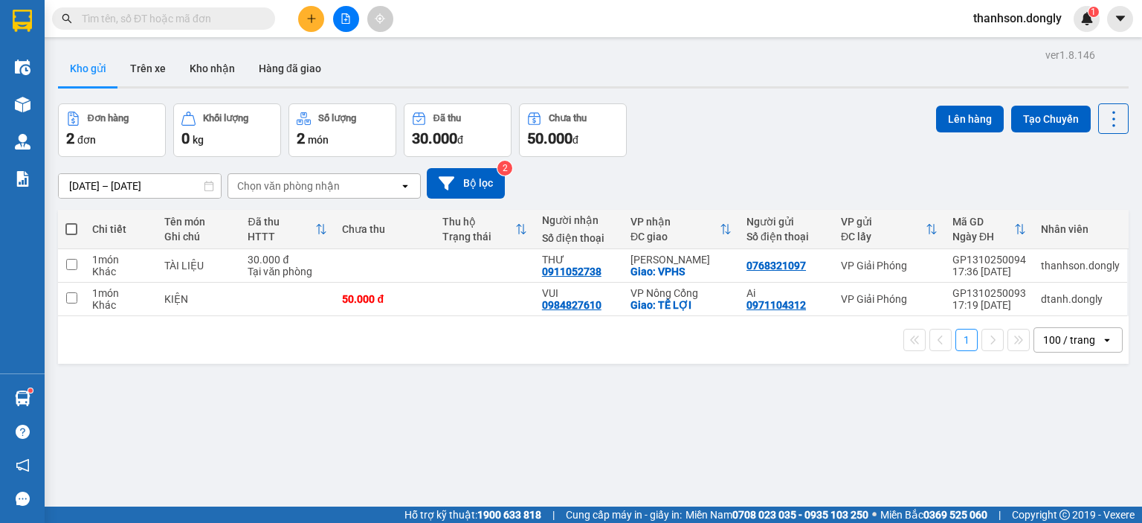
click at [960, 327] on div "1 100 / trang open" at bounding box center [593, 339] width 1059 height 25
click at [155, 20] on input "text" at bounding box center [170, 18] width 176 height 16
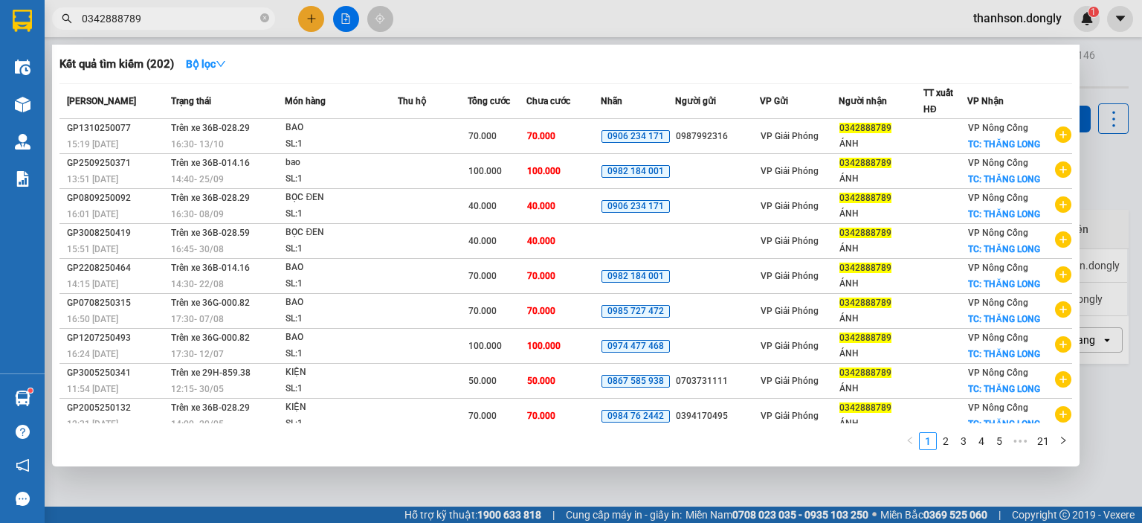
type input "0342888789"
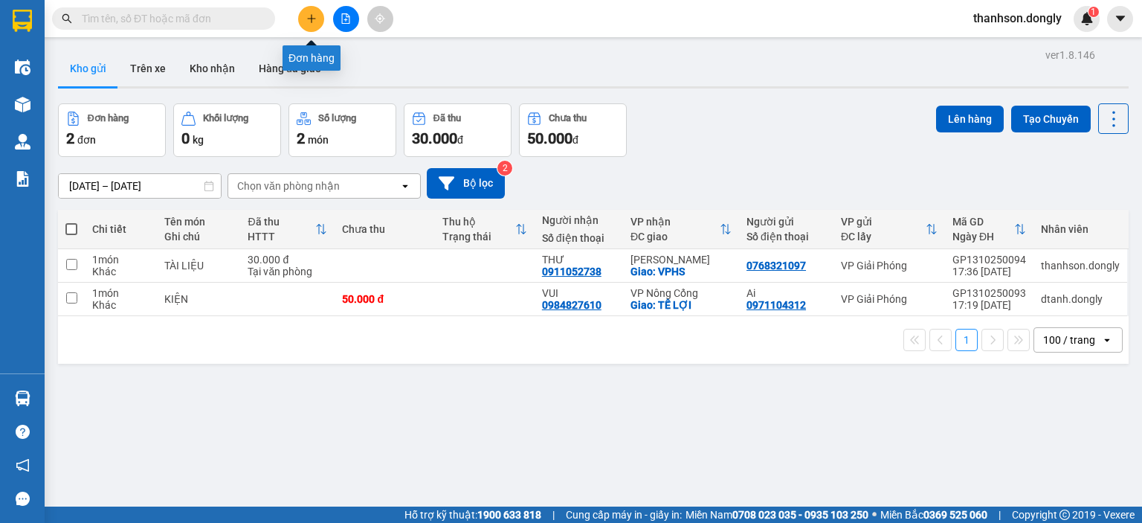
click at [308, 22] on icon "plus" at bounding box center [311, 18] width 10 height 10
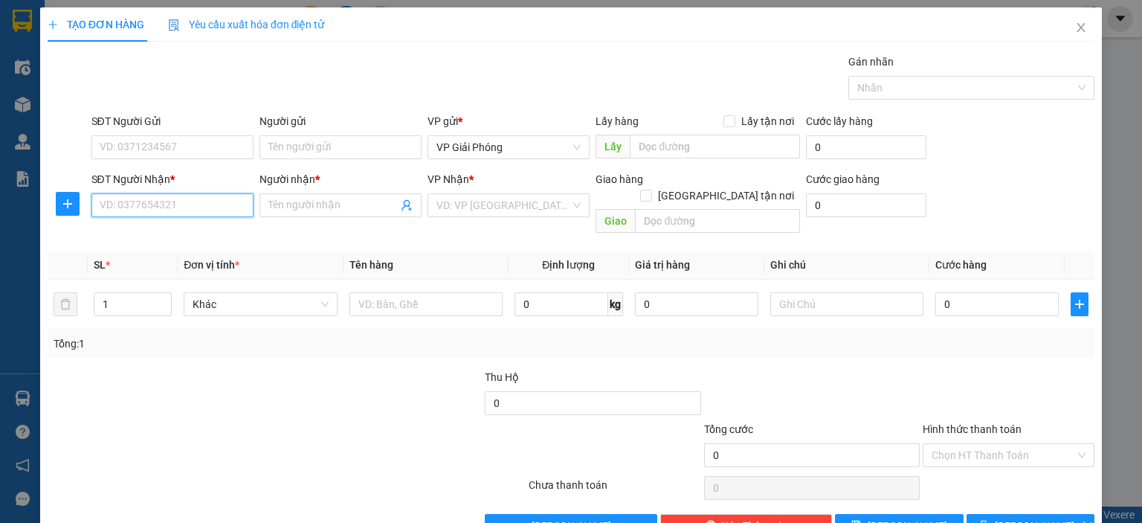
click at [211, 201] on input "SĐT Người Nhận *" at bounding box center [172, 205] width 162 height 24
click at [198, 202] on input "SĐT Người Nhận *" at bounding box center [172, 205] width 162 height 24
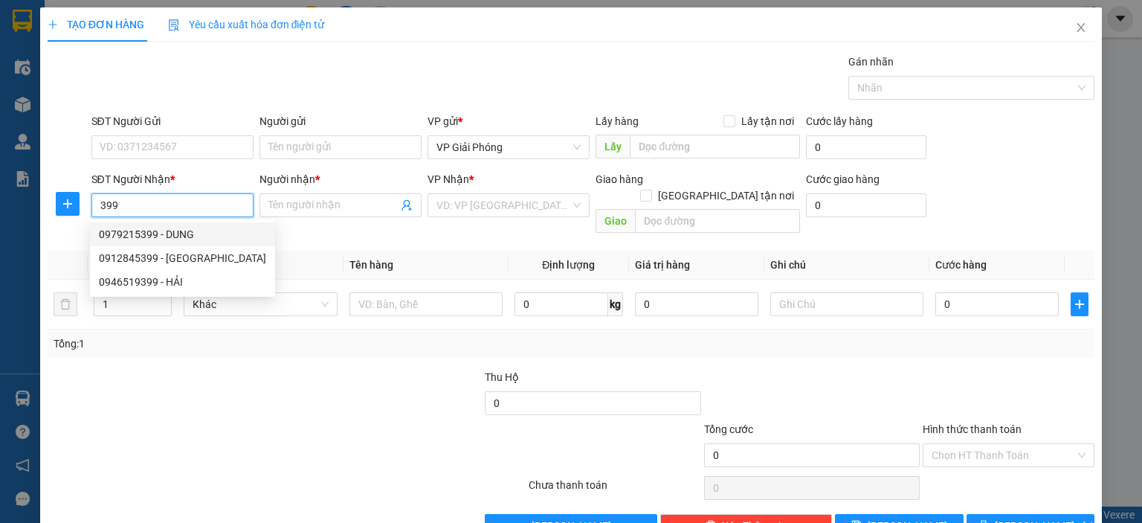
click at [177, 223] on div "0979215399 - DUNG" at bounding box center [182, 234] width 185 height 24
type input "0979215399"
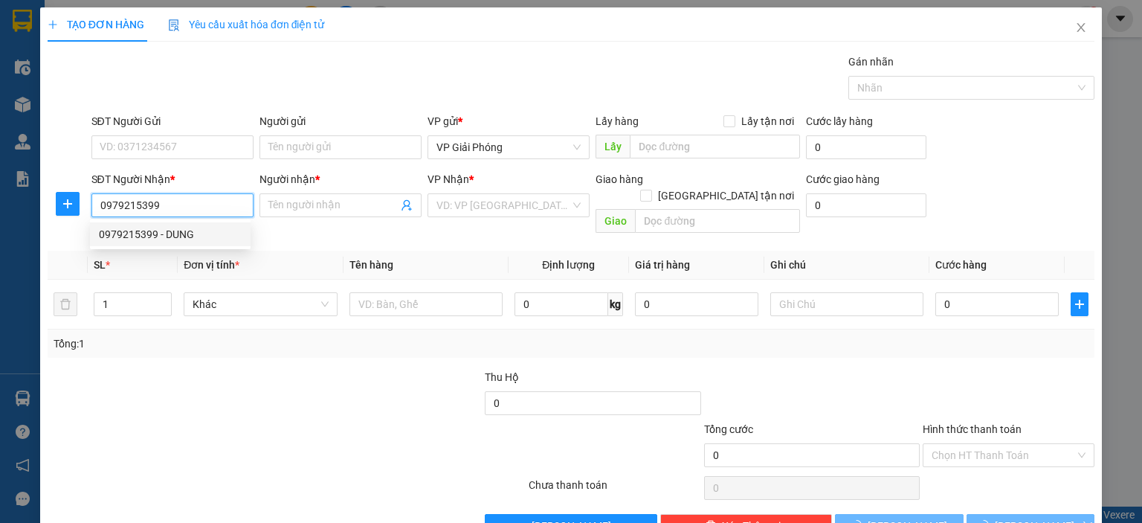
type input "DUNG"
checkbox input "true"
type input "BIGC"
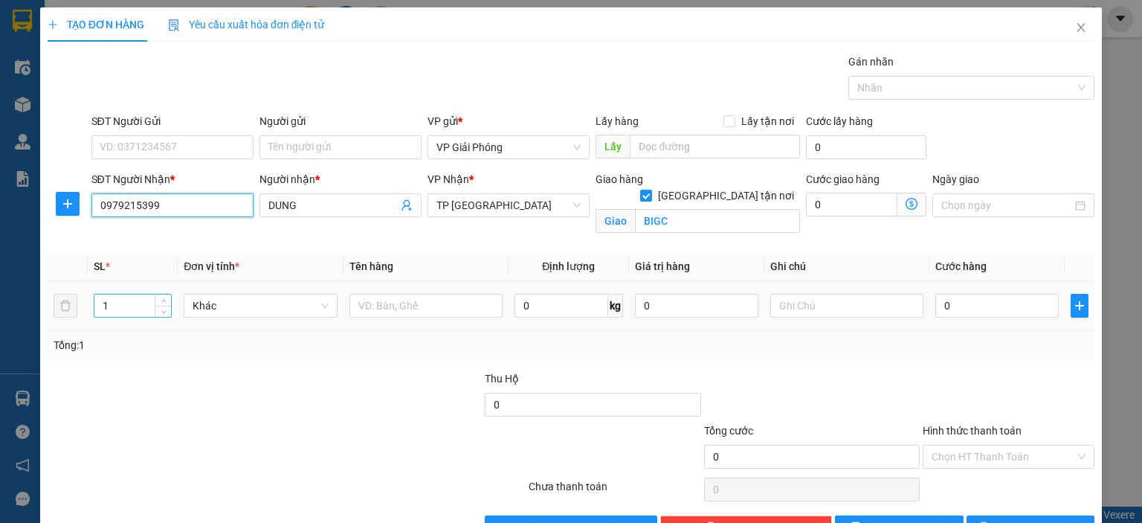
type input "0979215399"
click at [130, 297] on input "1" at bounding box center [132, 306] width 77 height 22
type input "10"
click at [421, 300] on input "text" at bounding box center [426, 306] width 153 height 24
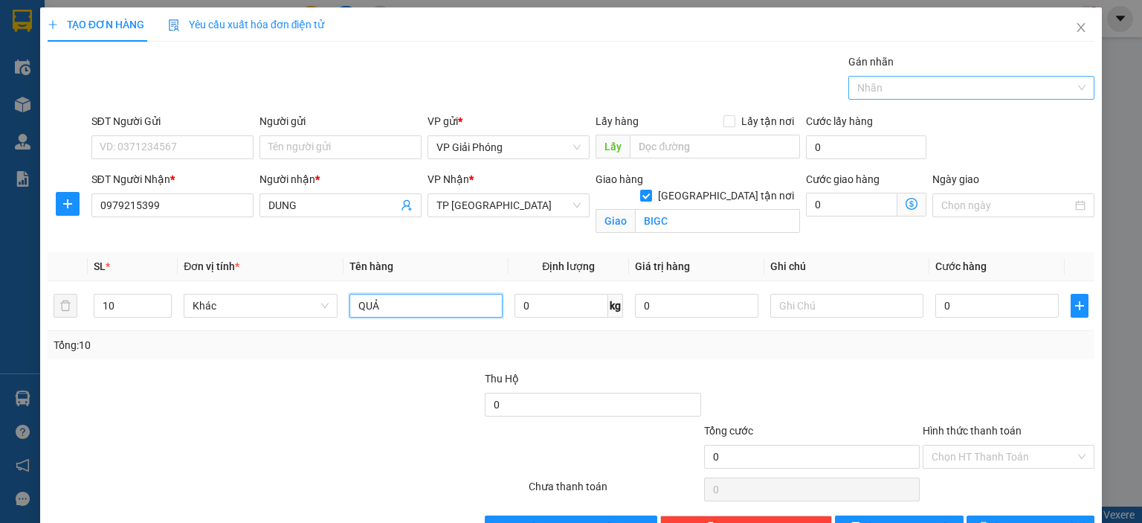
click at [872, 80] on div at bounding box center [964, 88] width 224 height 18
type input "QUẢ"
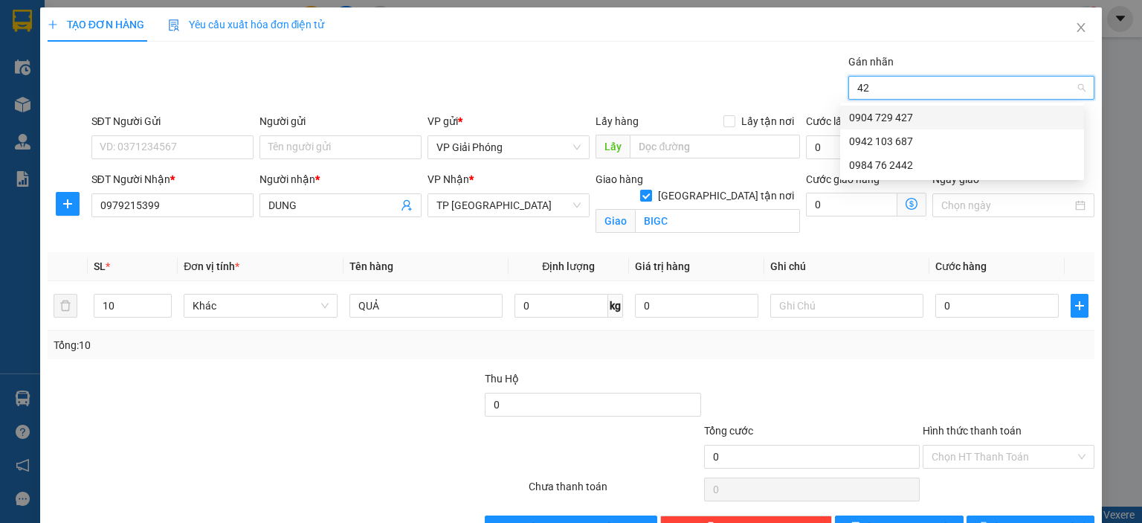
type input "427"
click at [942, 118] on div "0904 729 427" at bounding box center [962, 117] width 226 height 16
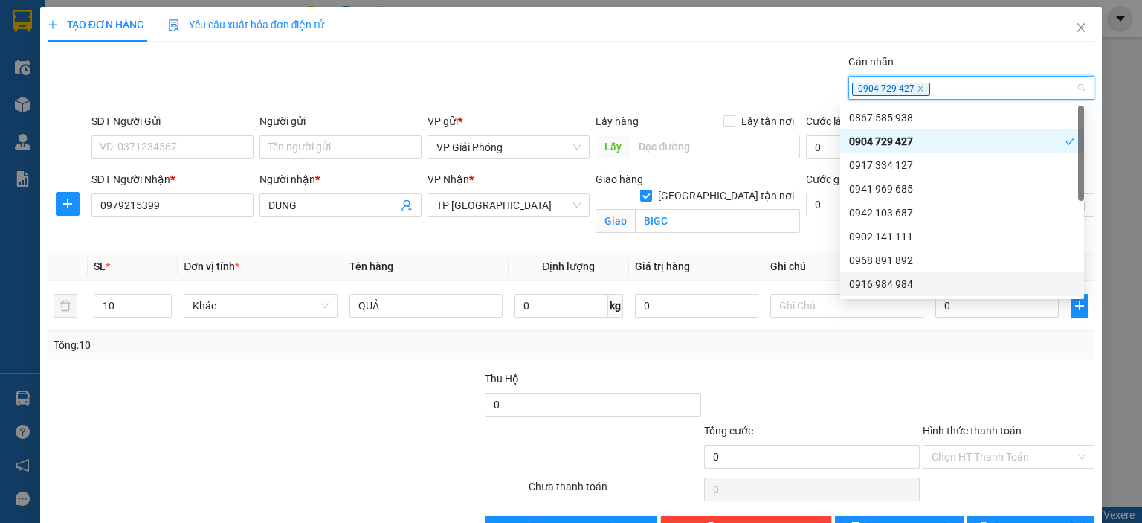
click at [958, 359] on div "Transit Pickup Surcharge Ids Transit Deliver Surcharge Ids Transit Deliver Surc…" at bounding box center [571, 297] width 1047 height 486
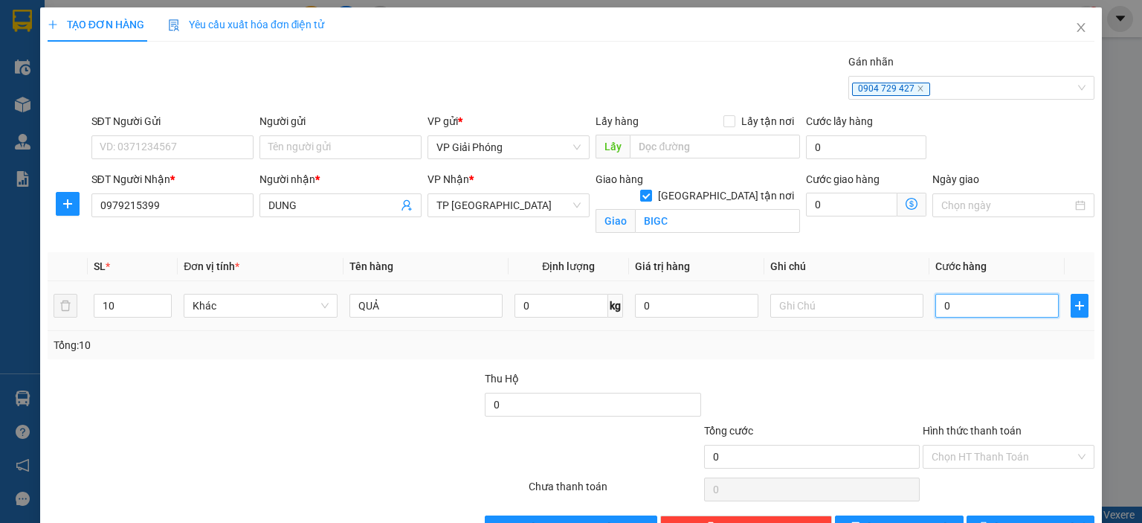
click at [962, 312] on input "0" at bounding box center [997, 306] width 123 height 24
type input "3"
type input "30"
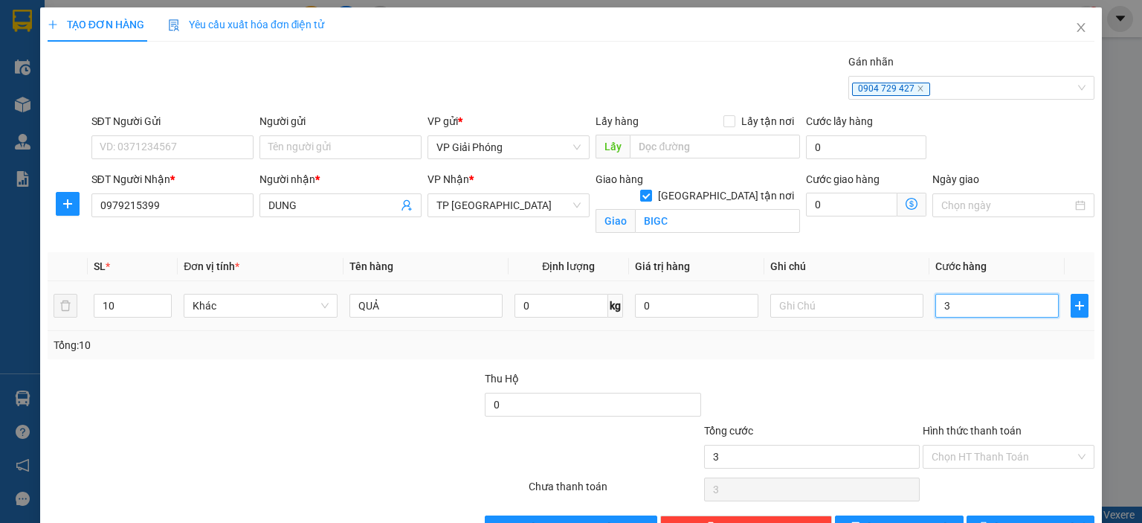
type input "30"
type input "300"
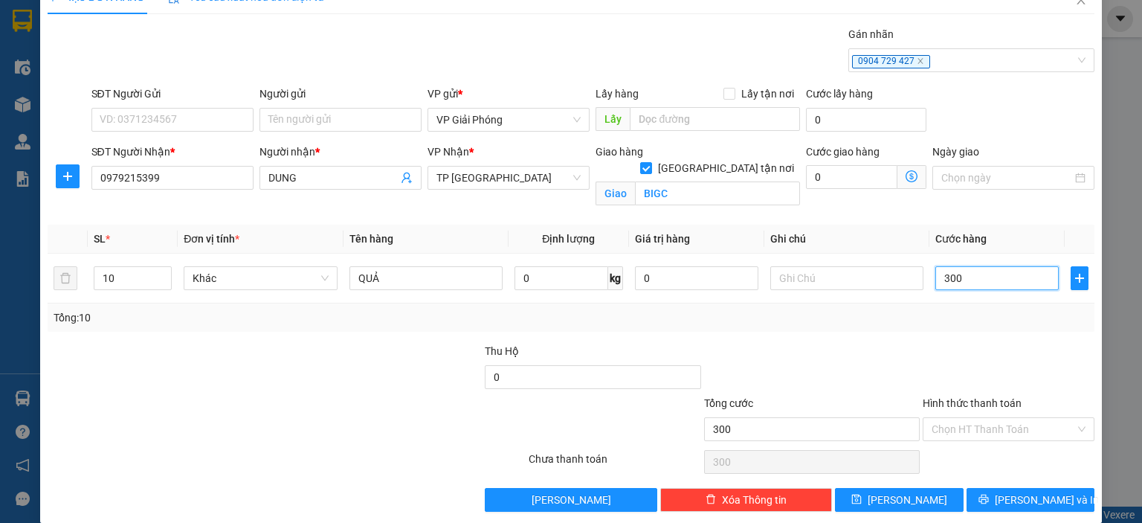
scroll to position [43, 0]
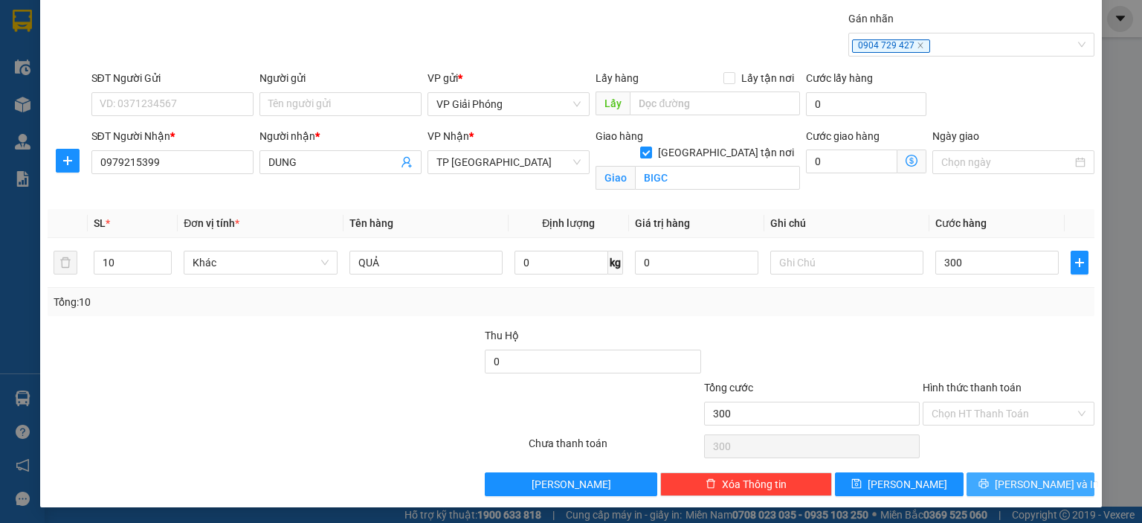
click at [1014, 476] on span "[PERSON_NAME] và In" at bounding box center [1047, 484] width 104 height 16
type input "300.000"
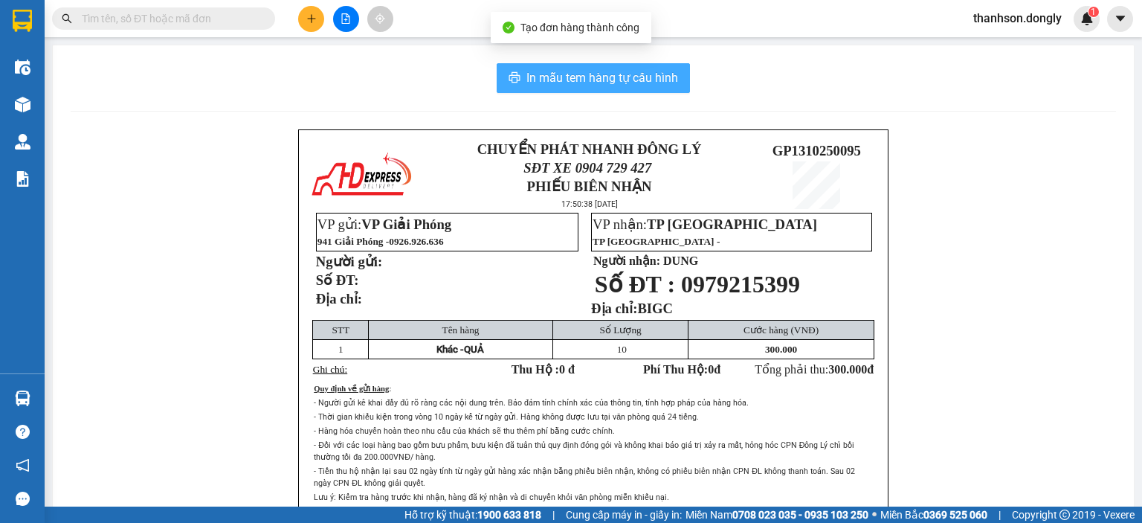
click at [588, 74] on span "In mẫu tem hàng tự cấu hình" at bounding box center [603, 77] width 152 height 19
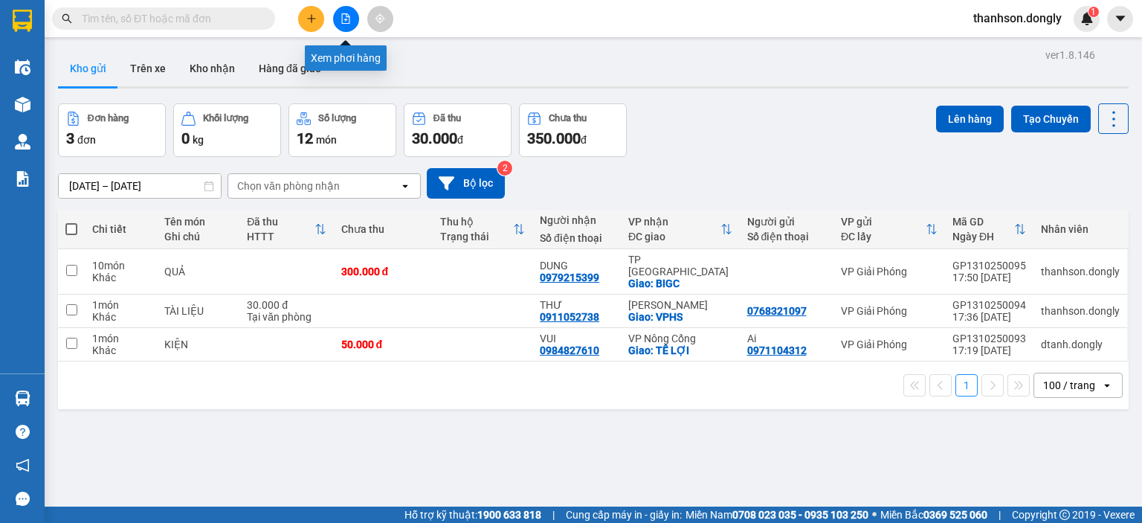
click at [342, 20] on icon "file-add" at bounding box center [346, 18] width 8 height 10
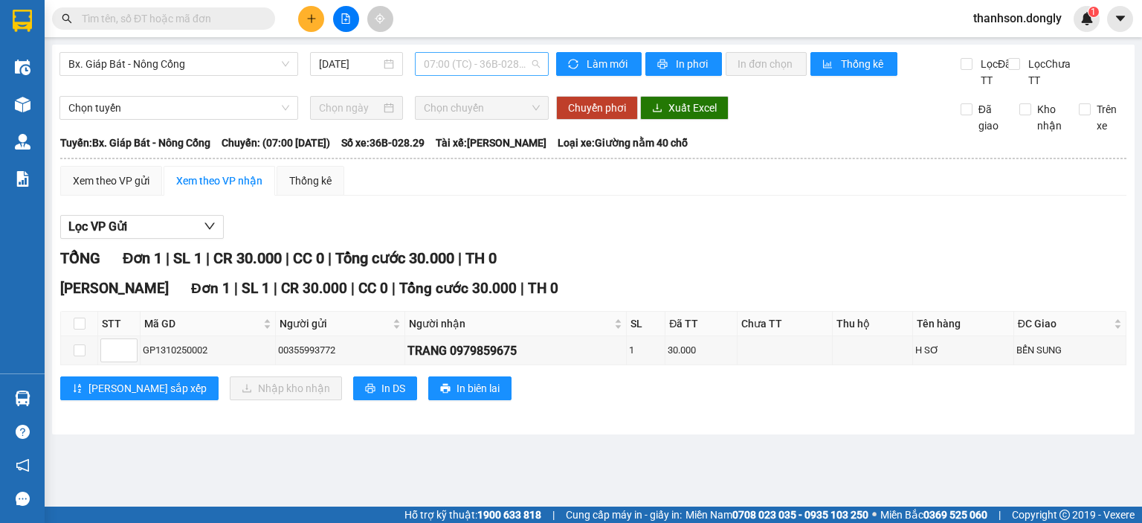
click at [460, 67] on span "07:00 (TC) - 36B-028.29" at bounding box center [482, 64] width 117 height 22
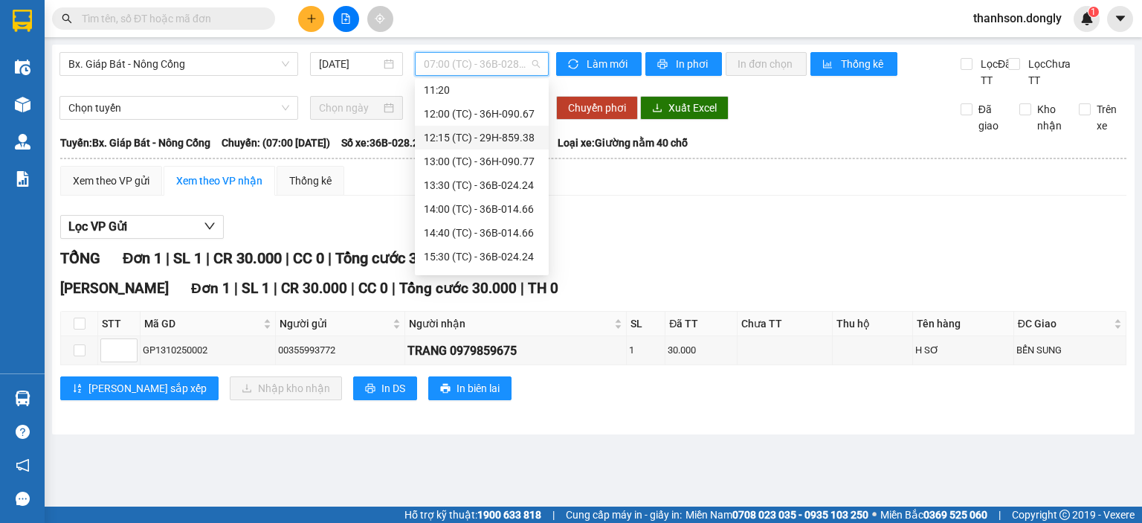
scroll to position [149, 0]
click at [491, 139] on div "12:15 (TC) - 29H-859.38" at bounding box center [482, 135] width 116 height 16
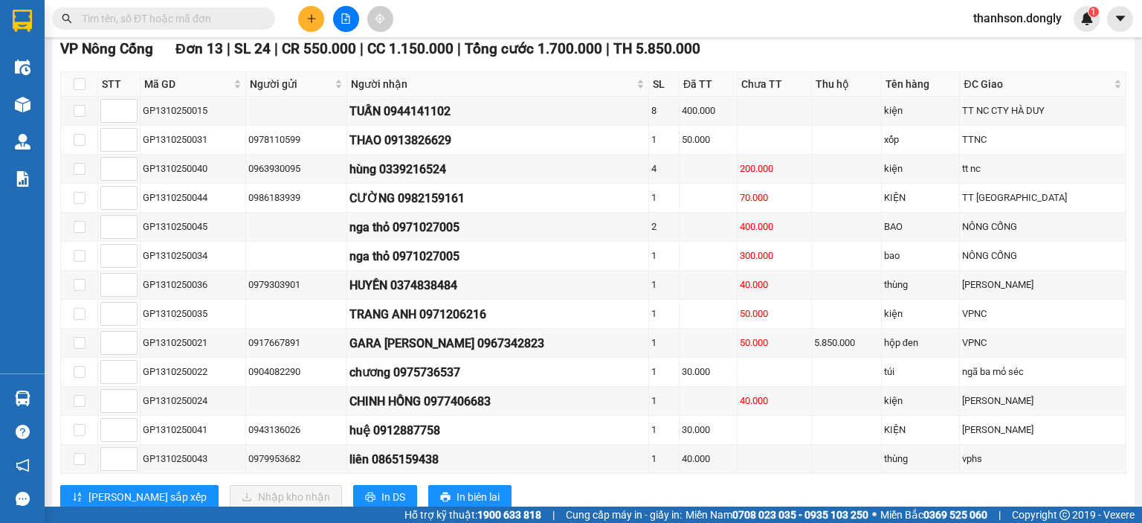
scroll to position [259, 0]
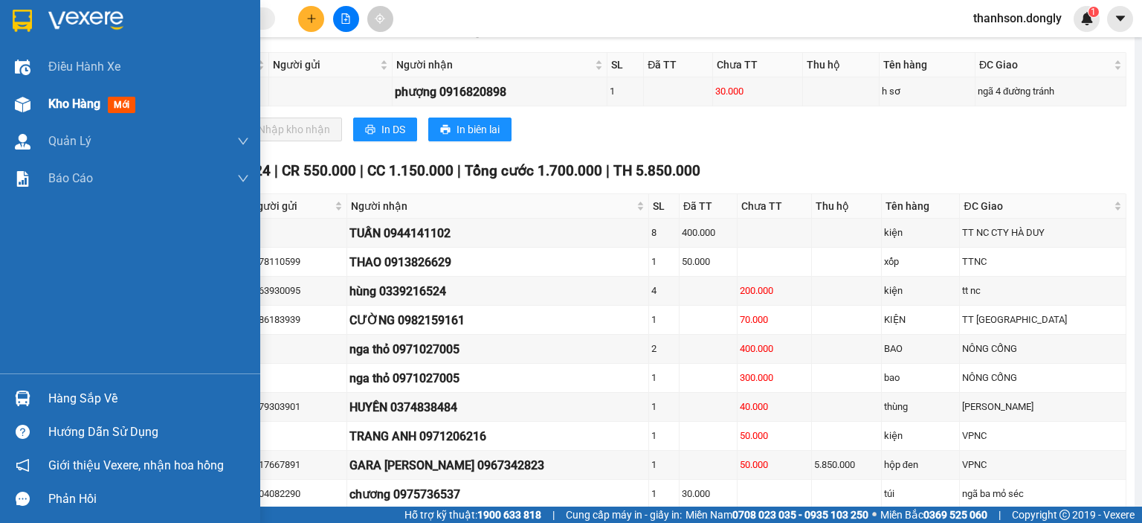
click at [36, 103] on div "Kho hàng mới" at bounding box center [130, 104] width 260 height 37
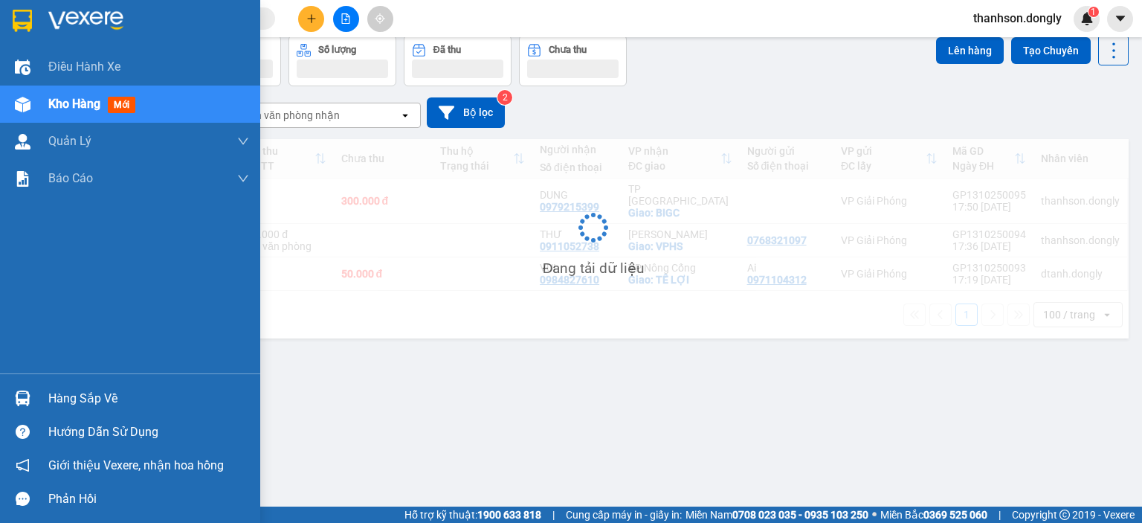
scroll to position [68, 0]
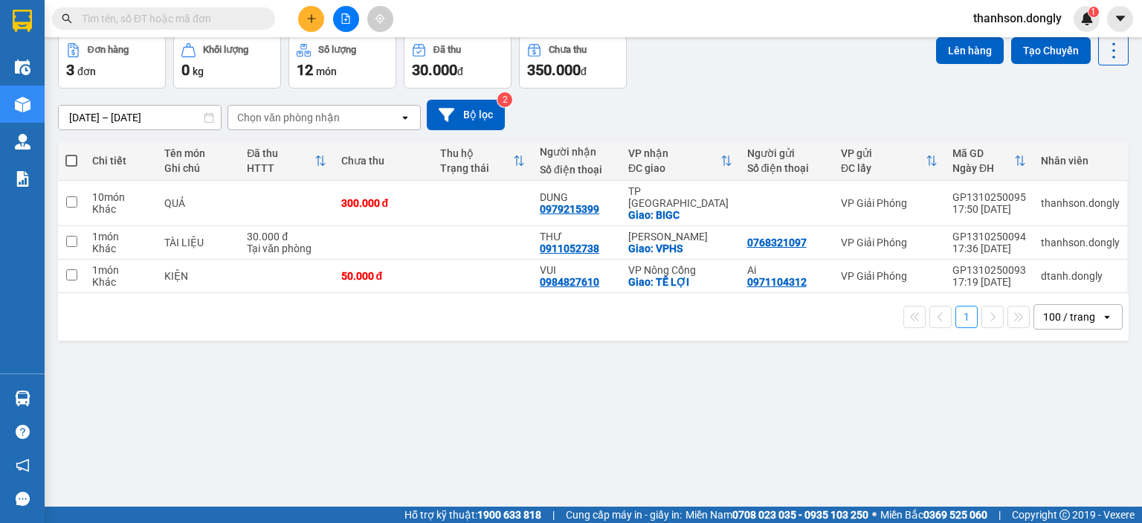
click at [483, 417] on div "ver 1.8.146 Kho gửi Trên xe Kho nhận Hàng đã giao Đơn hàng 3 đơn Khối lượng 0 k…" at bounding box center [593, 237] width 1083 height 523
click at [308, 19] on icon "plus" at bounding box center [311, 18] width 8 height 1
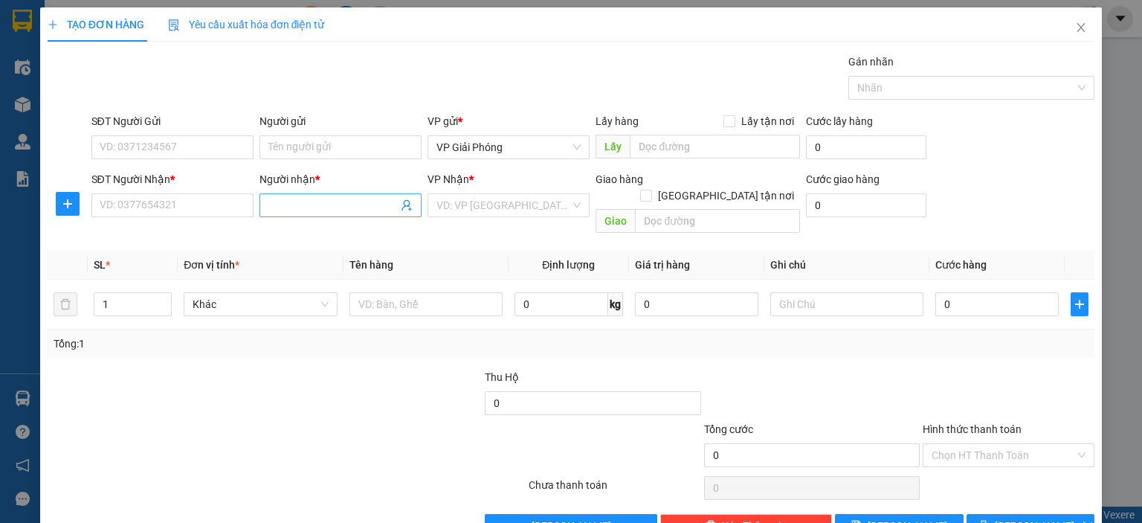
click at [303, 196] on span at bounding box center [341, 205] width 162 height 24
click at [215, 205] on input "SĐT Người Nhận *" at bounding box center [172, 205] width 162 height 24
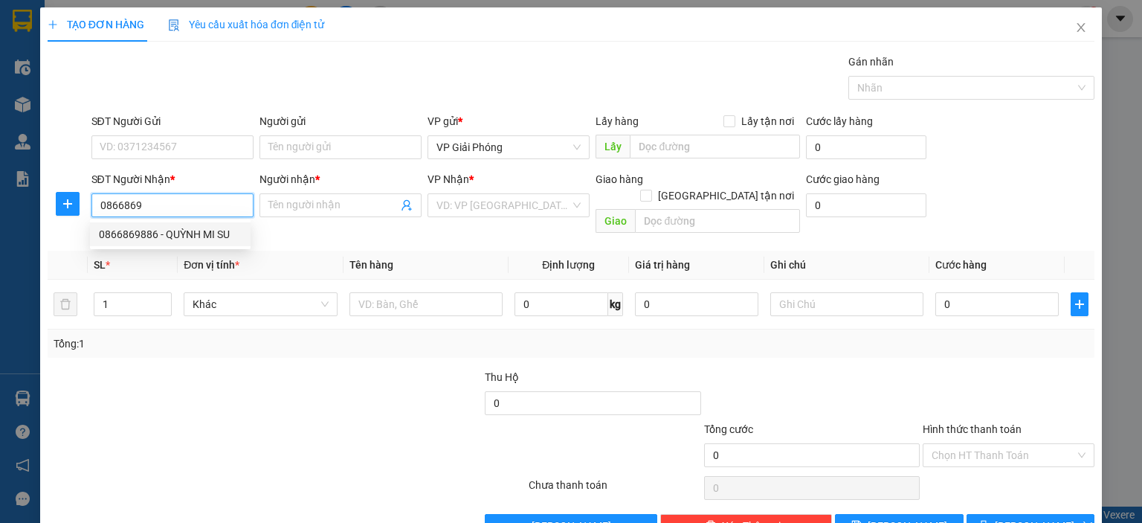
click at [208, 230] on div "0866869886 - QUỲNH MI SU" at bounding box center [170, 234] width 143 height 16
type input "0866869886"
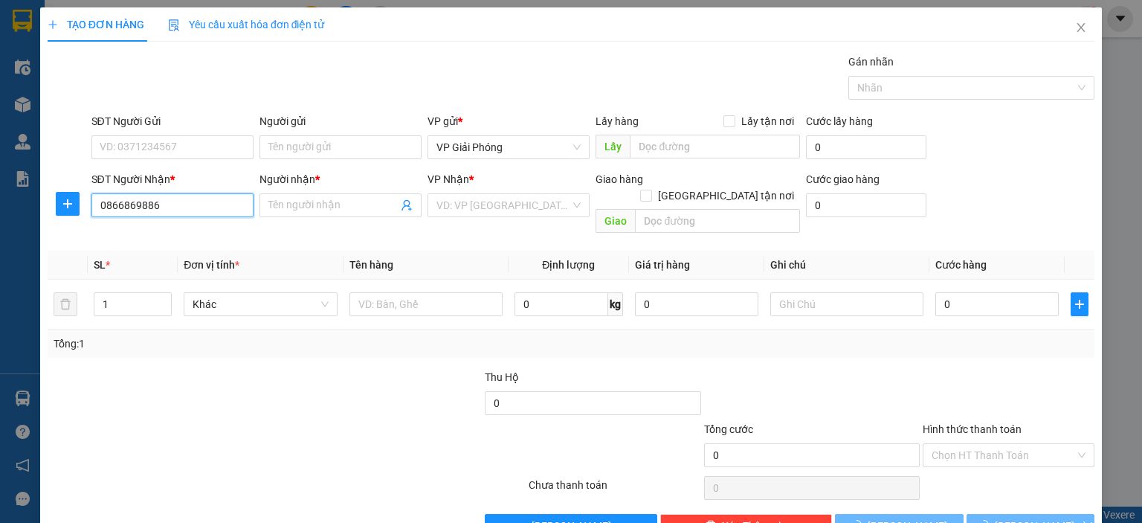
type input "[PERSON_NAME]"
checkbox input "true"
type input "TP TH"
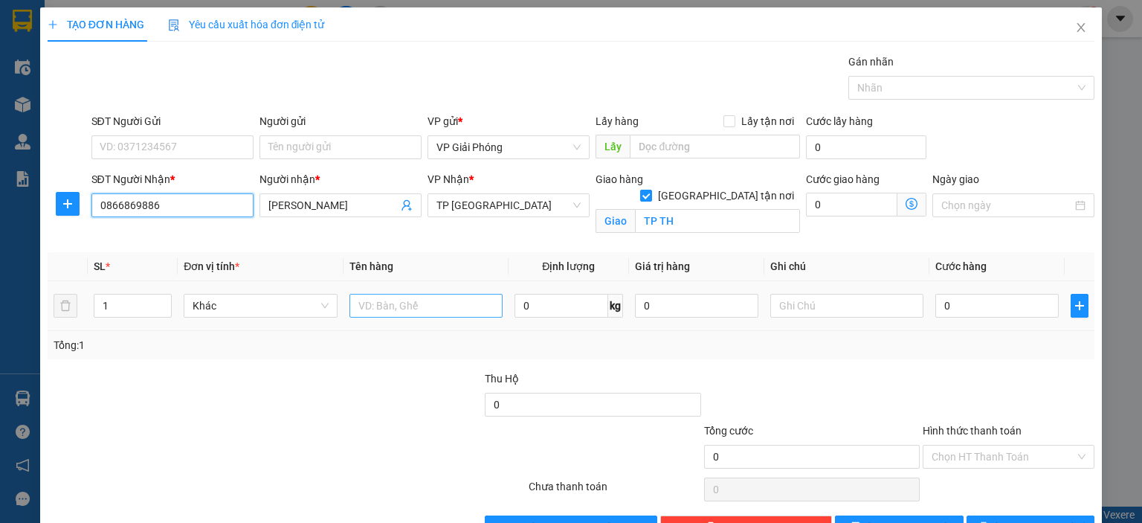
type input "0866869886"
click at [393, 307] on input "text" at bounding box center [426, 306] width 153 height 24
click at [889, 86] on div at bounding box center [964, 88] width 224 height 18
type input "QUẢ"
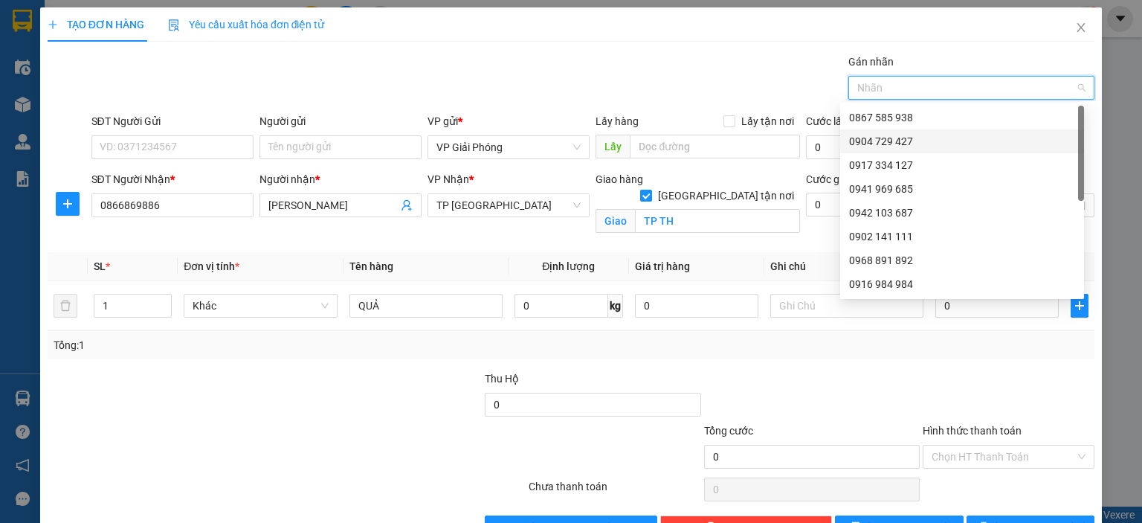
click at [881, 136] on div "0904 729 427" at bounding box center [962, 141] width 226 height 16
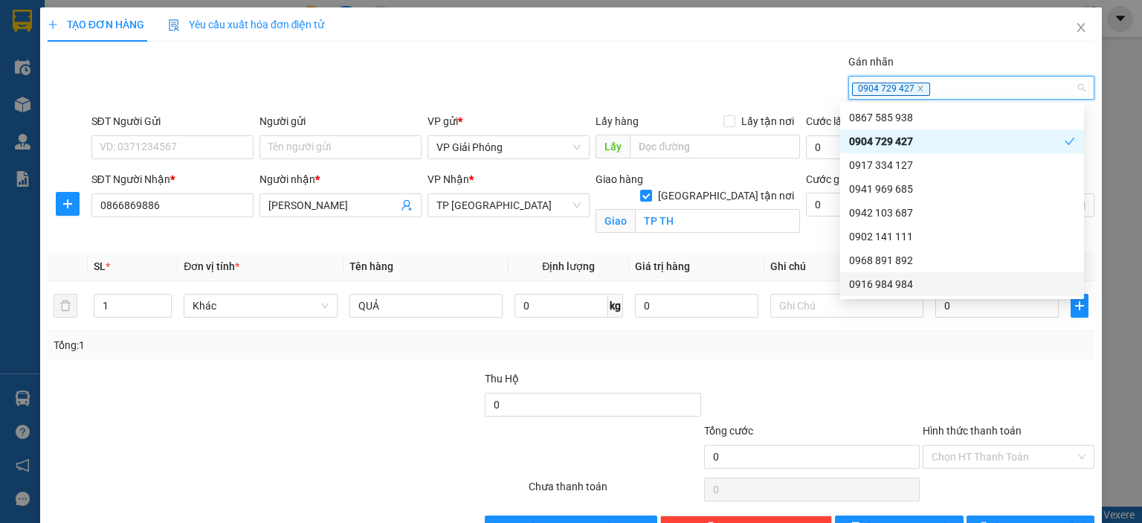
click at [948, 346] on div "Tổng: 1" at bounding box center [571, 345] width 1035 height 16
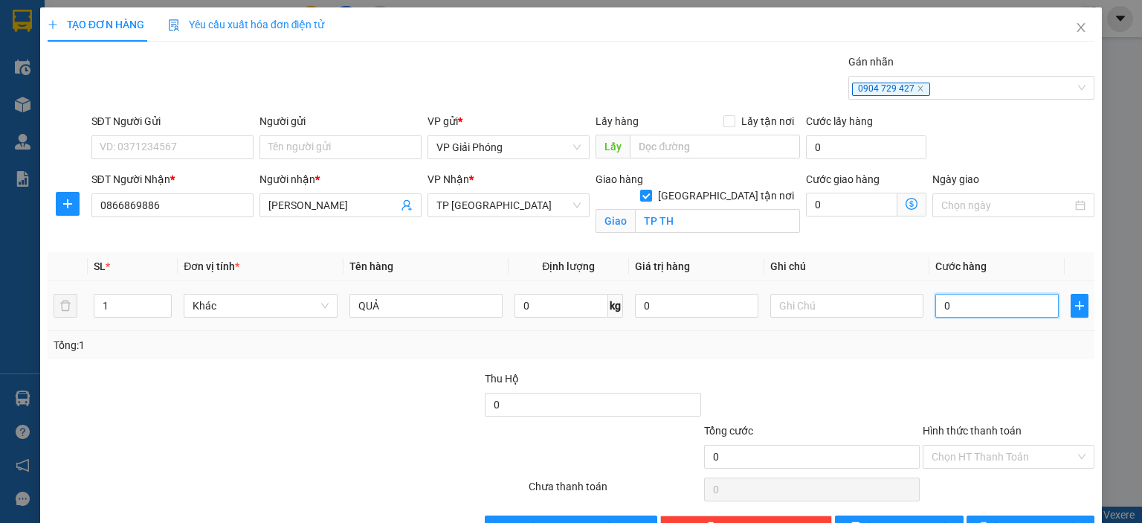
click at [952, 303] on input "0" at bounding box center [997, 306] width 123 height 24
type input "3"
type input "30"
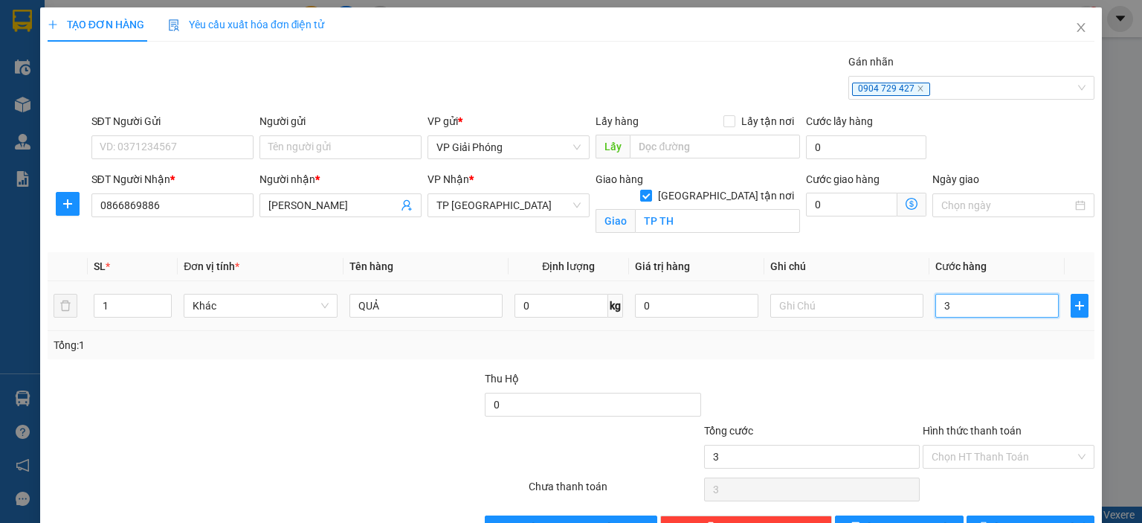
type input "30"
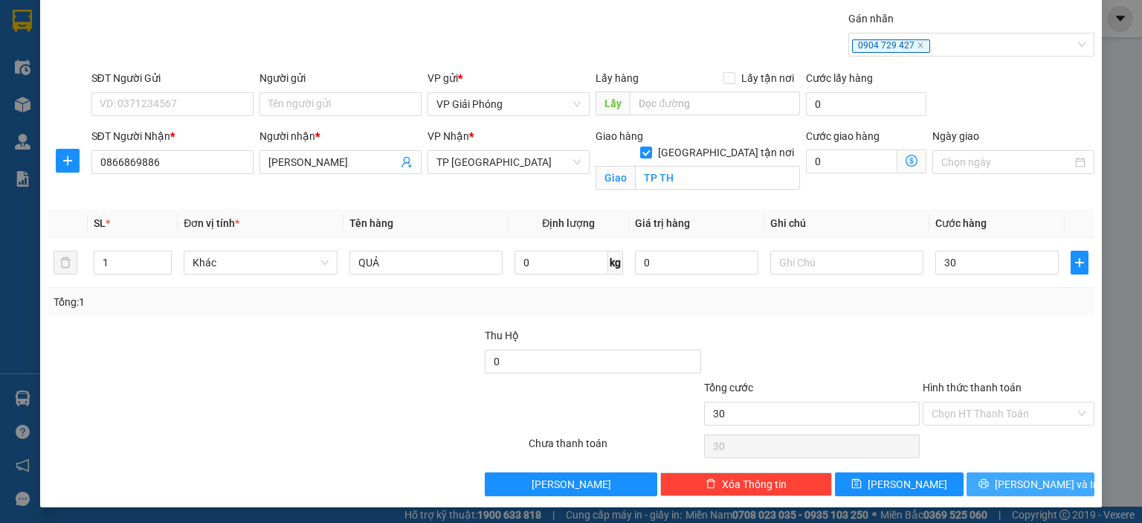
type input "30.000"
click at [1003, 477] on button "[PERSON_NAME] và In" at bounding box center [1031, 484] width 129 height 24
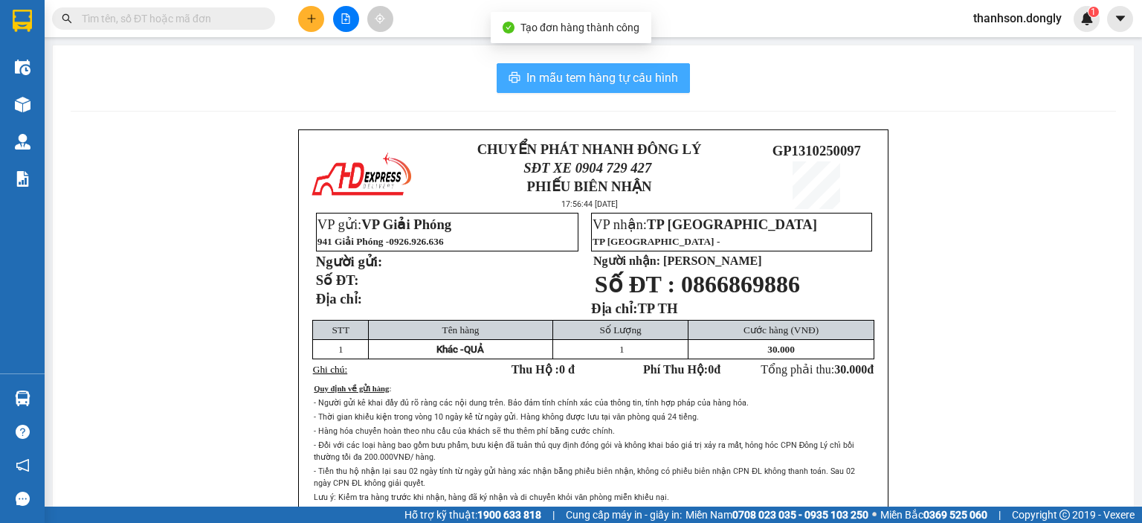
click at [602, 83] on span "In mẫu tem hàng tự cấu hình" at bounding box center [603, 77] width 152 height 19
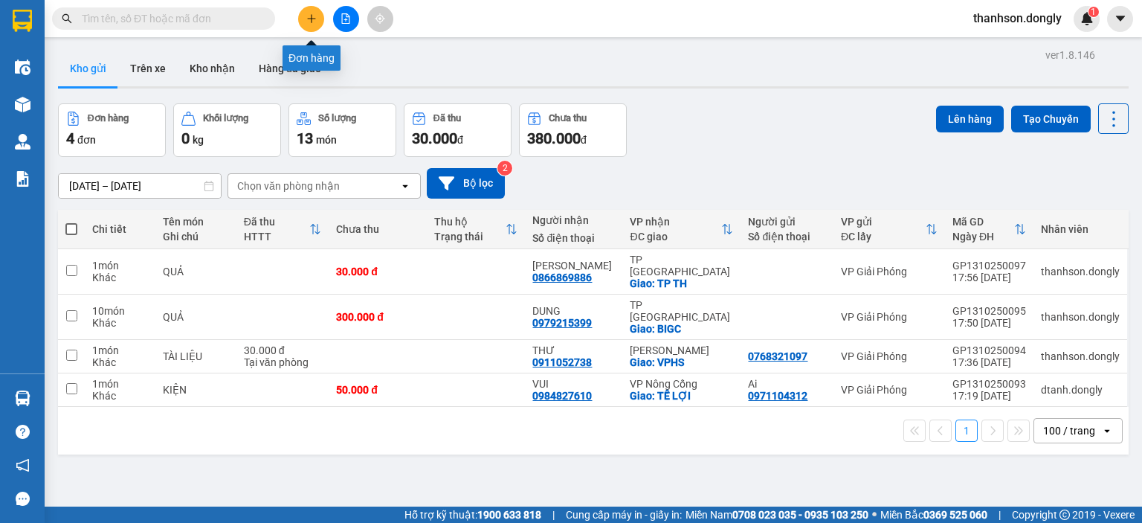
click at [309, 17] on icon "plus" at bounding box center [311, 18] width 10 height 10
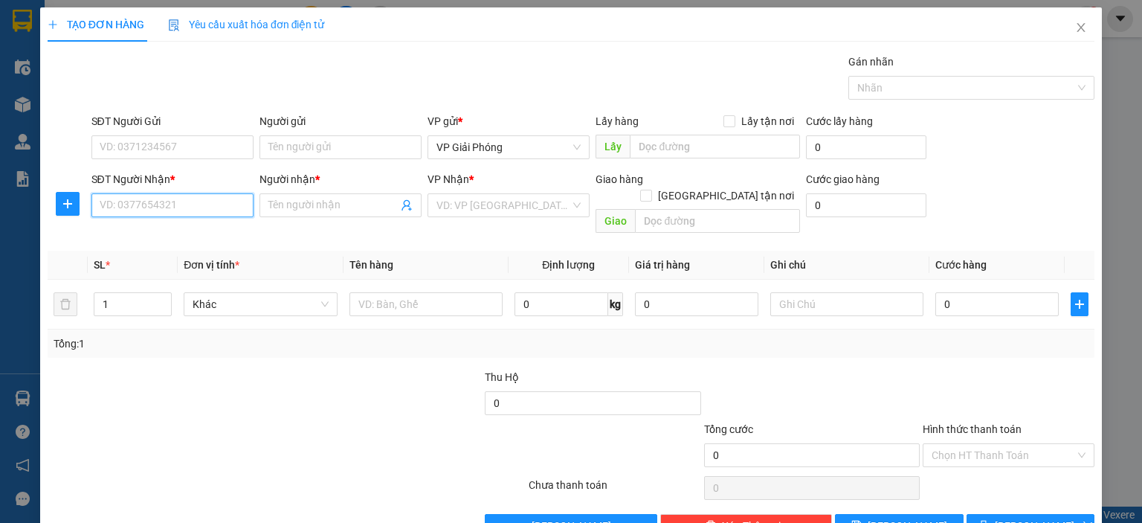
click at [225, 207] on input "SĐT Người Nhận *" at bounding box center [172, 205] width 162 height 24
click at [196, 231] on div "0374950986 - PHONG" at bounding box center [170, 234] width 143 height 16
type input "0374950986"
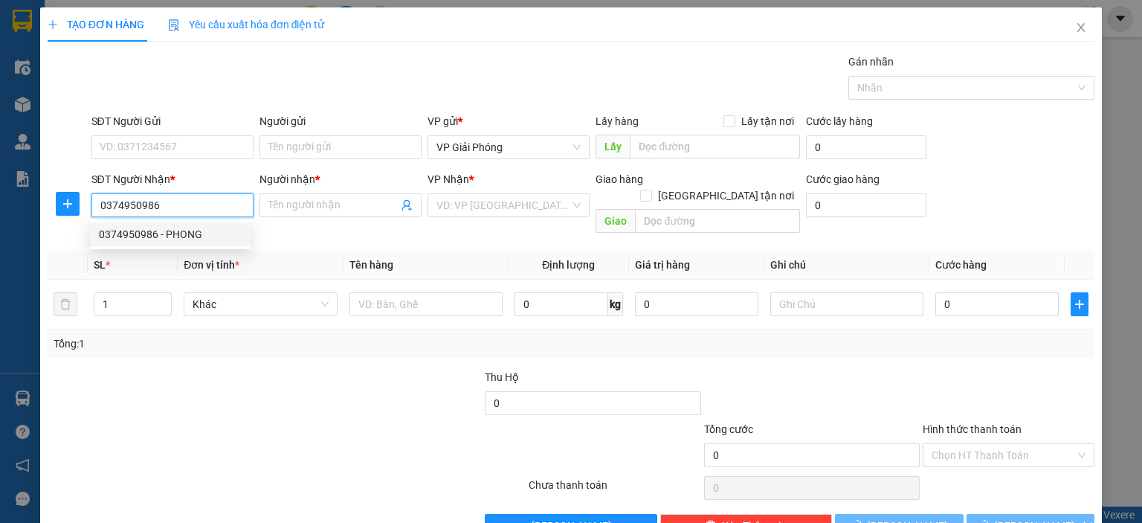
type input "PHONG"
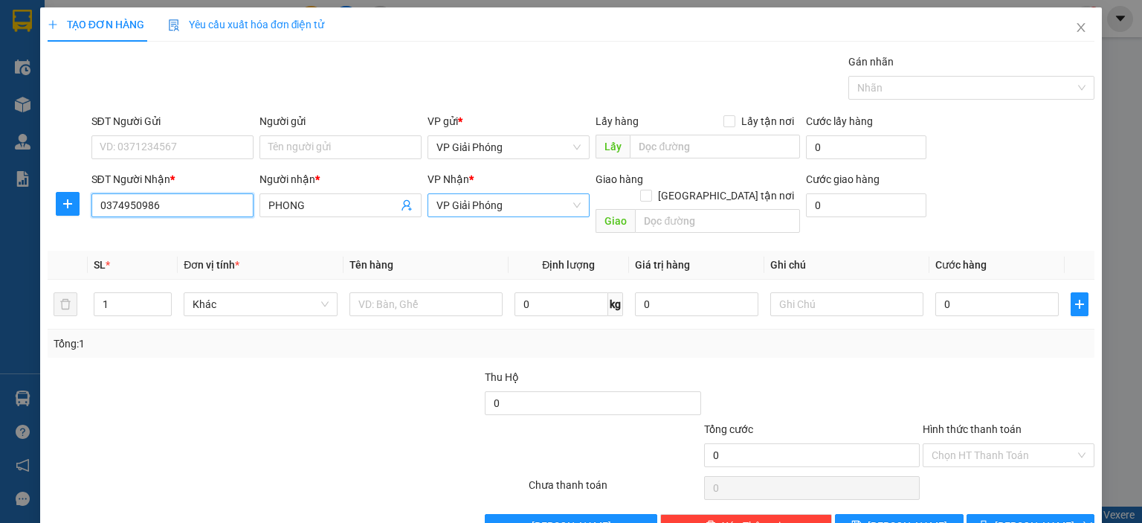
click at [509, 210] on span "VP Giải Phóng" at bounding box center [509, 205] width 144 height 22
type input "0374950986"
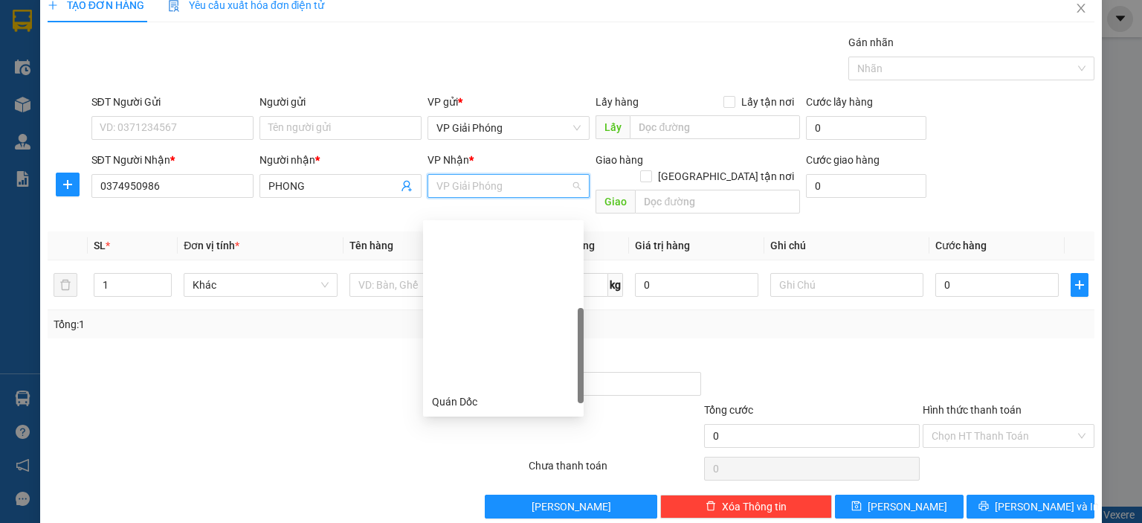
scroll to position [214, 0]
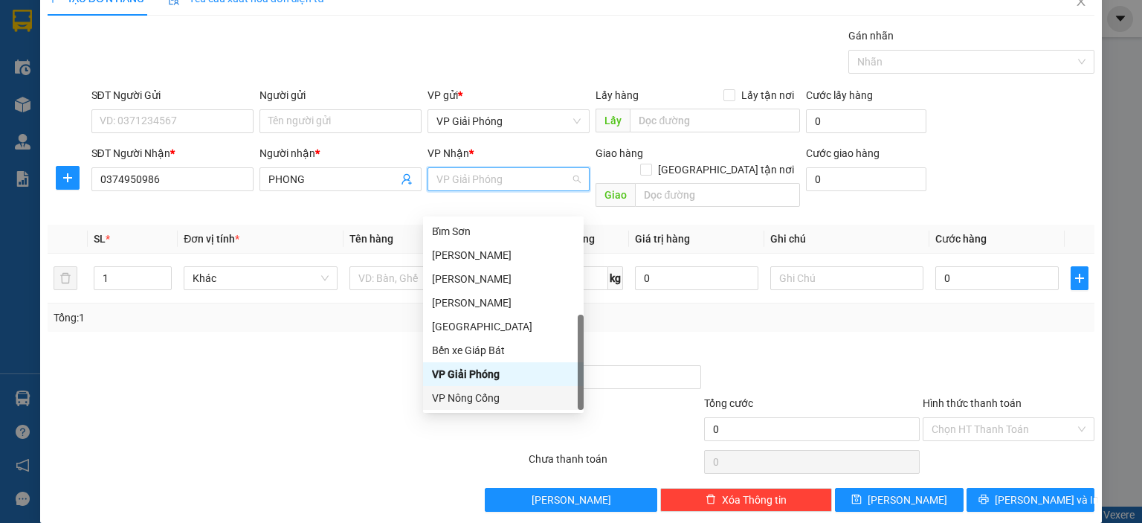
click at [486, 404] on div "VP Nông Cống" at bounding box center [503, 398] width 143 height 16
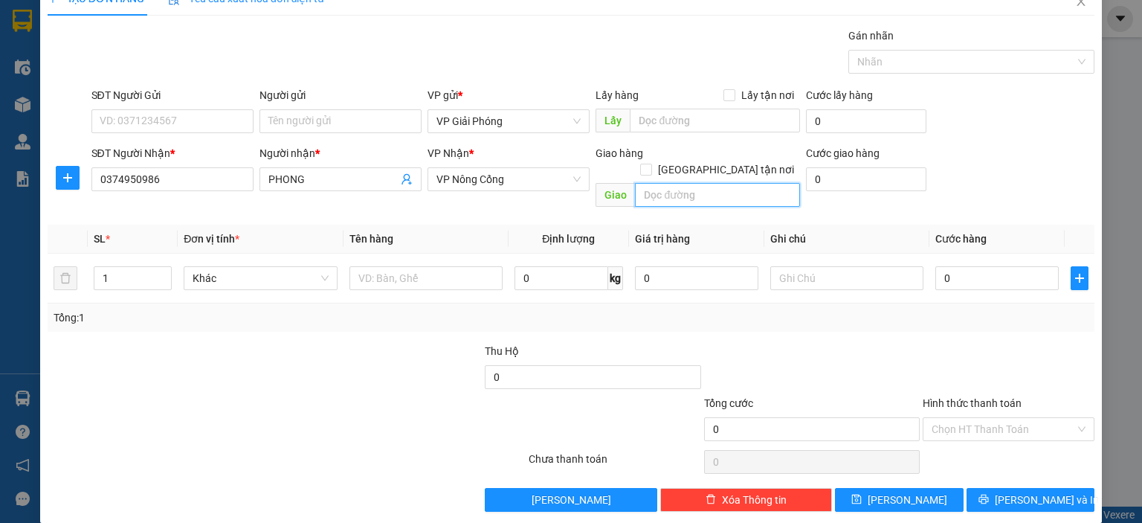
click at [675, 183] on input "text" at bounding box center [717, 195] width 165 height 24
click at [652, 164] on span at bounding box center [646, 170] width 12 height 12
click at [651, 164] on input "[GEOGRAPHIC_DATA] tận nơi" at bounding box center [645, 169] width 10 height 10
checkbox input "true"
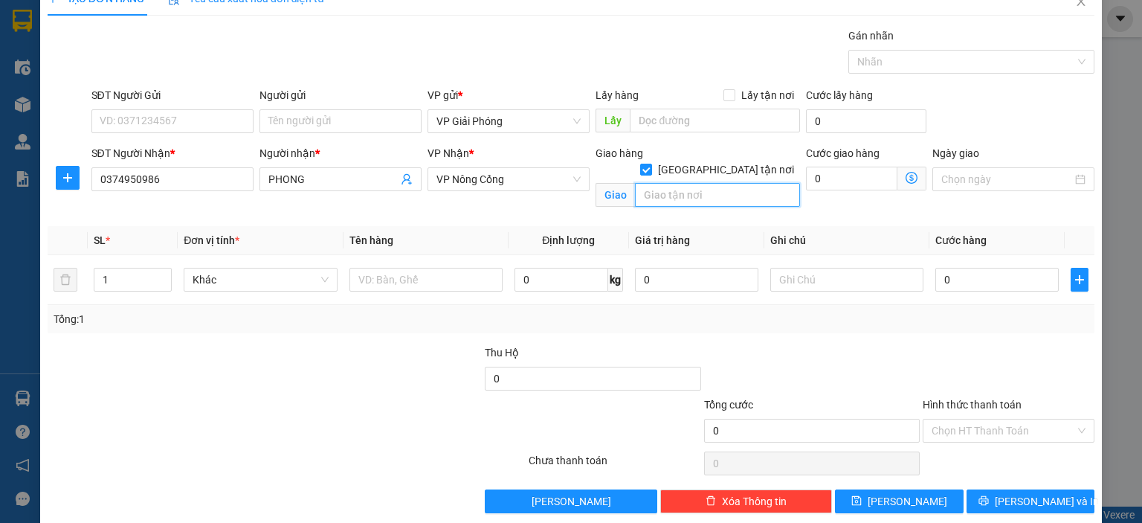
click at [705, 183] on input "text" at bounding box center [717, 195] width 165 height 24
type input "TTNC"
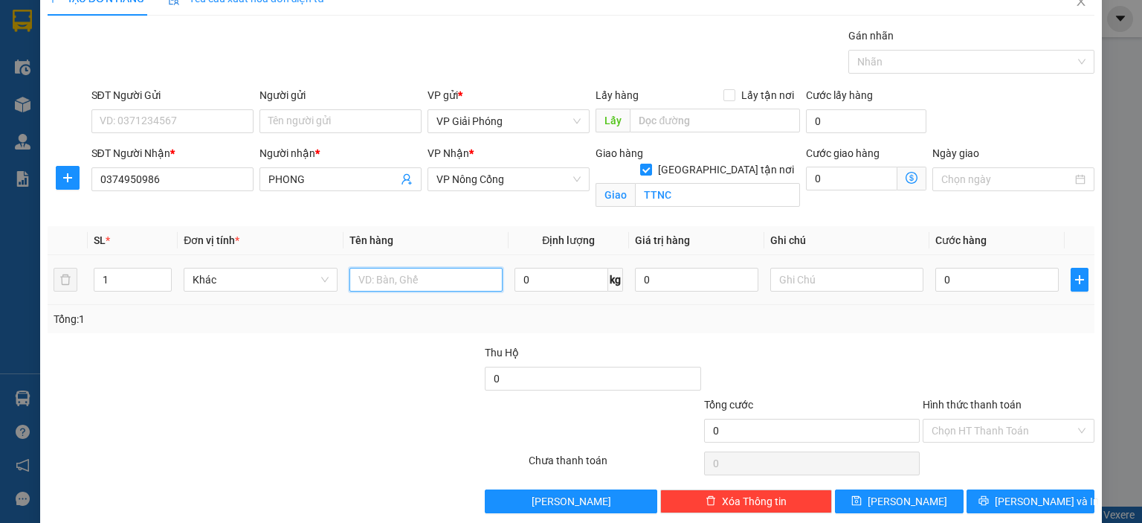
click at [383, 279] on input "text" at bounding box center [426, 280] width 153 height 24
click at [911, 59] on div at bounding box center [964, 62] width 224 height 18
type input "KIỆN"
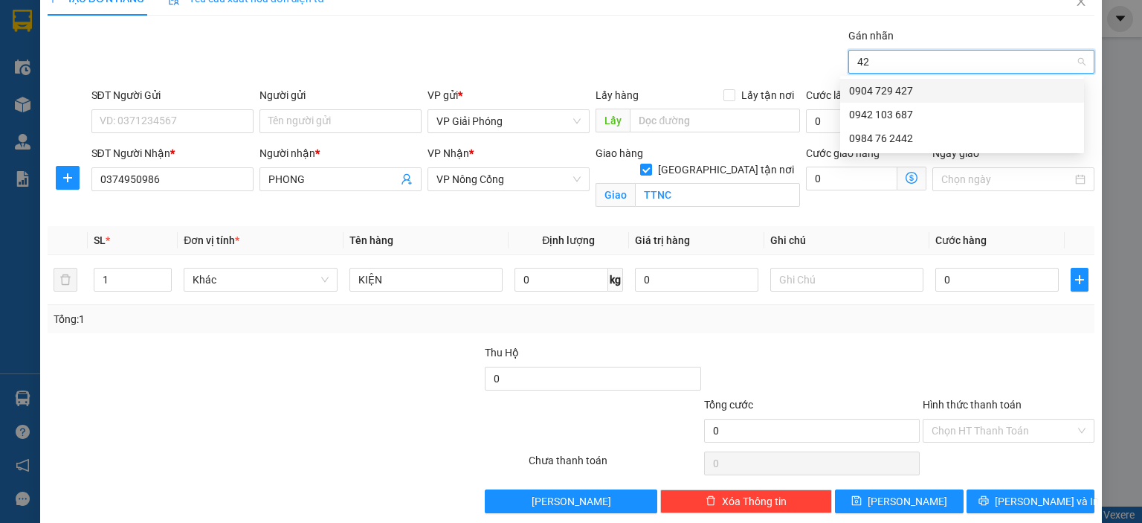
type input "427"
click at [926, 91] on div "0904 729 427" at bounding box center [962, 91] width 226 height 16
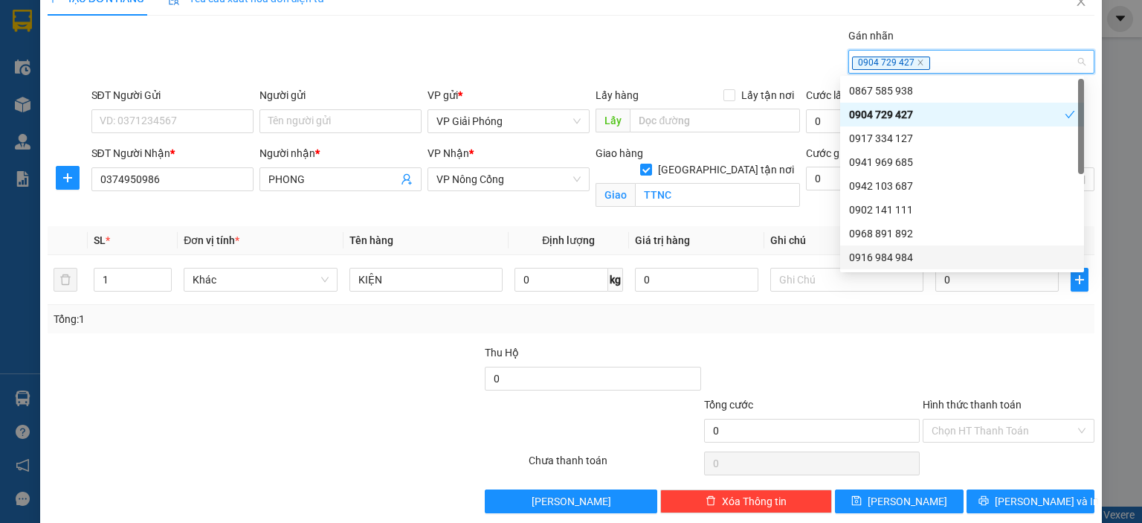
click at [962, 311] on div "Tổng: 1" at bounding box center [571, 319] width 1035 height 16
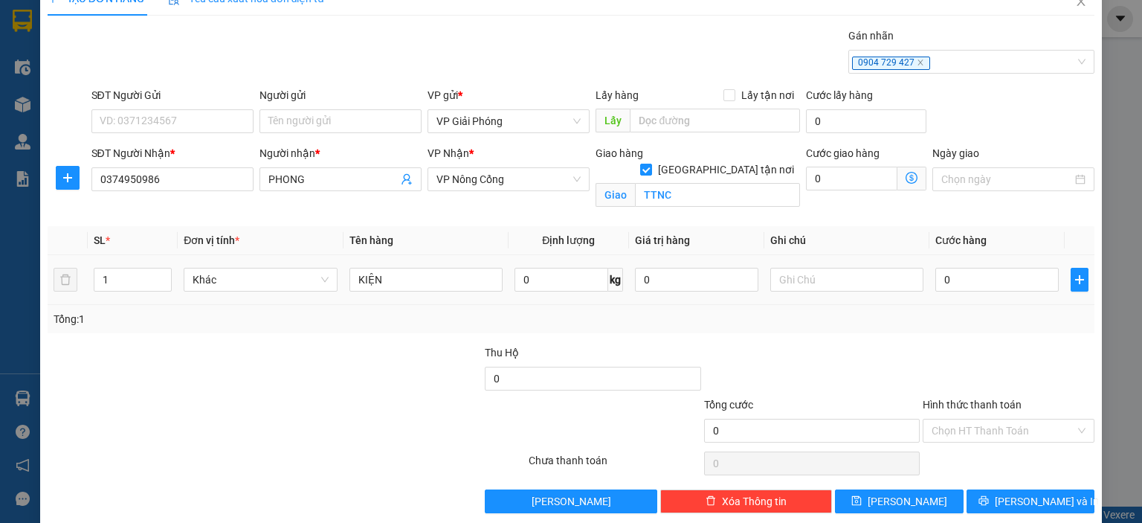
click at [956, 294] on td "0" at bounding box center [997, 280] width 135 height 50
click at [955, 288] on input "0" at bounding box center [997, 280] width 123 height 24
type input "5"
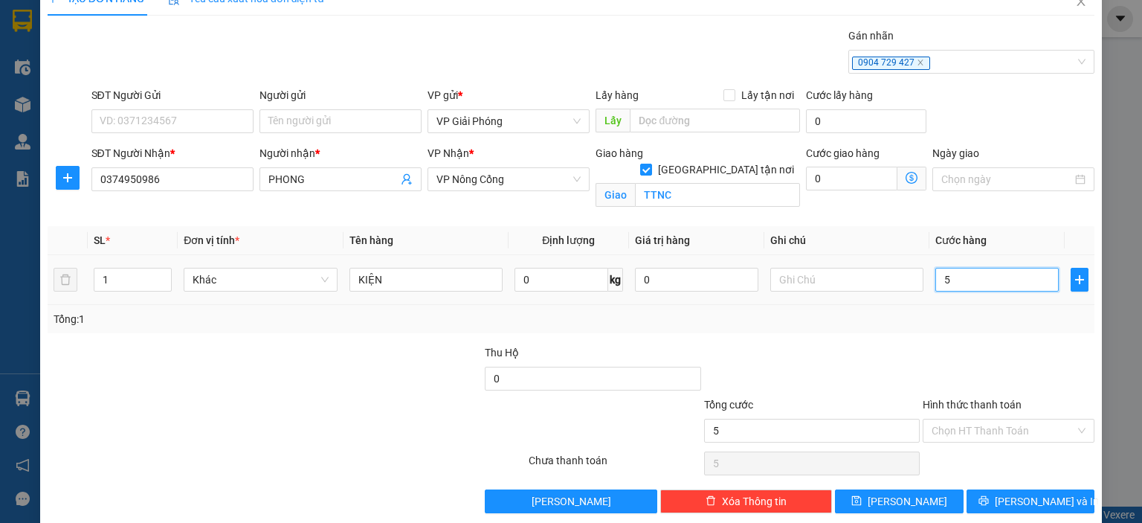
type input "50"
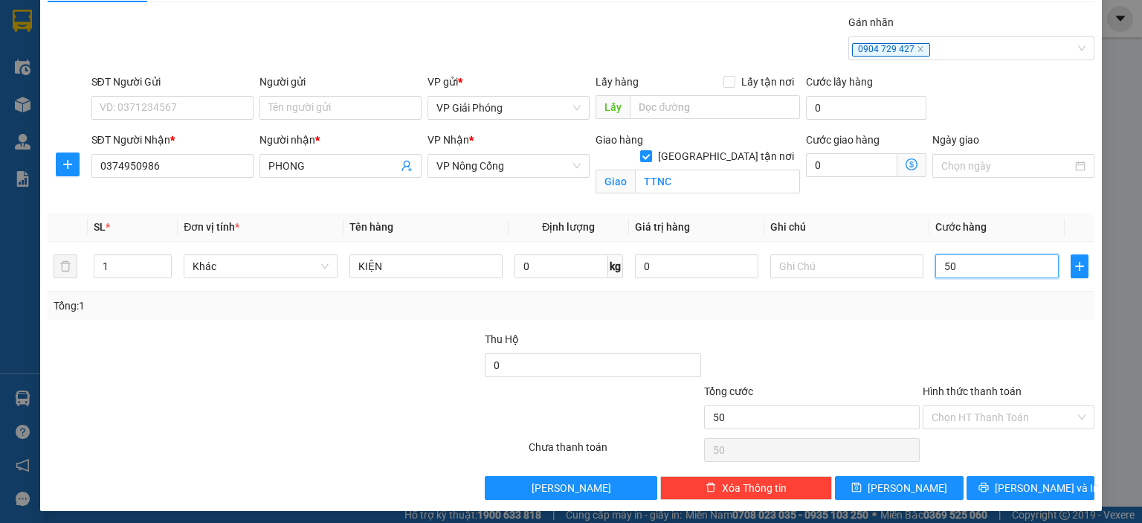
scroll to position [43, 0]
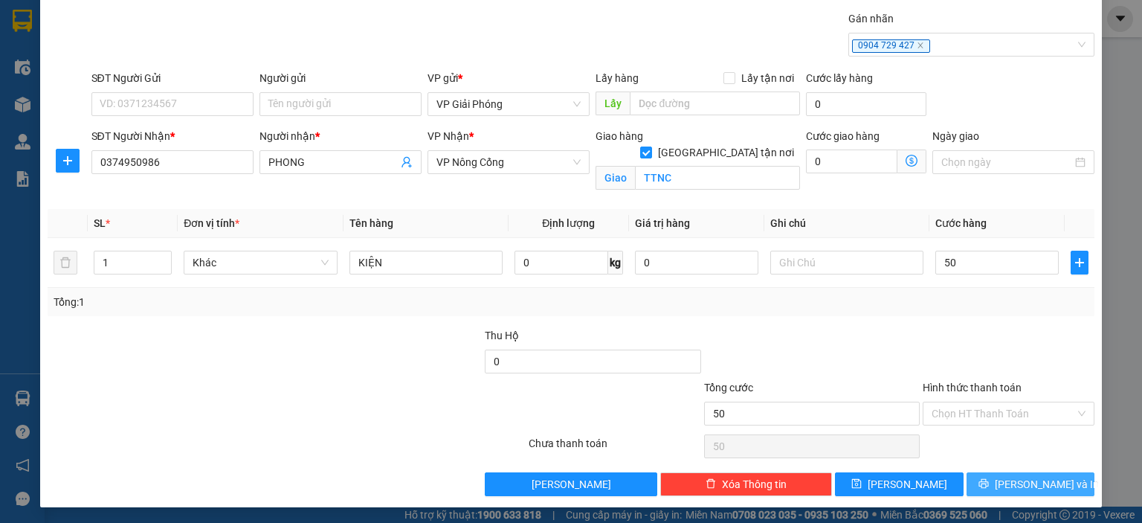
type input "50.000"
click at [1023, 478] on span "[PERSON_NAME] và In" at bounding box center [1047, 484] width 104 height 16
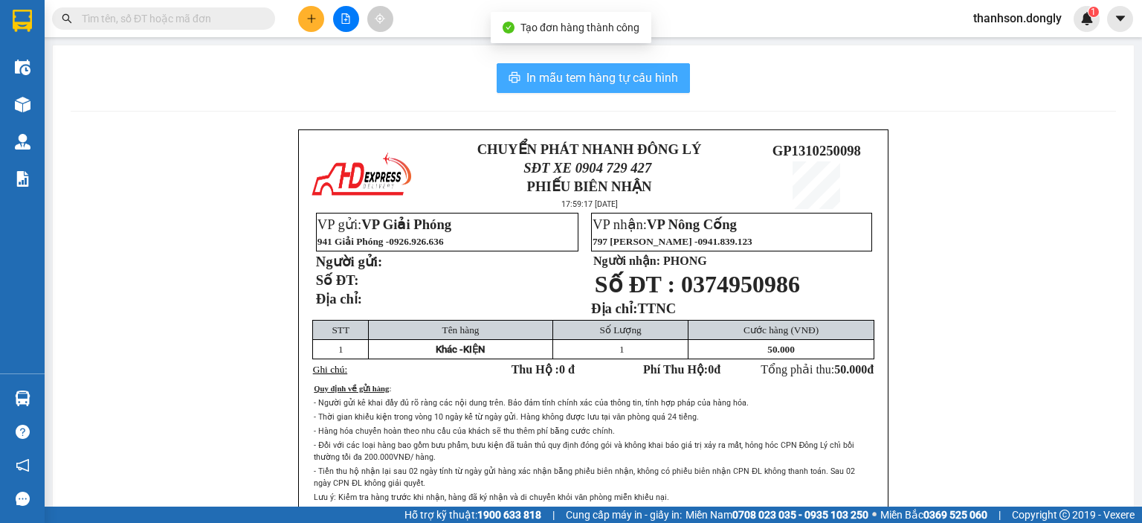
click at [576, 66] on button "In mẫu tem hàng tự cấu hình" at bounding box center [593, 78] width 193 height 30
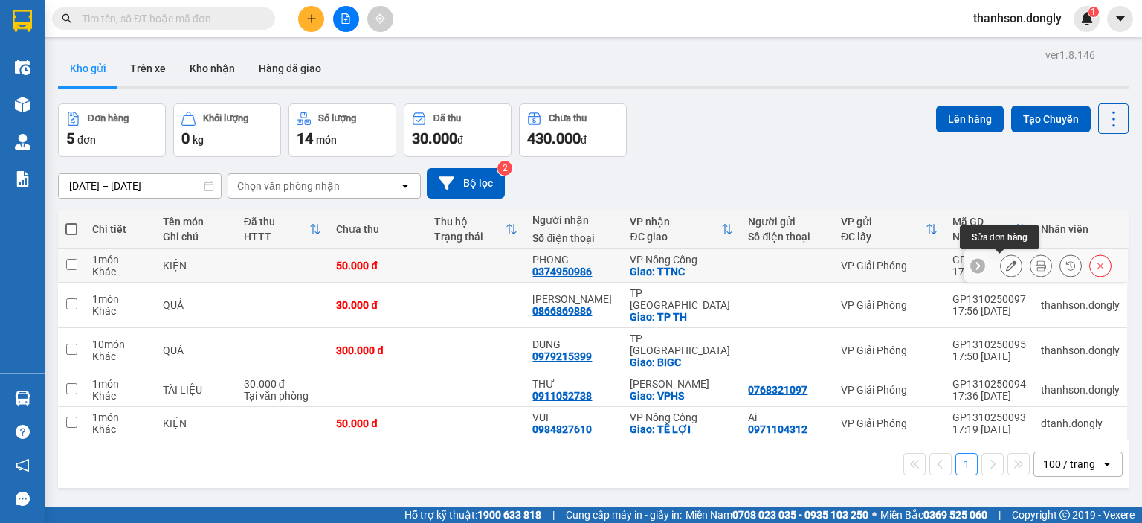
click at [1006, 261] on button at bounding box center [1011, 266] width 21 height 26
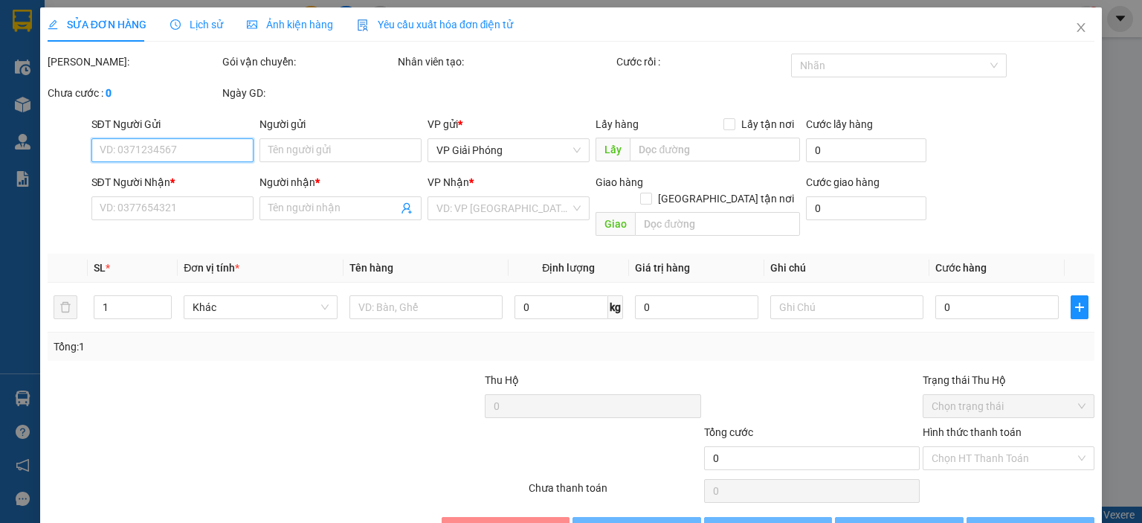
type input "0374950986"
type input "PHONG"
checkbox input "true"
type input "TTNC"
type input "50.000"
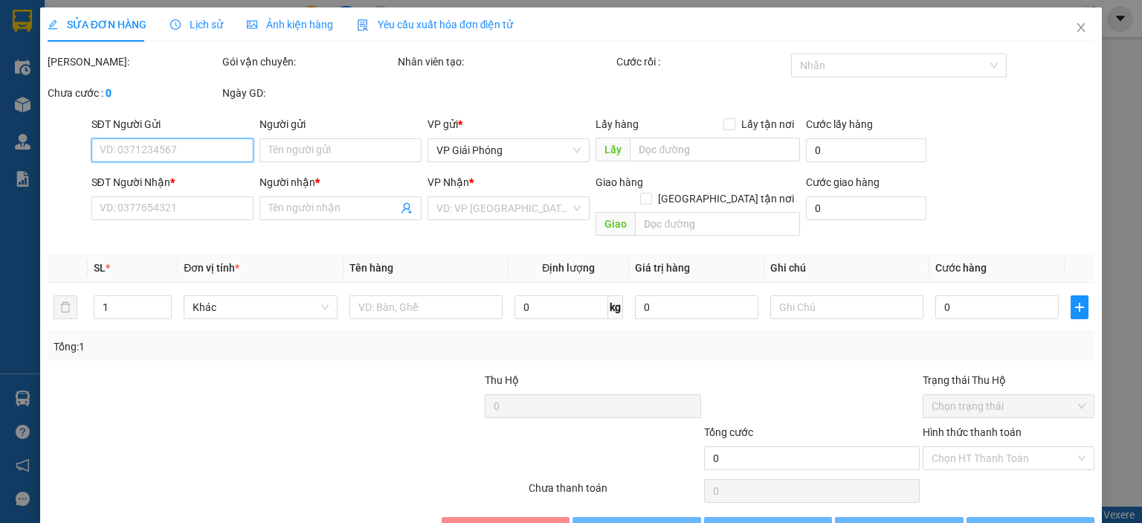
type input "50.000"
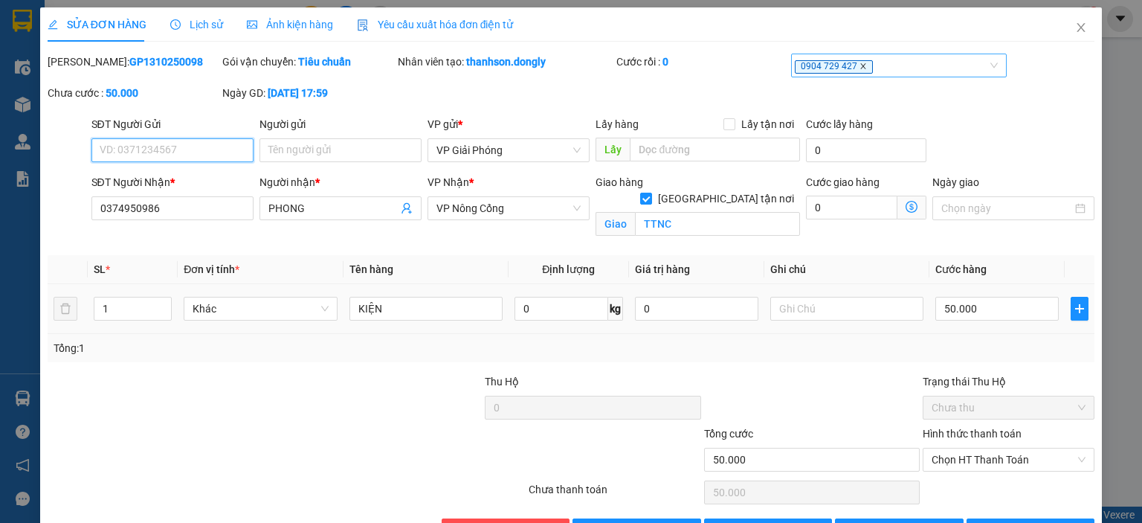
click at [860, 68] on icon "close" at bounding box center [863, 65] width 7 height 7
click at [839, 70] on div at bounding box center [891, 66] width 193 height 18
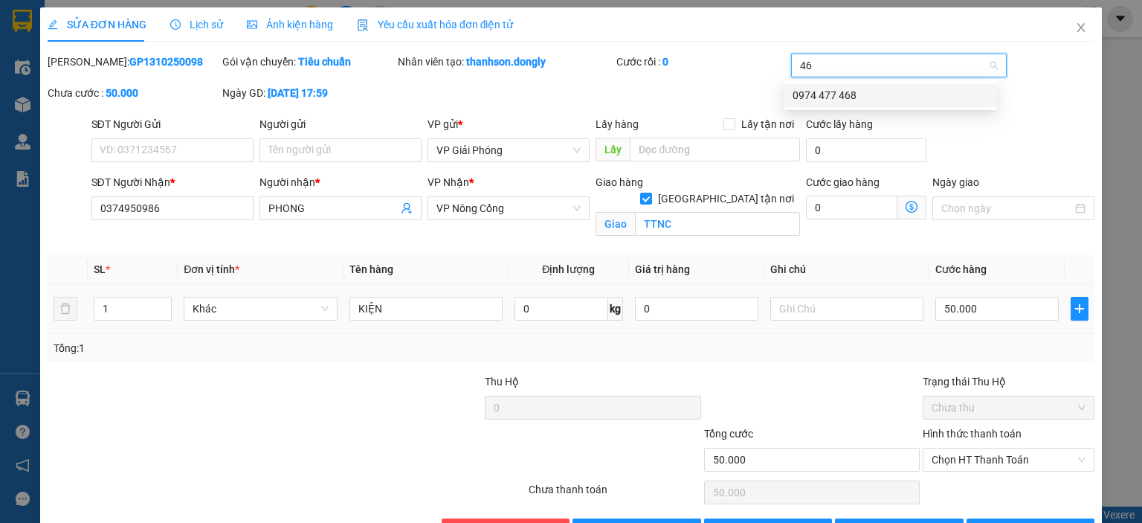
type input "468"
click at [857, 97] on div "0974 477 468" at bounding box center [891, 95] width 196 height 16
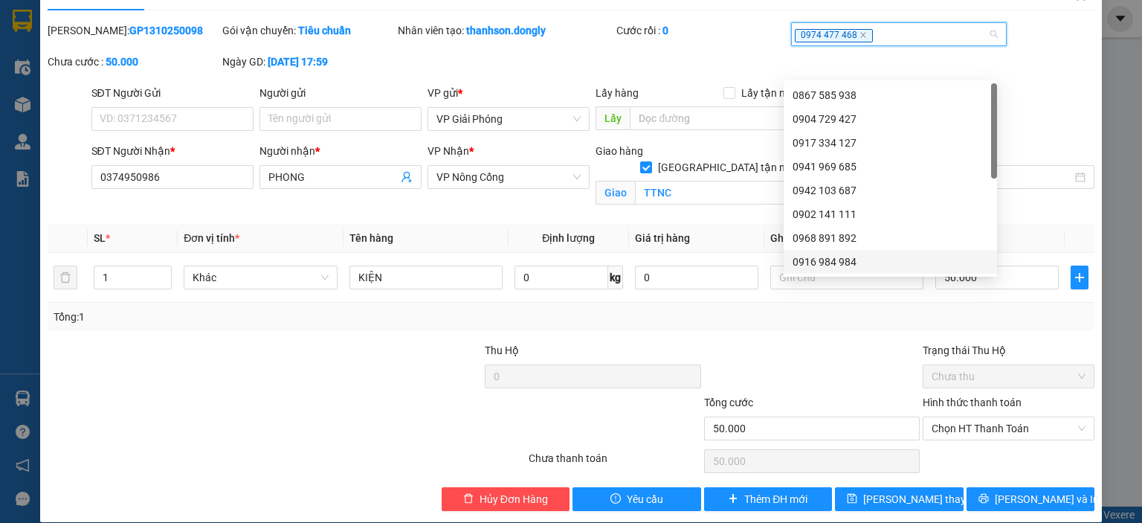
scroll to position [47, 0]
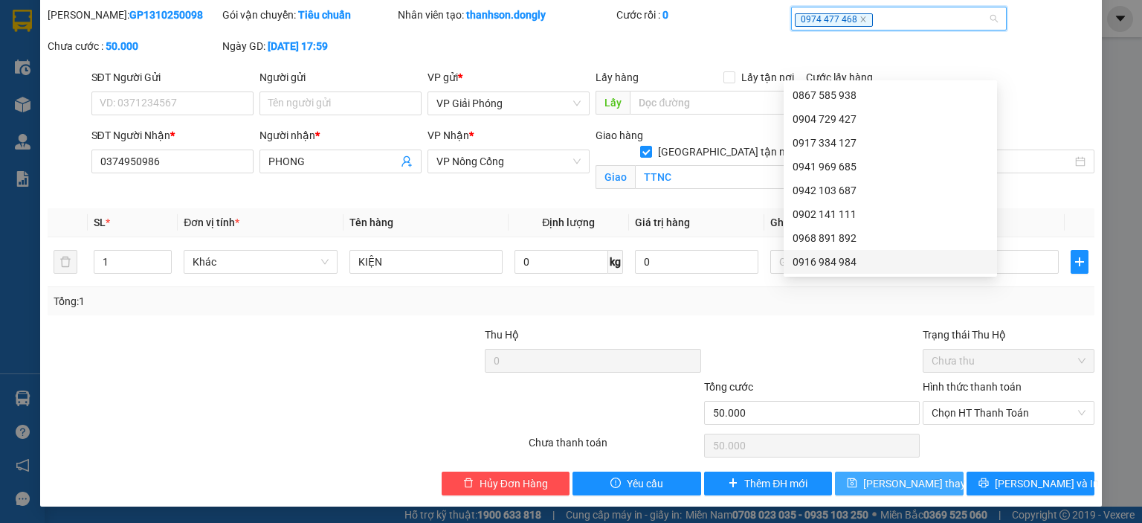
click at [873, 480] on span "[PERSON_NAME] thay đổi" at bounding box center [922, 483] width 119 height 16
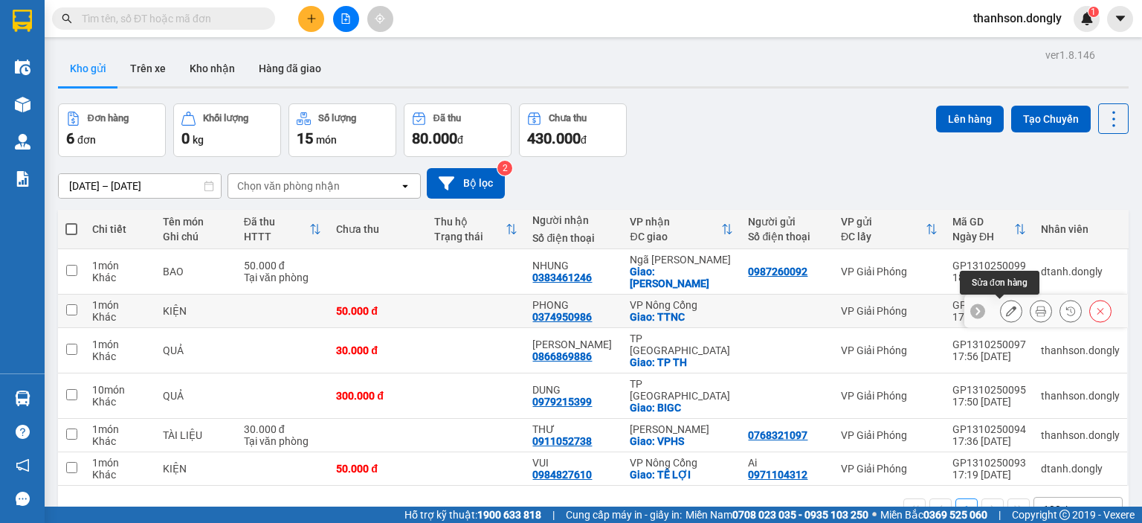
click at [1006, 306] on icon at bounding box center [1011, 311] width 10 height 10
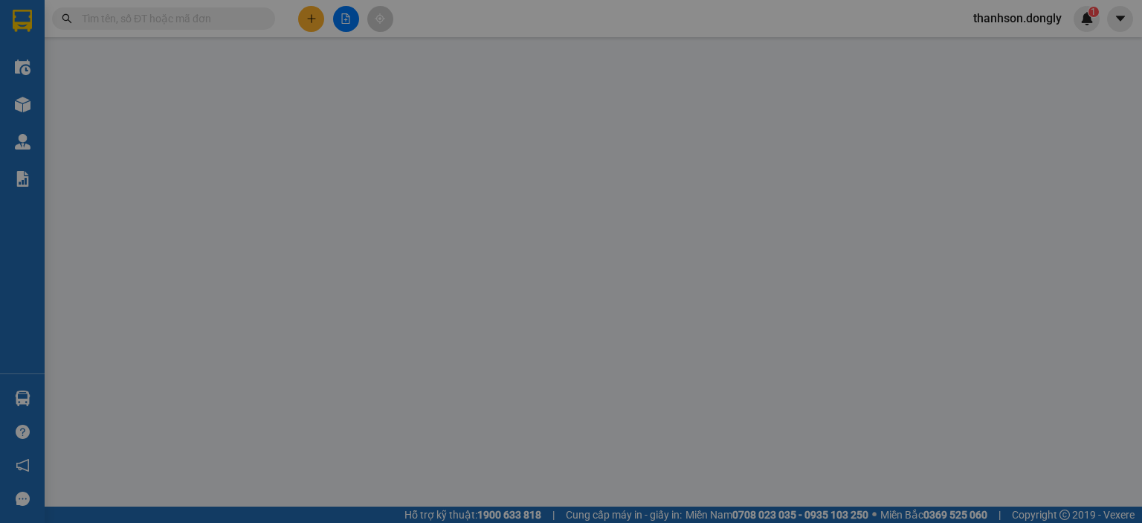
type input "0374950986"
type input "PHONG"
checkbox input "true"
type input "TTNC"
type input "50.000"
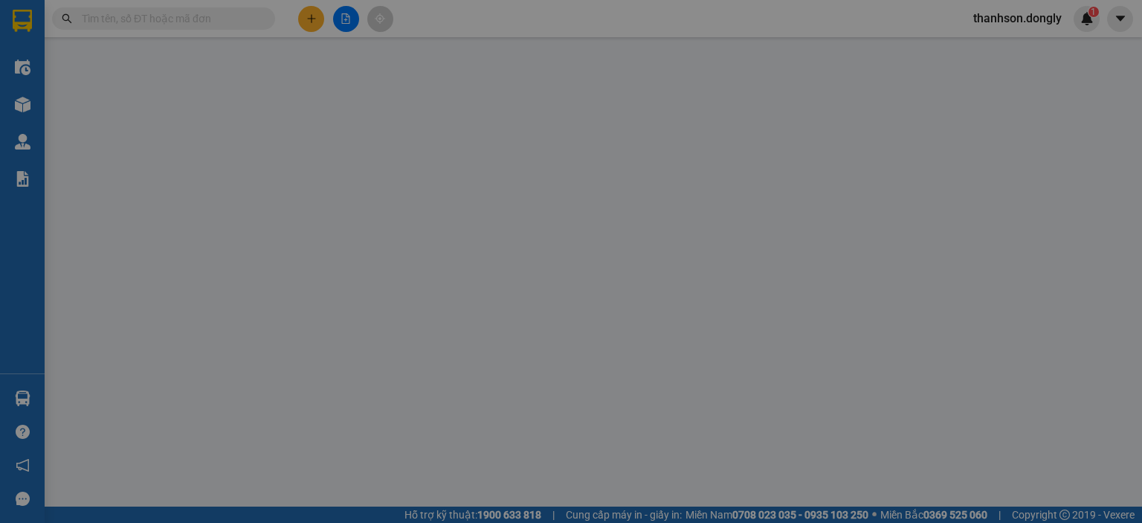
type input "50.000"
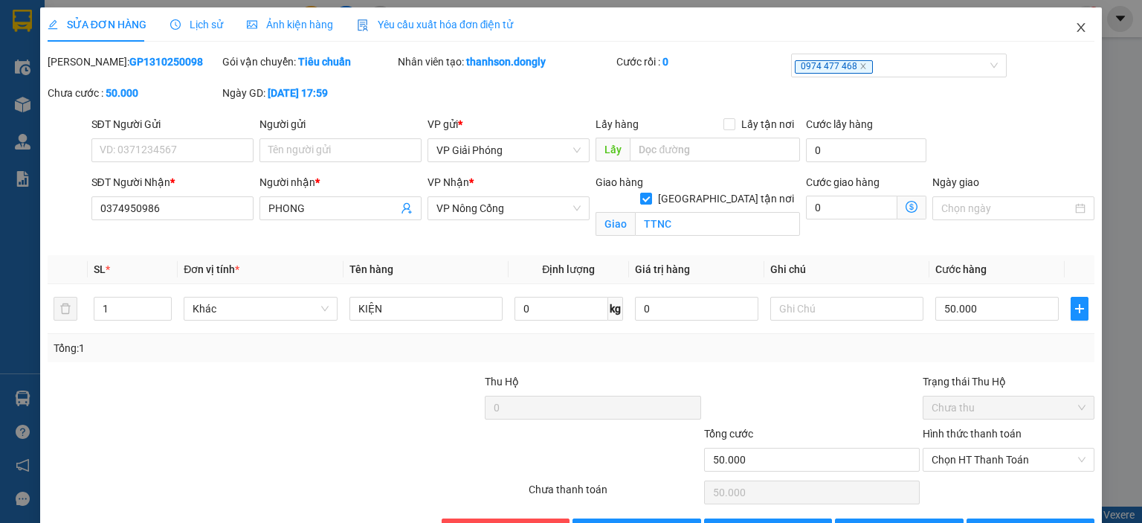
click at [1075, 30] on icon "close" at bounding box center [1081, 28] width 12 height 12
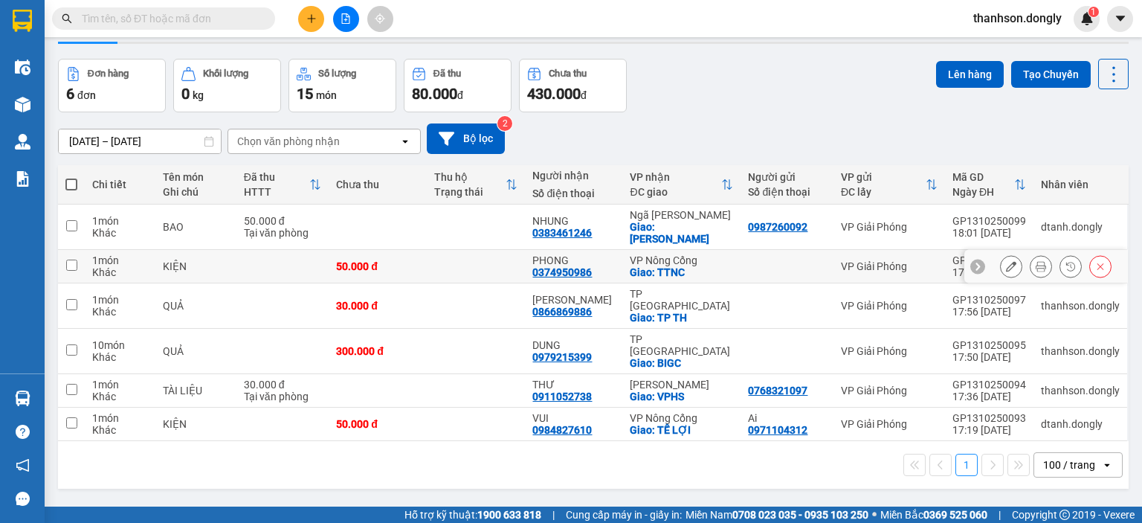
scroll to position [68, 0]
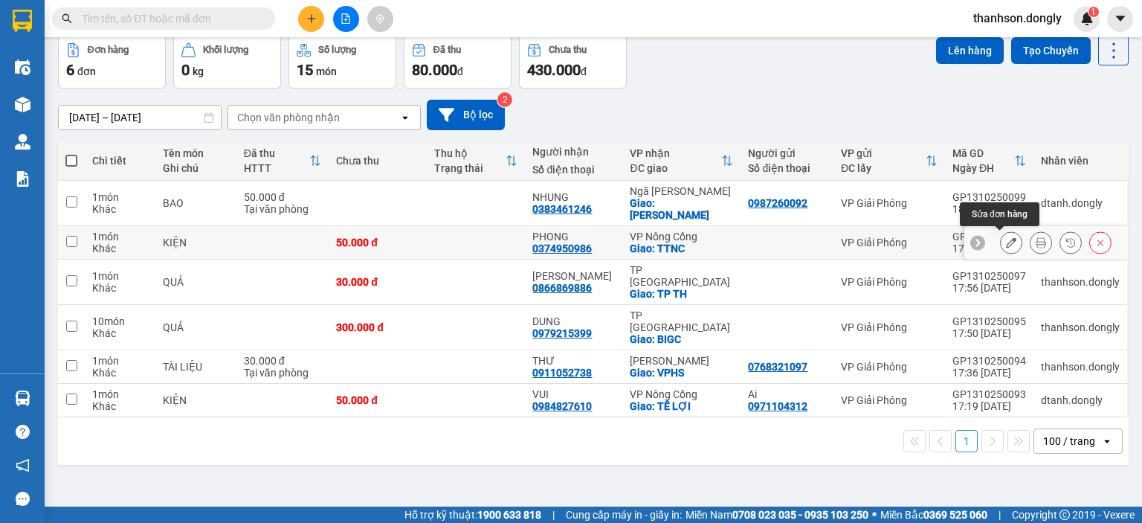
click at [1006, 240] on icon at bounding box center [1011, 242] width 10 height 10
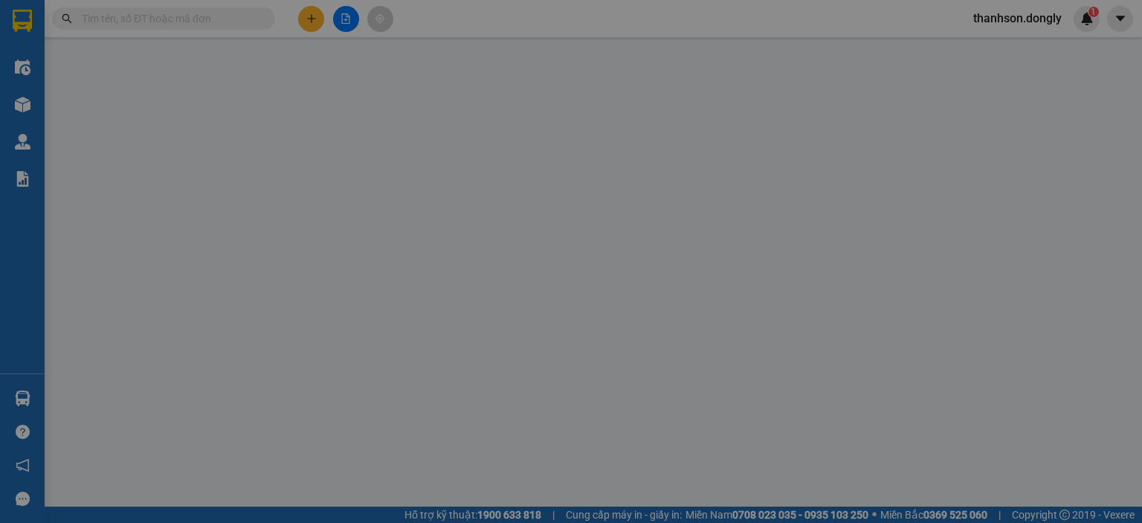
type input "0374950986"
type input "PHONG"
checkbox input "true"
type input "TTNC"
type input "50.000"
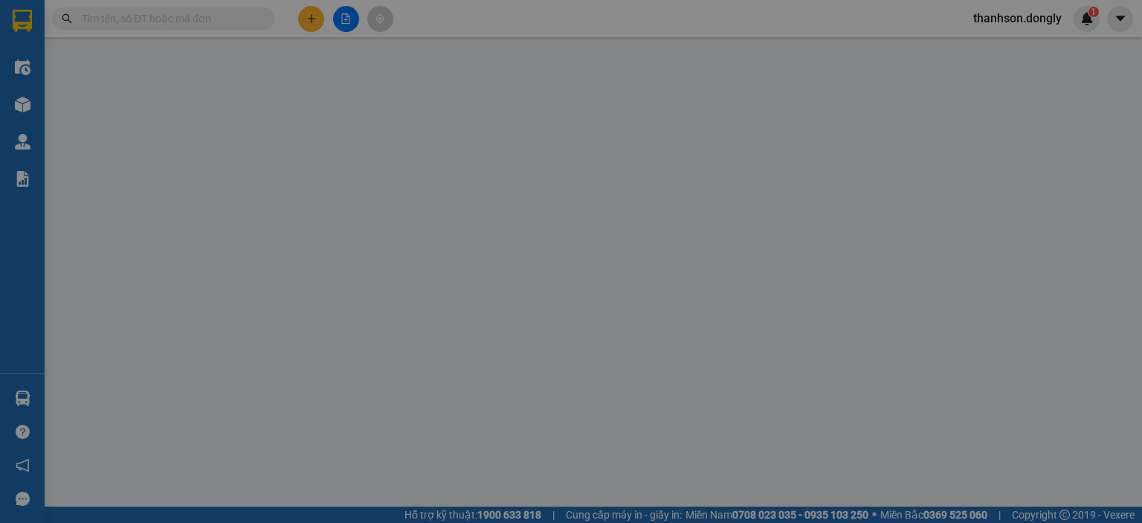
type input "50.000"
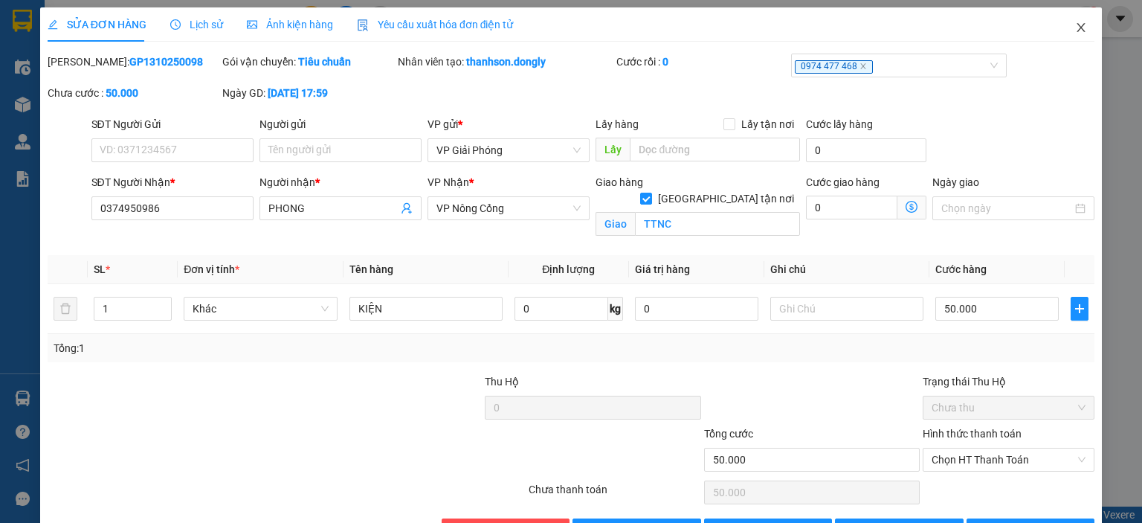
click at [1075, 30] on icon "close" at bounding box center [1081, 28] width 12 height 12
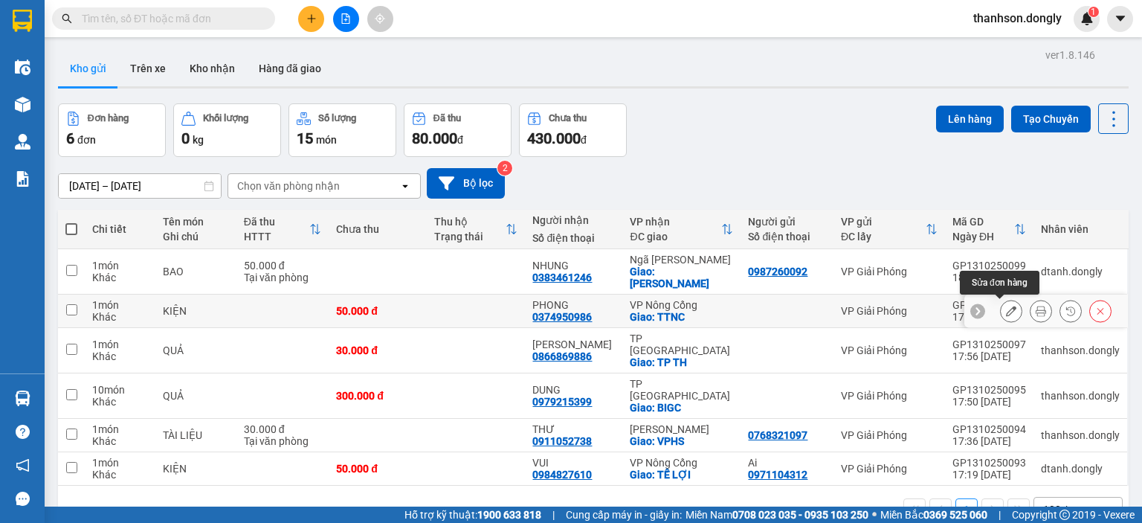
click at [1006, 309] on icon at bounding box center [1011, 311] width 10 height 10
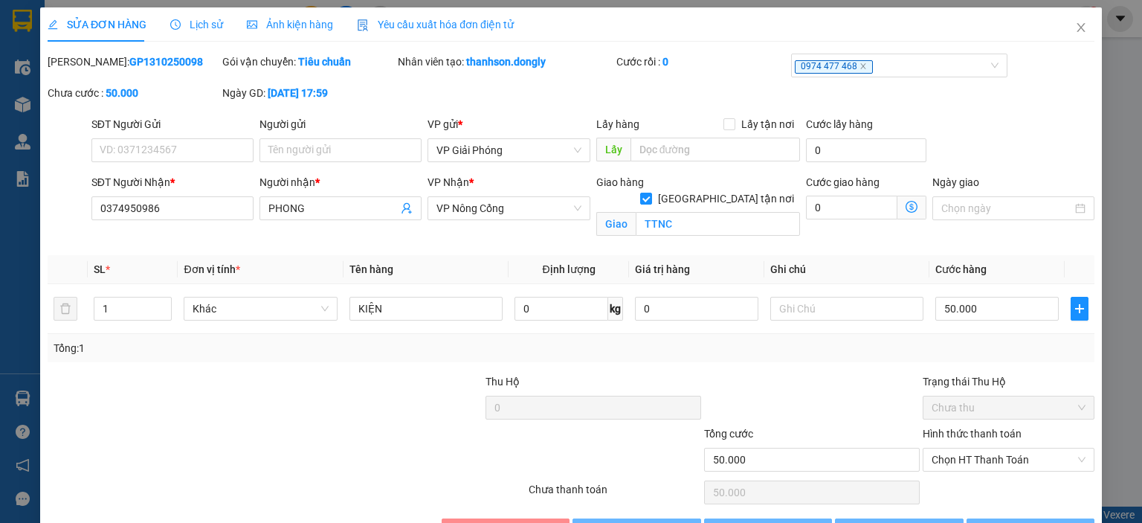
type input "0374950986"
type input "PHONG"
checkbox input "true"
type input "TTNC"
type input "50.000"
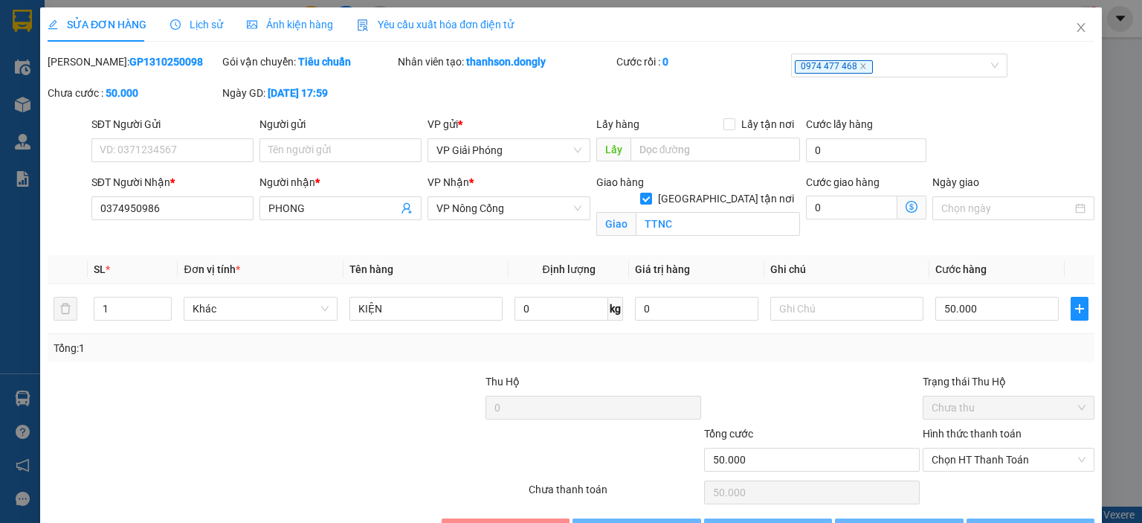
type input "50.000"
click at [1075, 26] on icon "close" at bounding box center [1081, 28] width 12 height 12
